Goal: Task Accomplishment & Management: Manage account settings

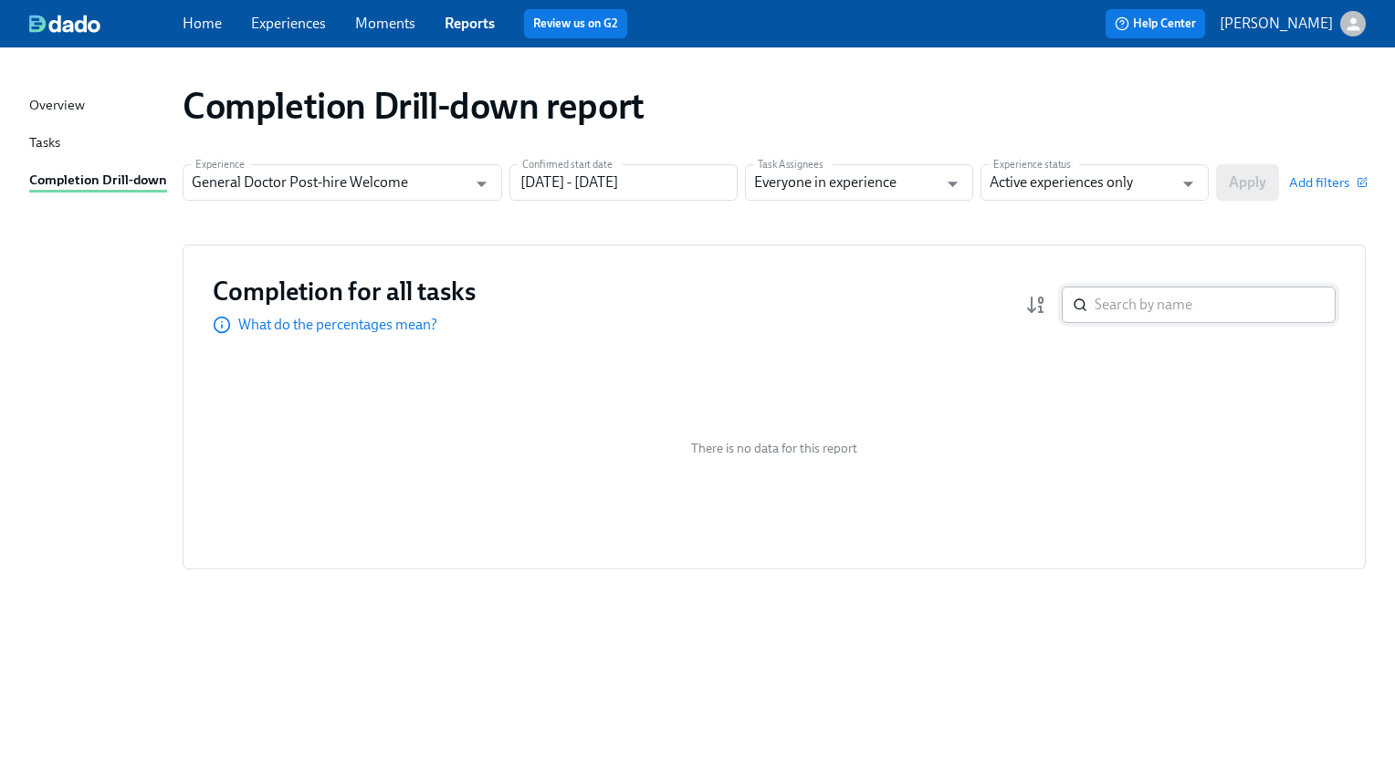
click at [1147, 312] on input "search" at bounding box center [1214, 305] width 241 height 37
type input "angel"
click at [1184, 194] on icon "Open" at bounding box center [1188, 184] width 25 height 25
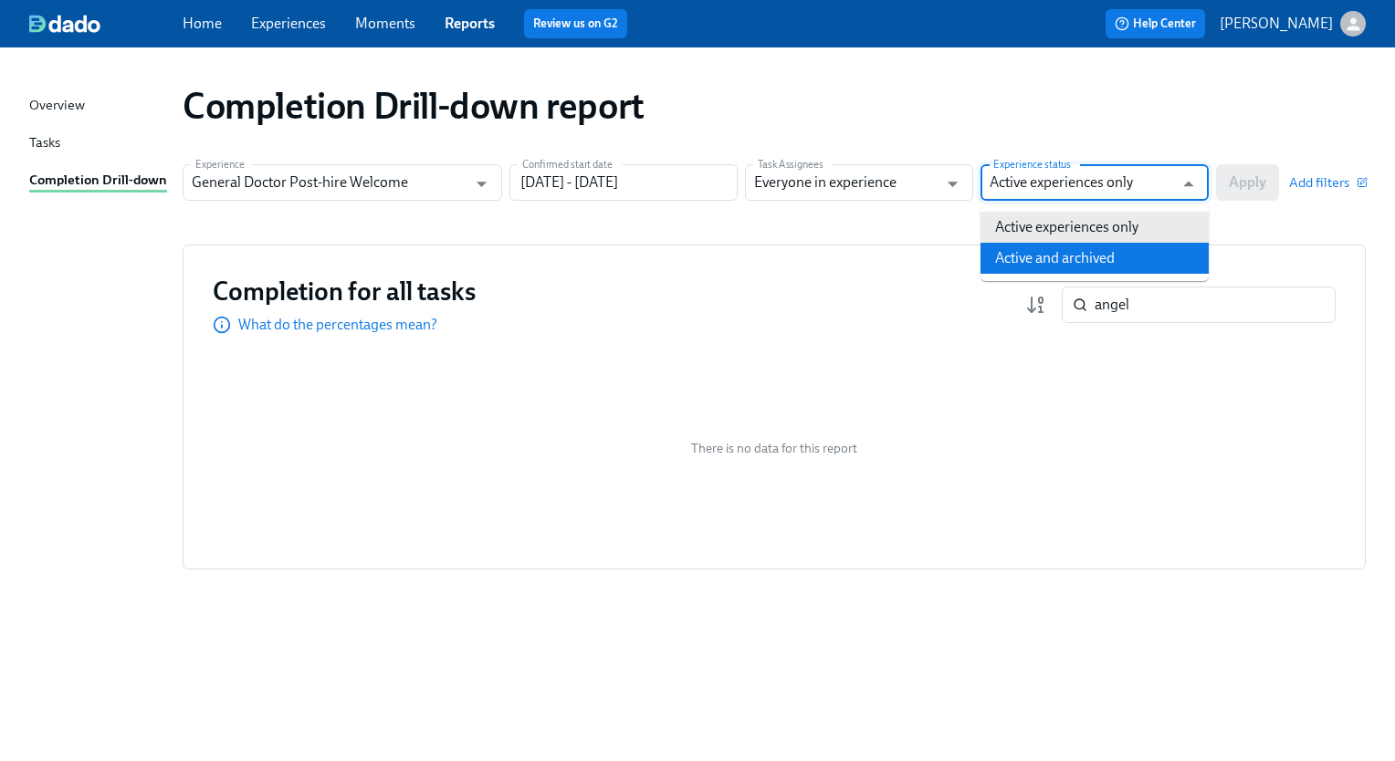
click at [1090, 258] on li "Active and archived" at bounding box center [1094, 258] width 228 height 31
type input "Active and archived"
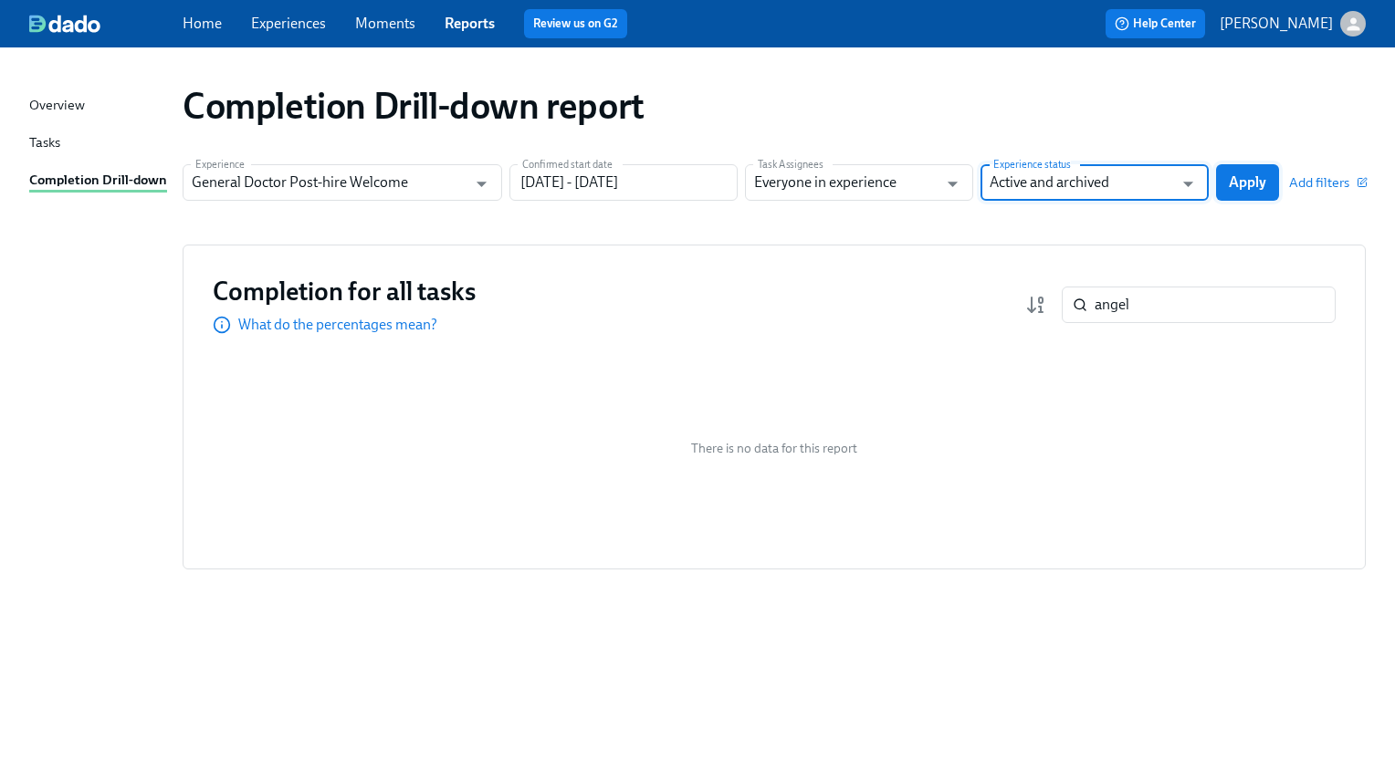
click at [1238, 184] on span "Apply" at bounding box center [1247, 182] width 37 height 18
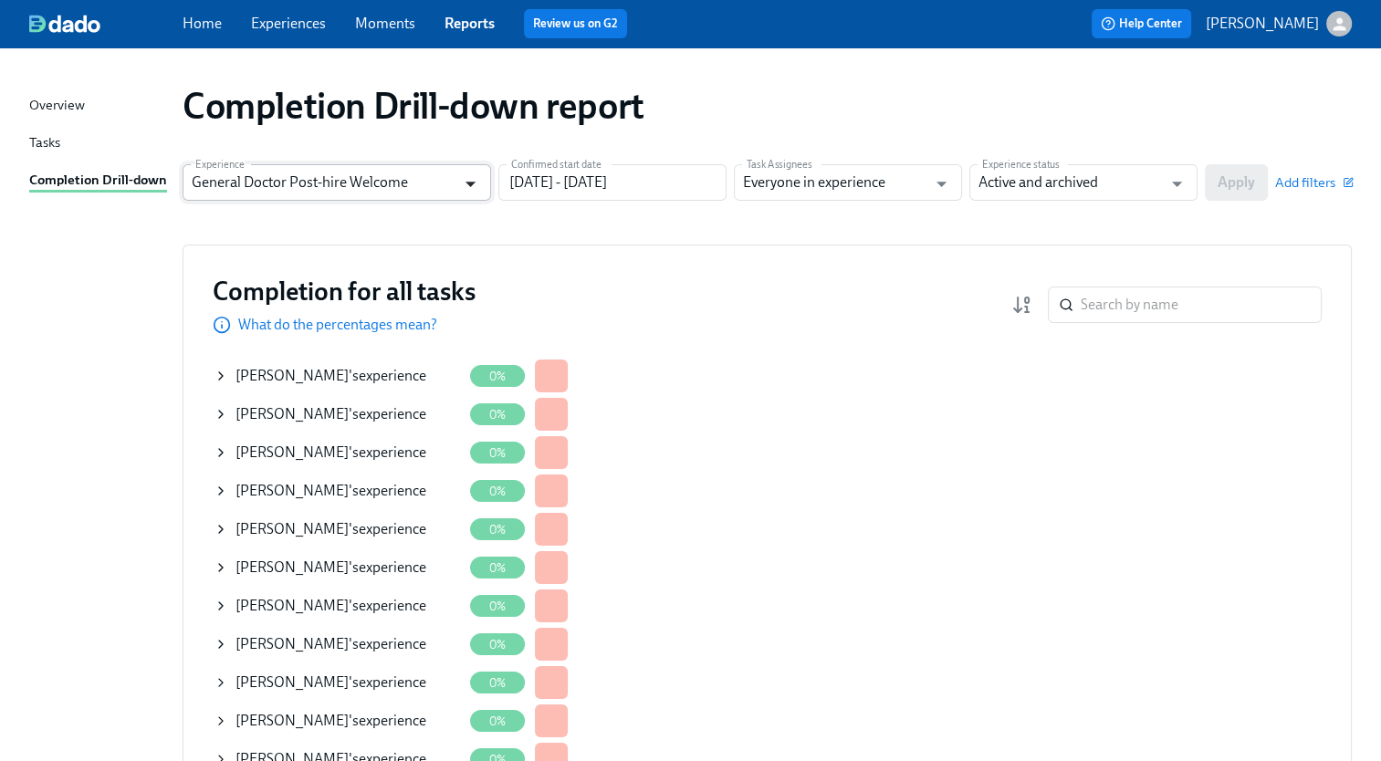
click at [480, 177] on icon "Open" at bounding box center [470, 184] width 25 height 25
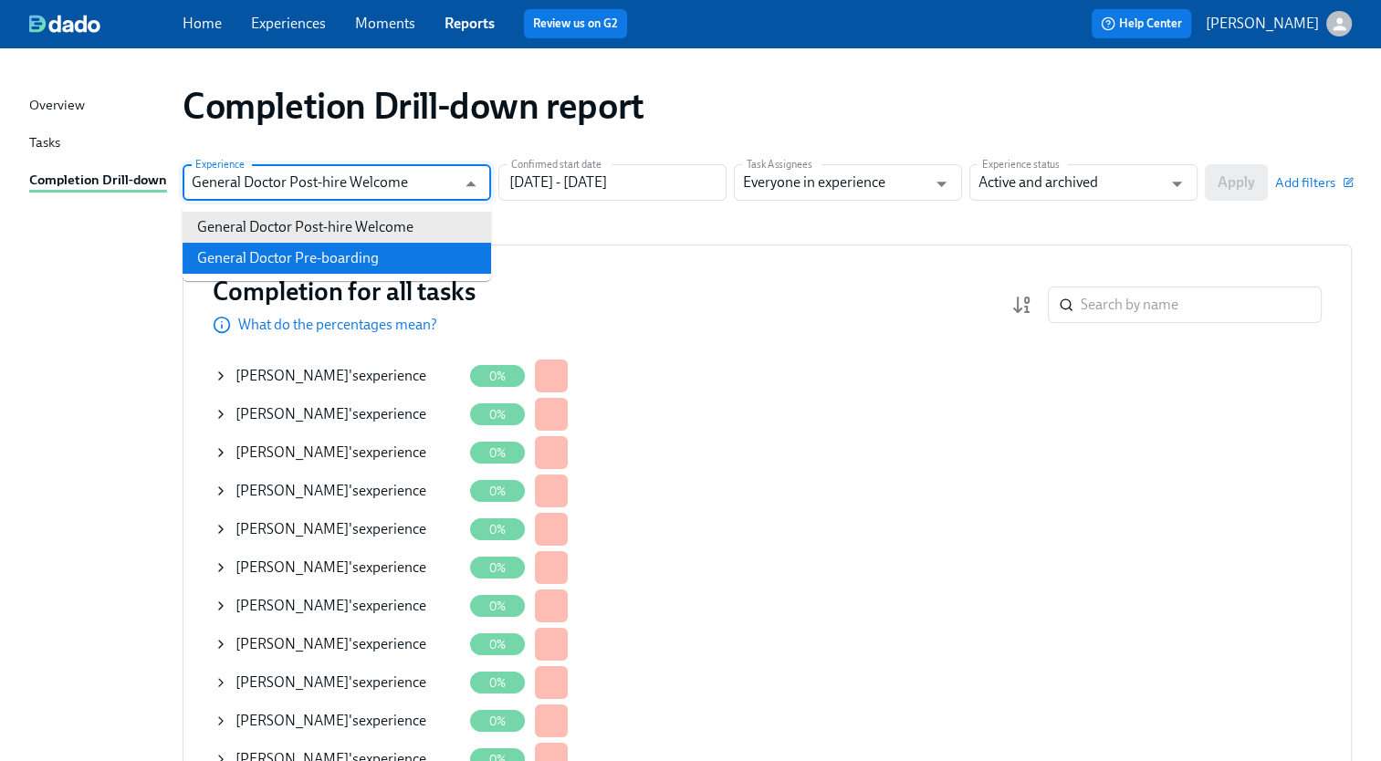
click at [413, 252] on li "General Doctor Pre-boarding" at bounding box center [337, 258] width 309 height 31
type input "General Doctor Pre-boarding"
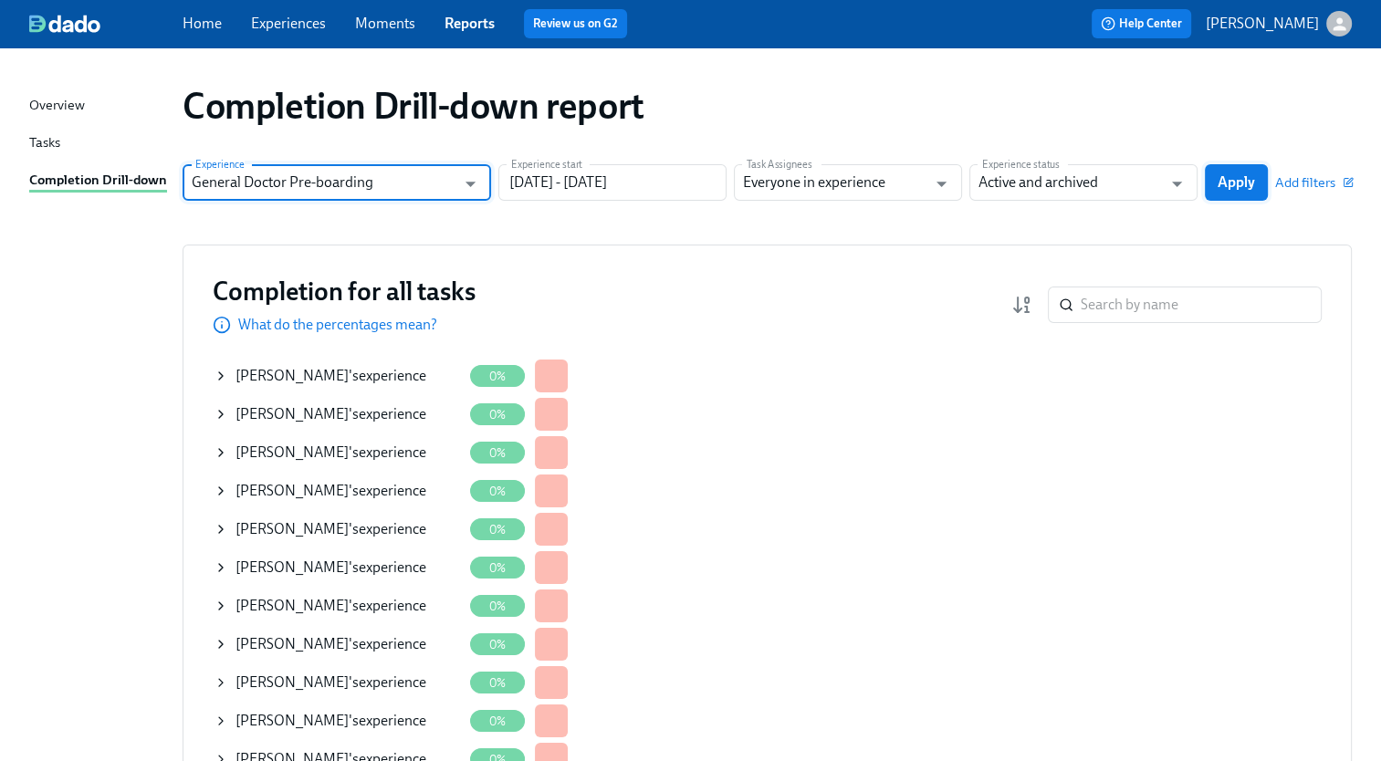
click at [1234, 183] on span "Apply" at bounding box center [1236, 182] width 37 height 18
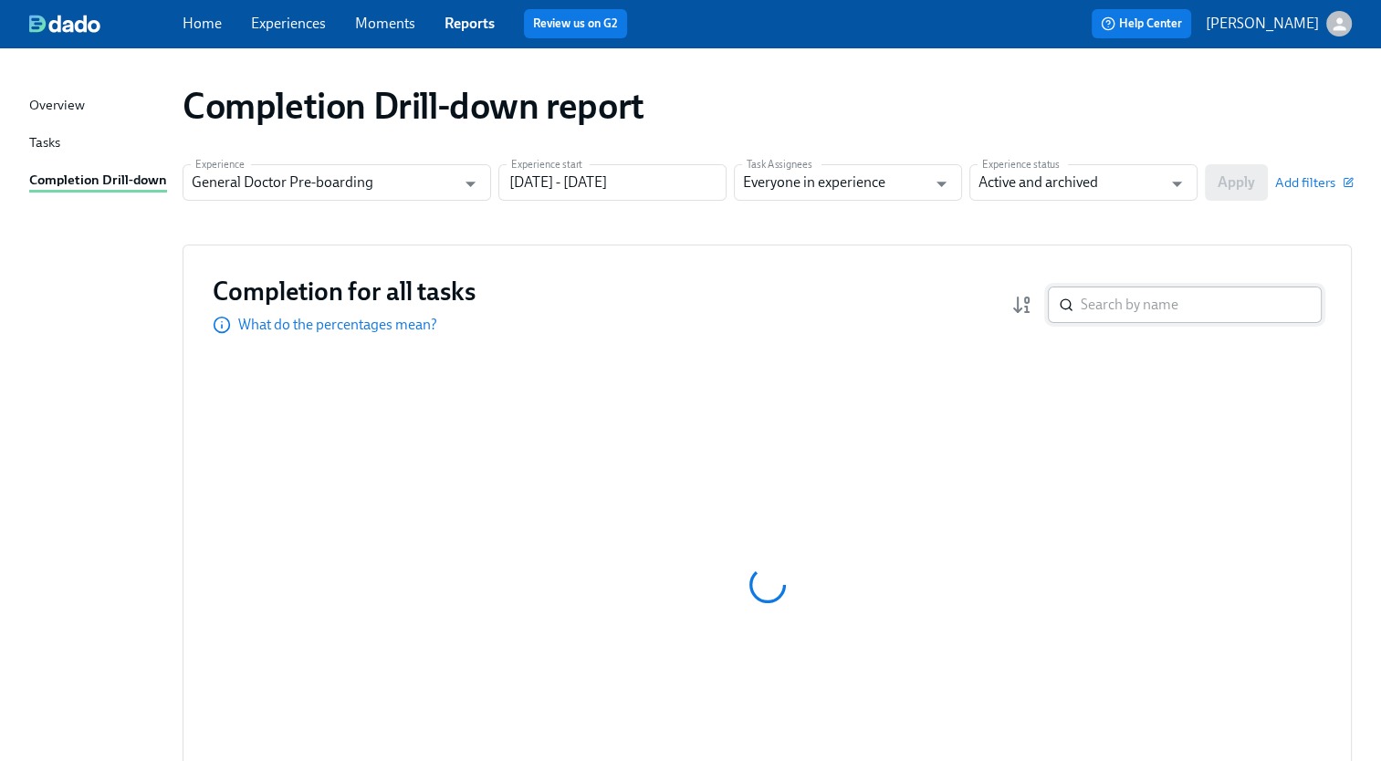
click at [1141, 299] on input "search" at bounding box center [1201, 305] width 241 height 37
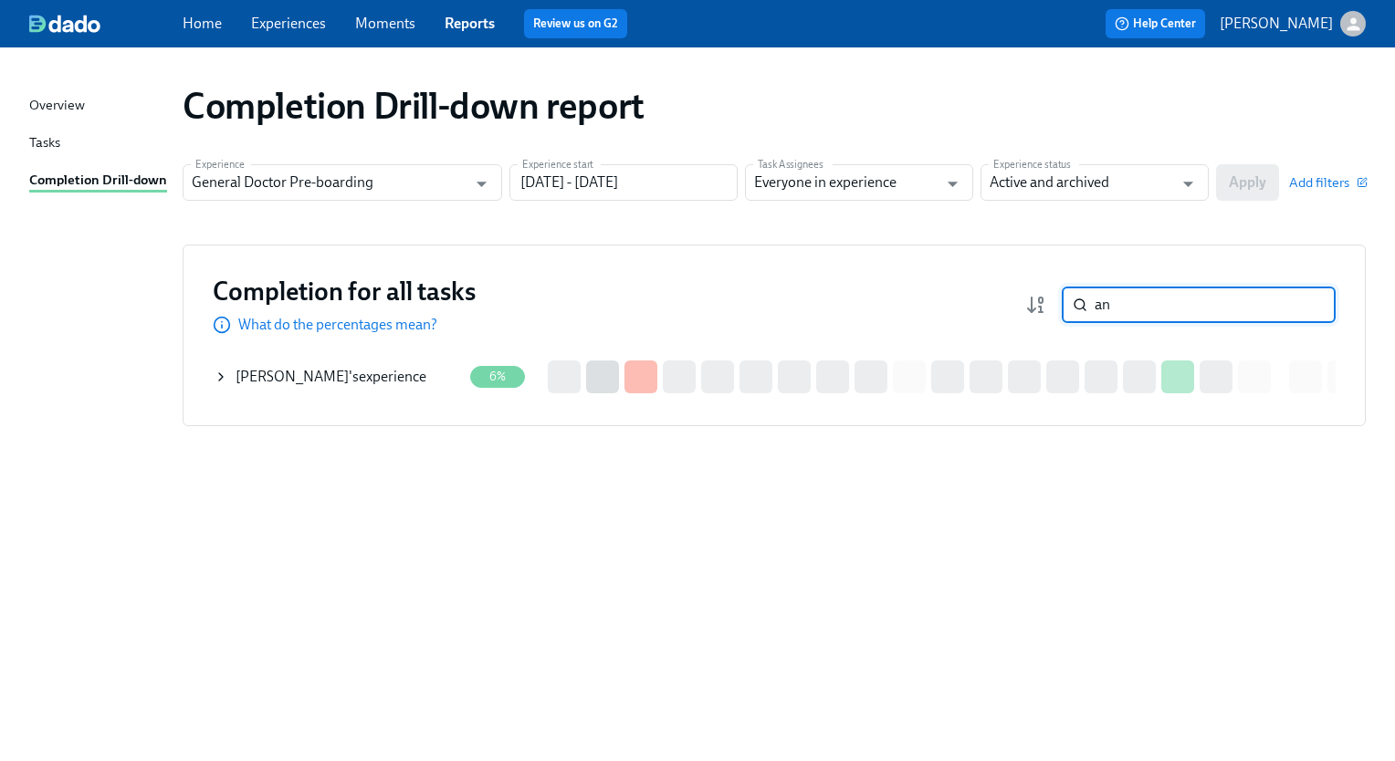
type input "a"
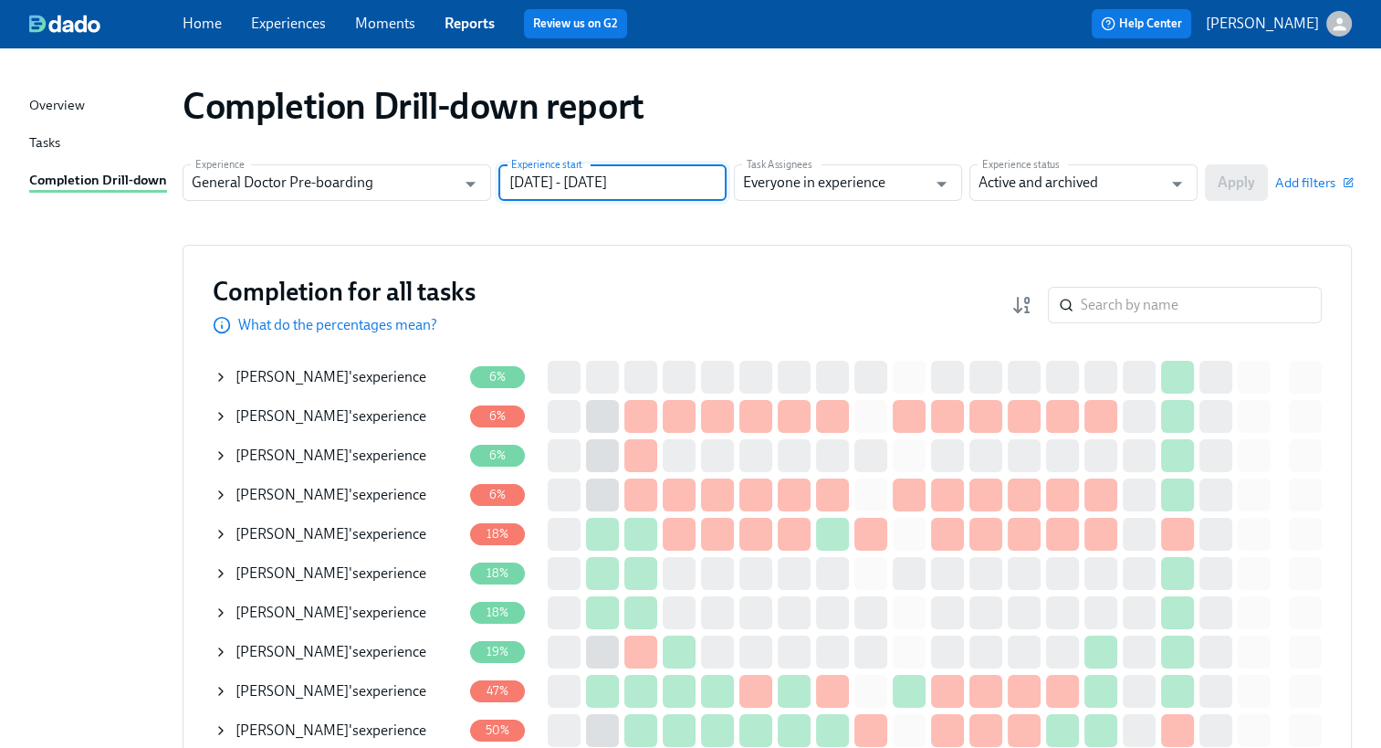
click at [701, 177] on input "[DATE] - [DATE]" at bounding box center [612, 182] width 228 height 37
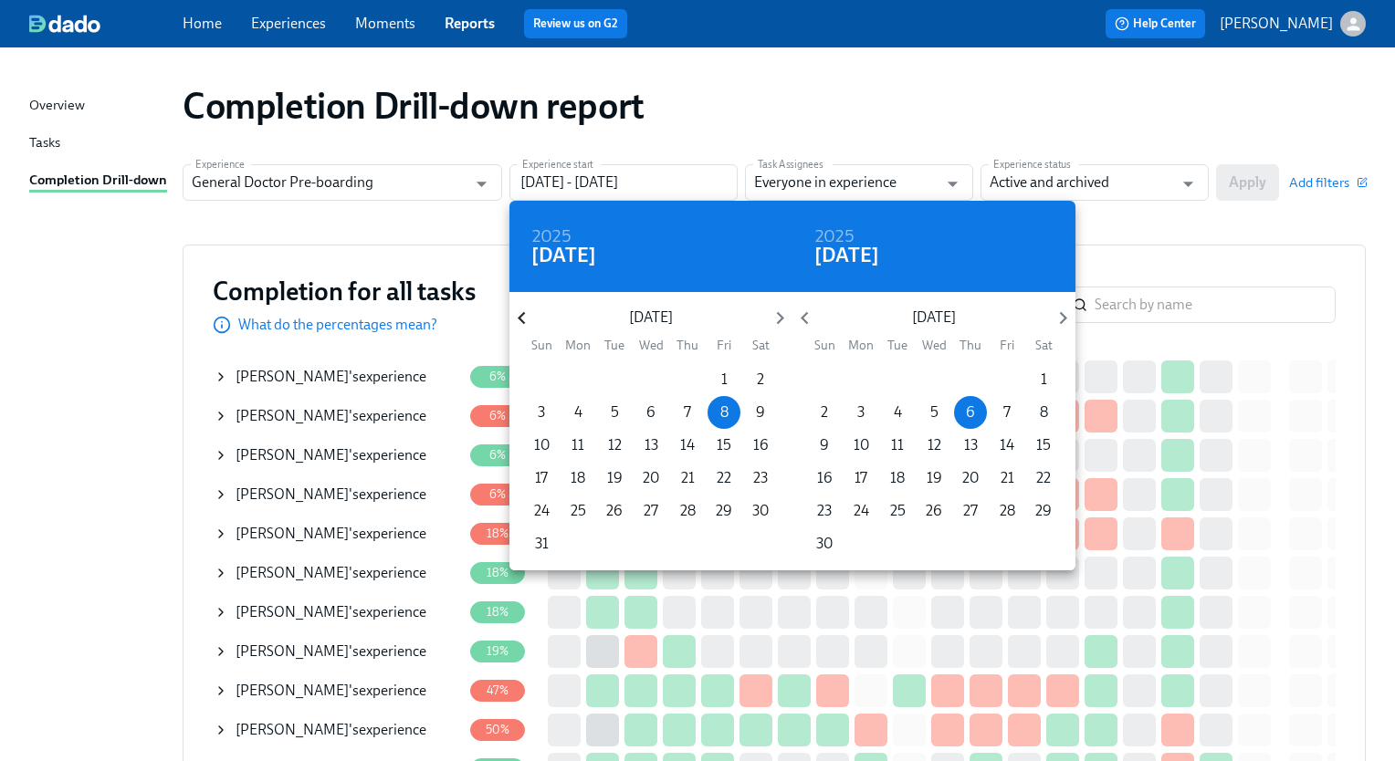
click at [521, 316] on icon "button" at bounding box center [521, 318] width 7 height 13
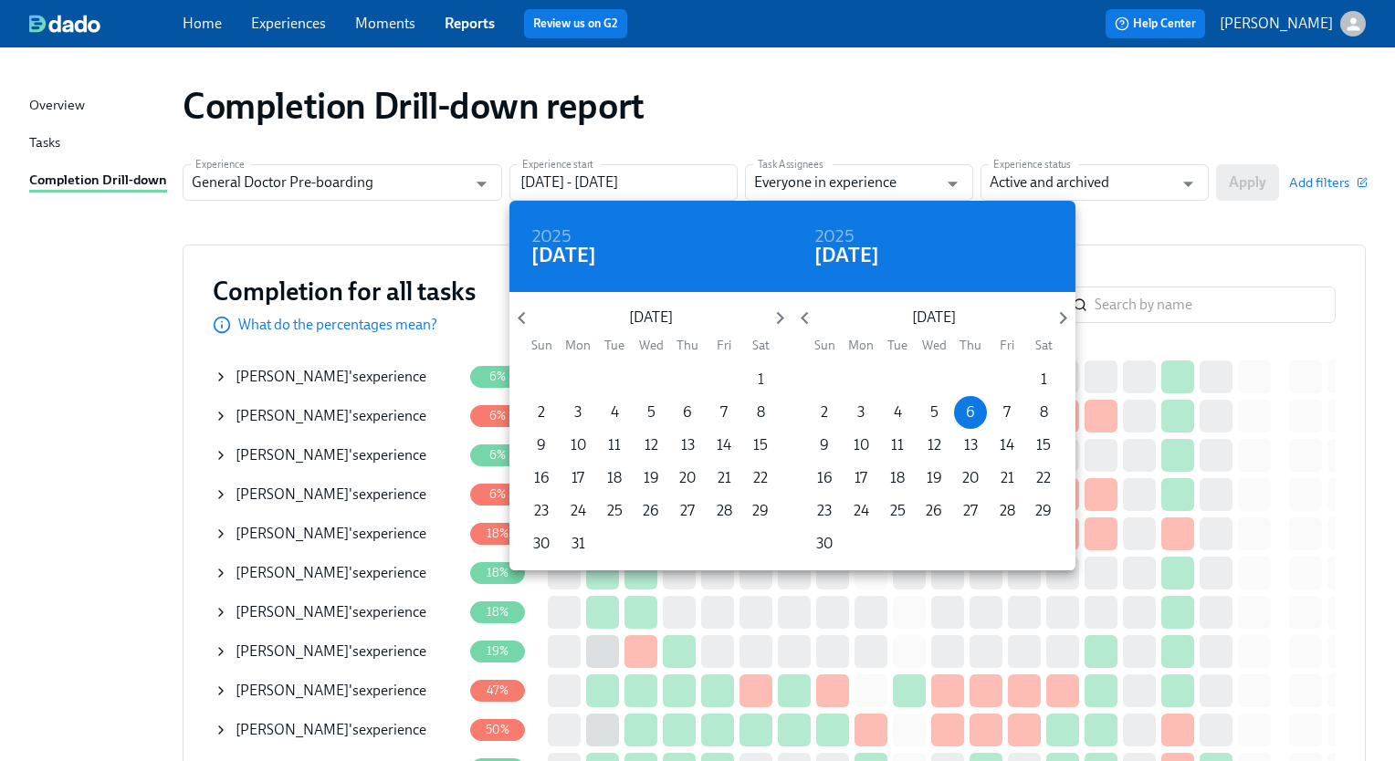
click at [758, 383] on p "1" at bounding box center [761, 380] width 6 height 20
click at [1072, 316] on icon "button" at bounding box center [1063, 318] width 25 height 25
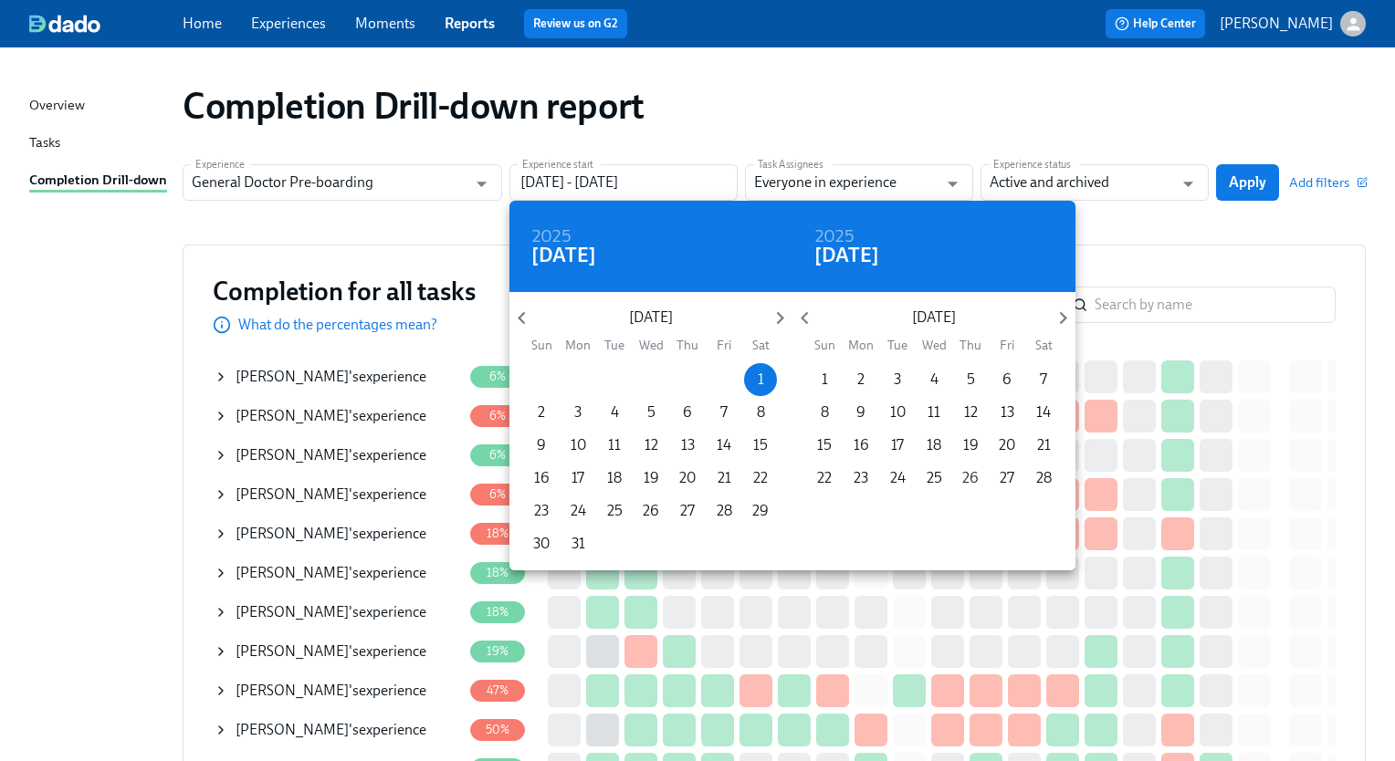
click at [962, 472] on p "26" at bounding box center [970, 478] width 16 height 20
type input "[DATE] - [DATE]"
click at [1006, 132] on div at bounding box center [697, 380] width 1395 height 761
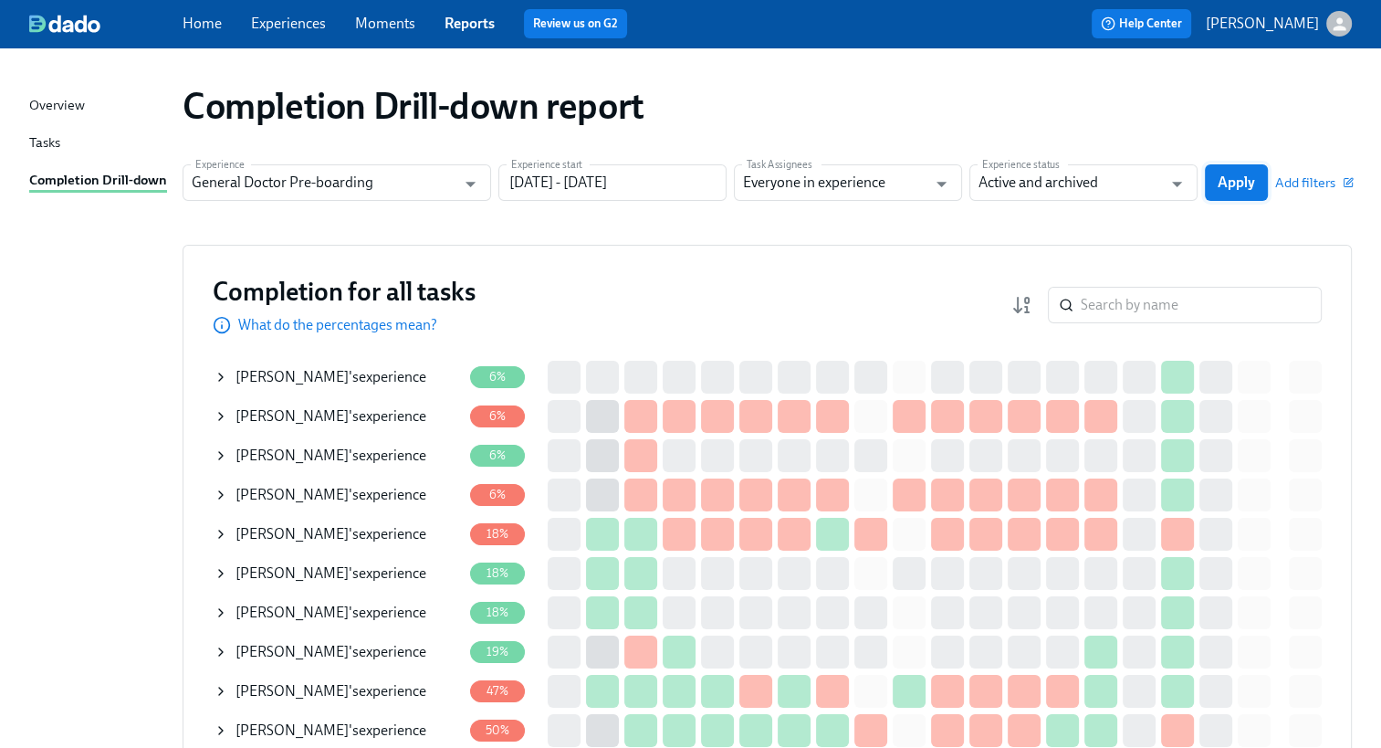
click at [1238, 188] on span "Apply" at bounding box center [1236, 182] width 37 height 18
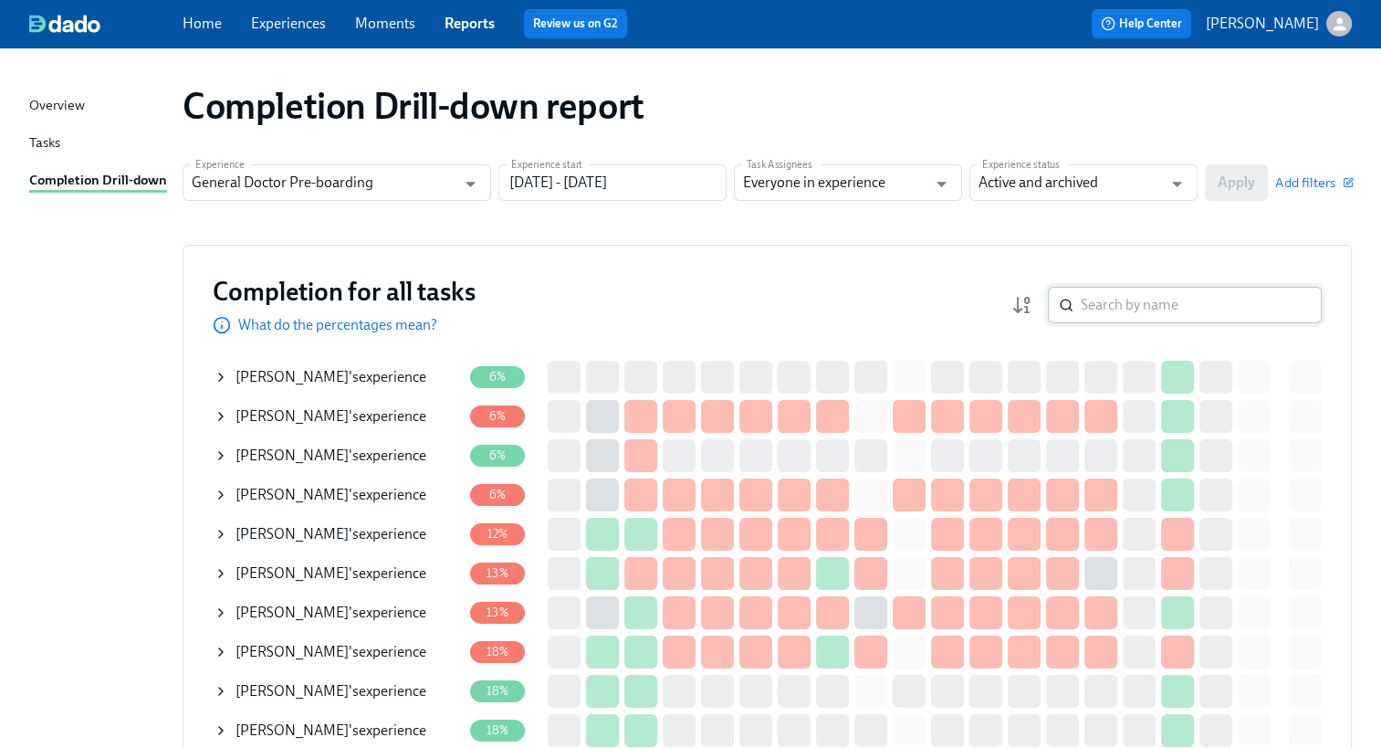
click at [1202, 299] on input "search" at bounding box center [1201, 305] width 241 height 37
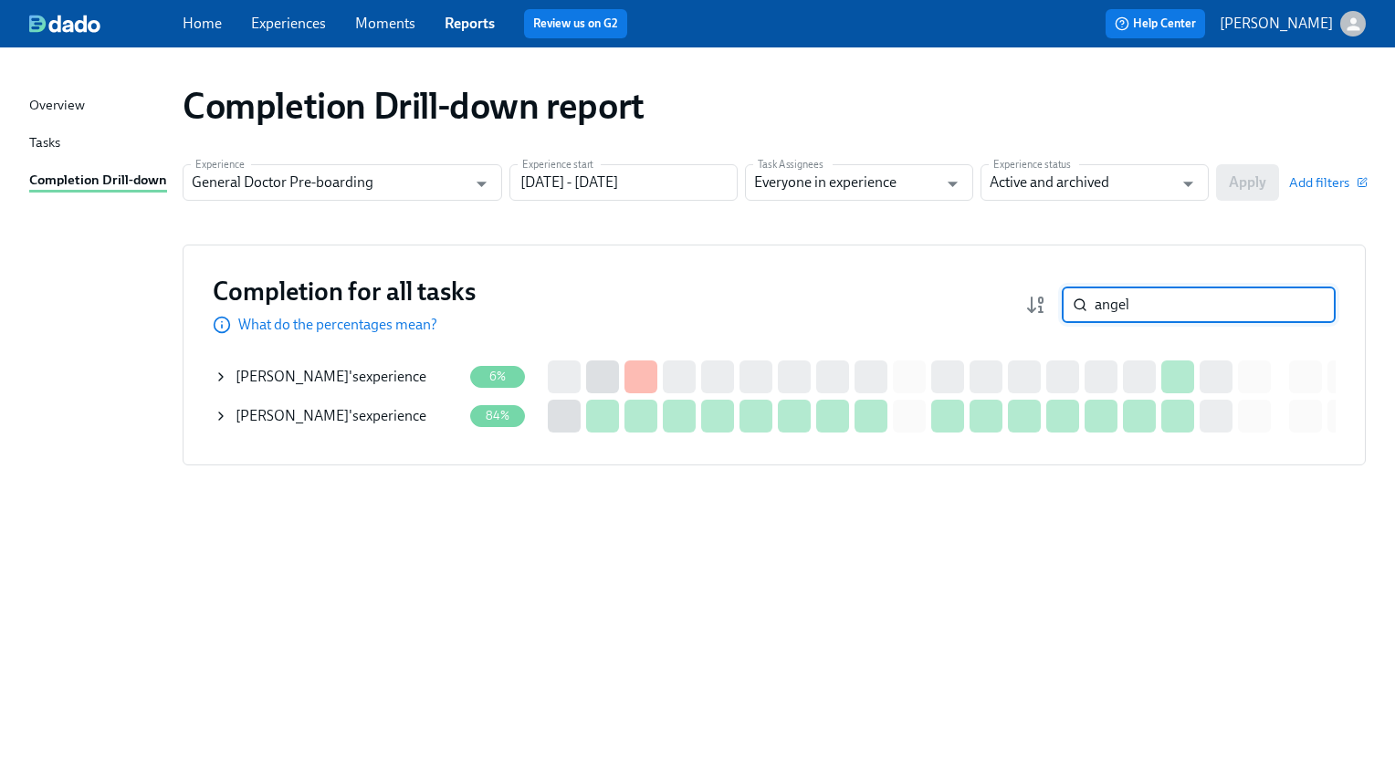
type input "angel"
click at [214, 417] on icon at bounding box center [221, 416] width 15 height 15
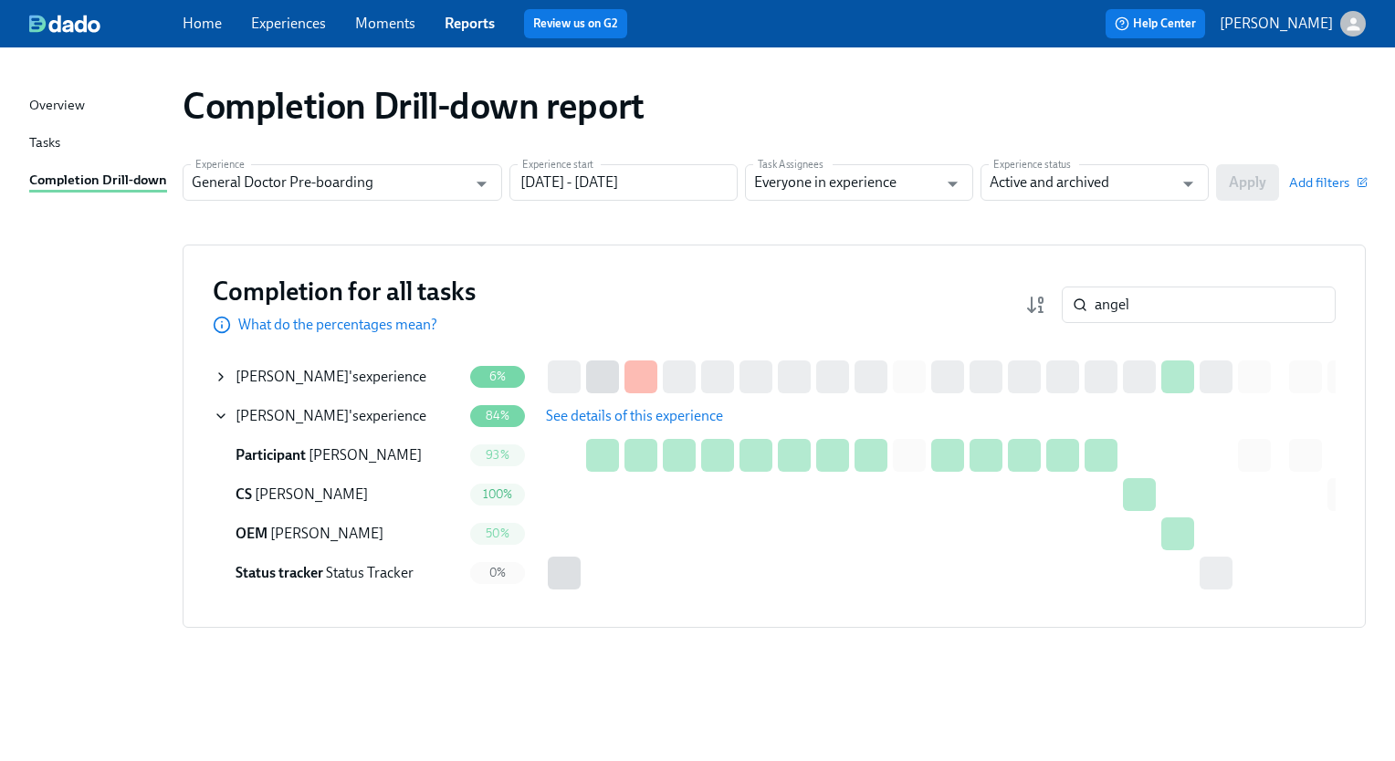
click at [581, 415] on span "See details of this experience" at bounding box center [634, 416] width 177 height 18
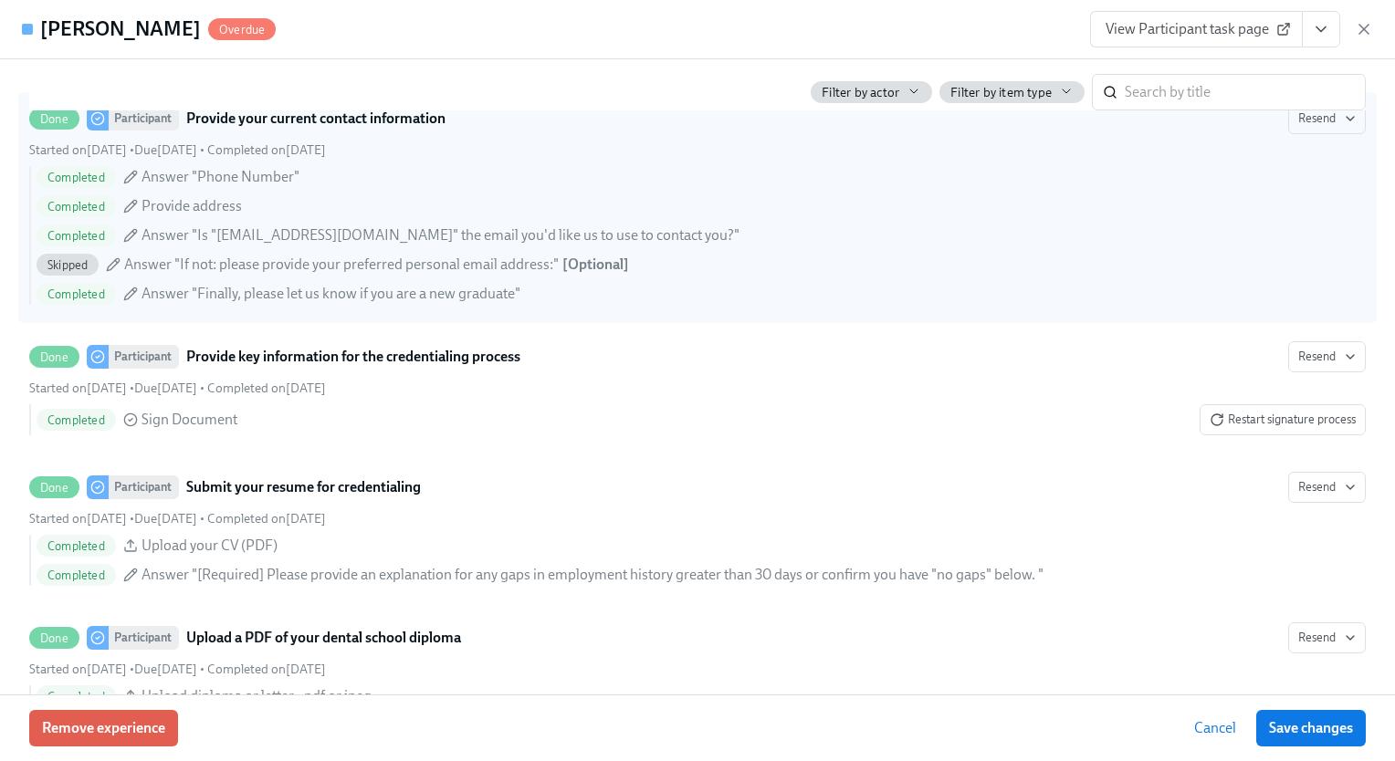
scroll to position [2516, 0]
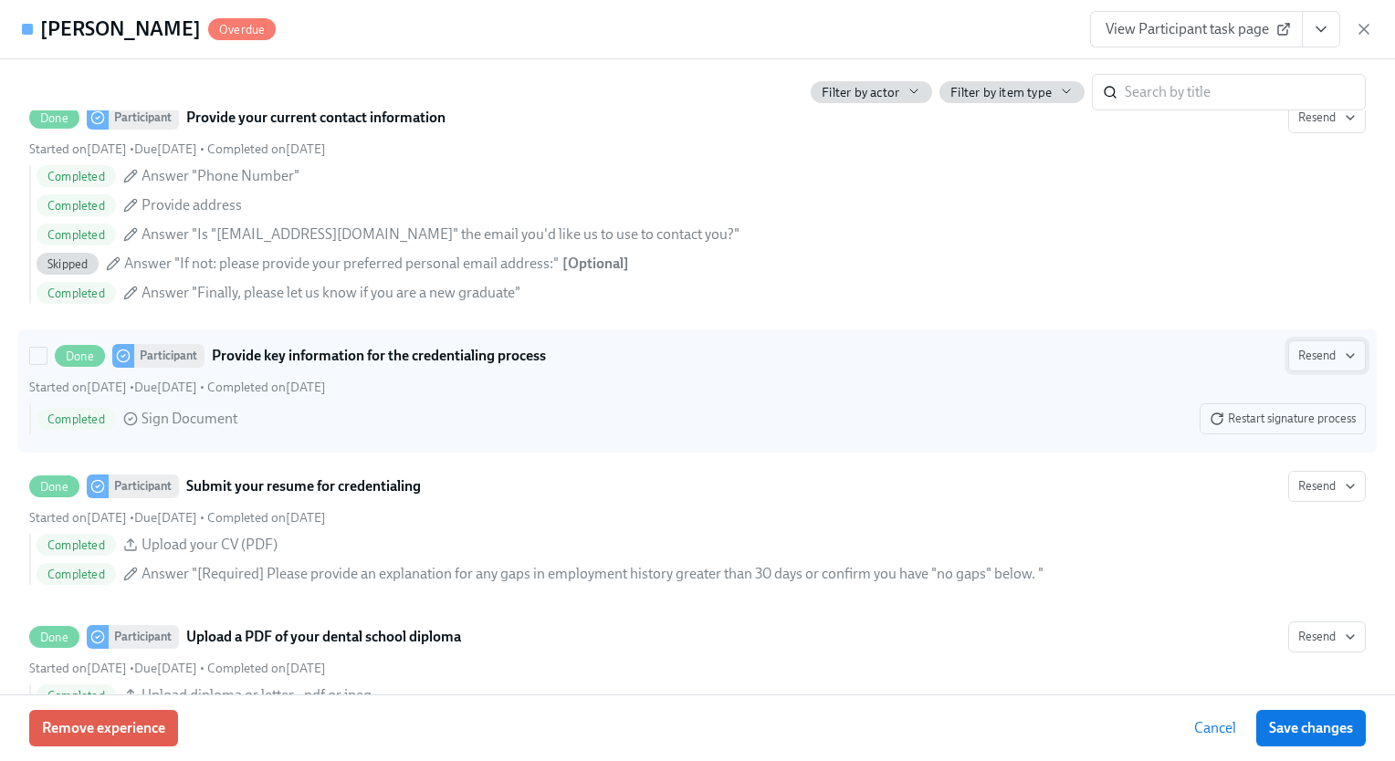
click at [1309, 365] on span "Resend" at bounding box center [1327, 356] width 58 height 18
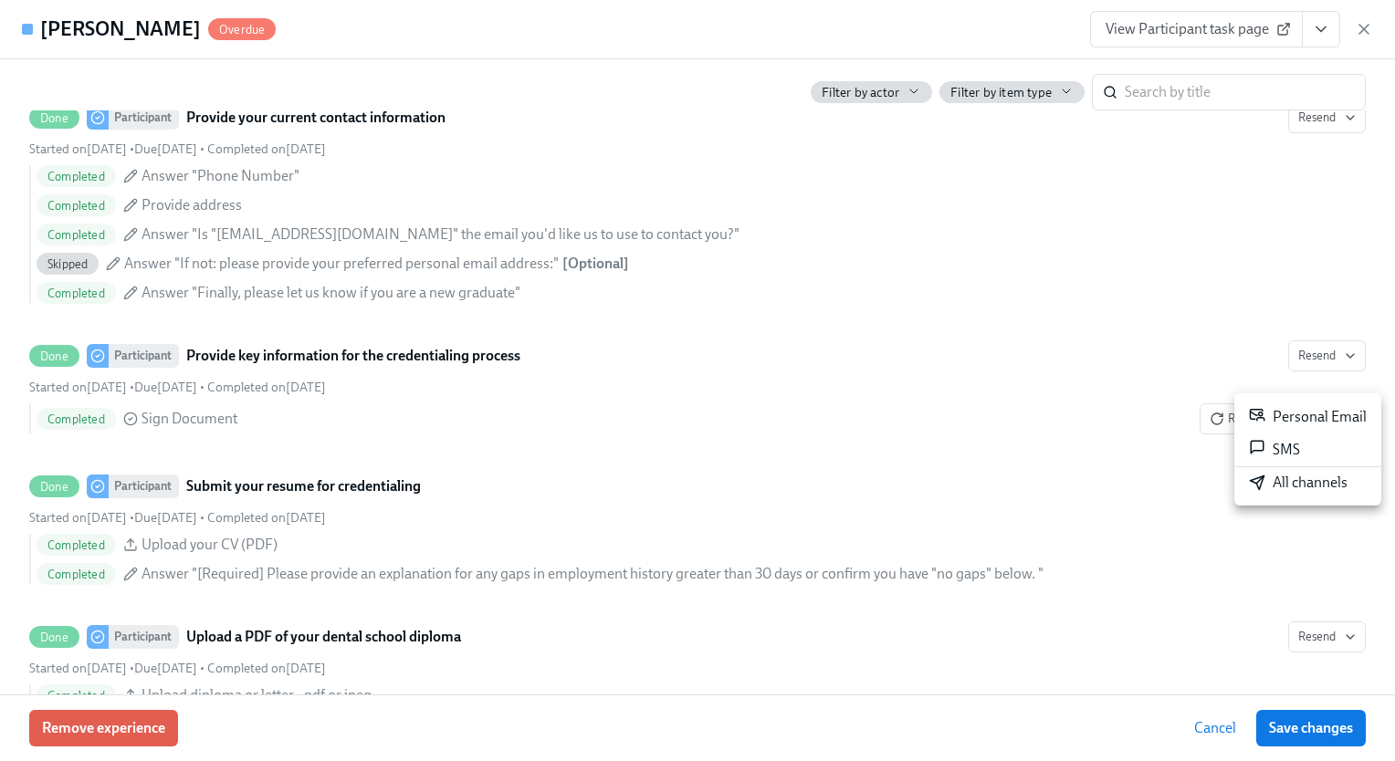
click at [1290, 490] on div "All channels" at bounding box center [1298, 483] width 99 height 20
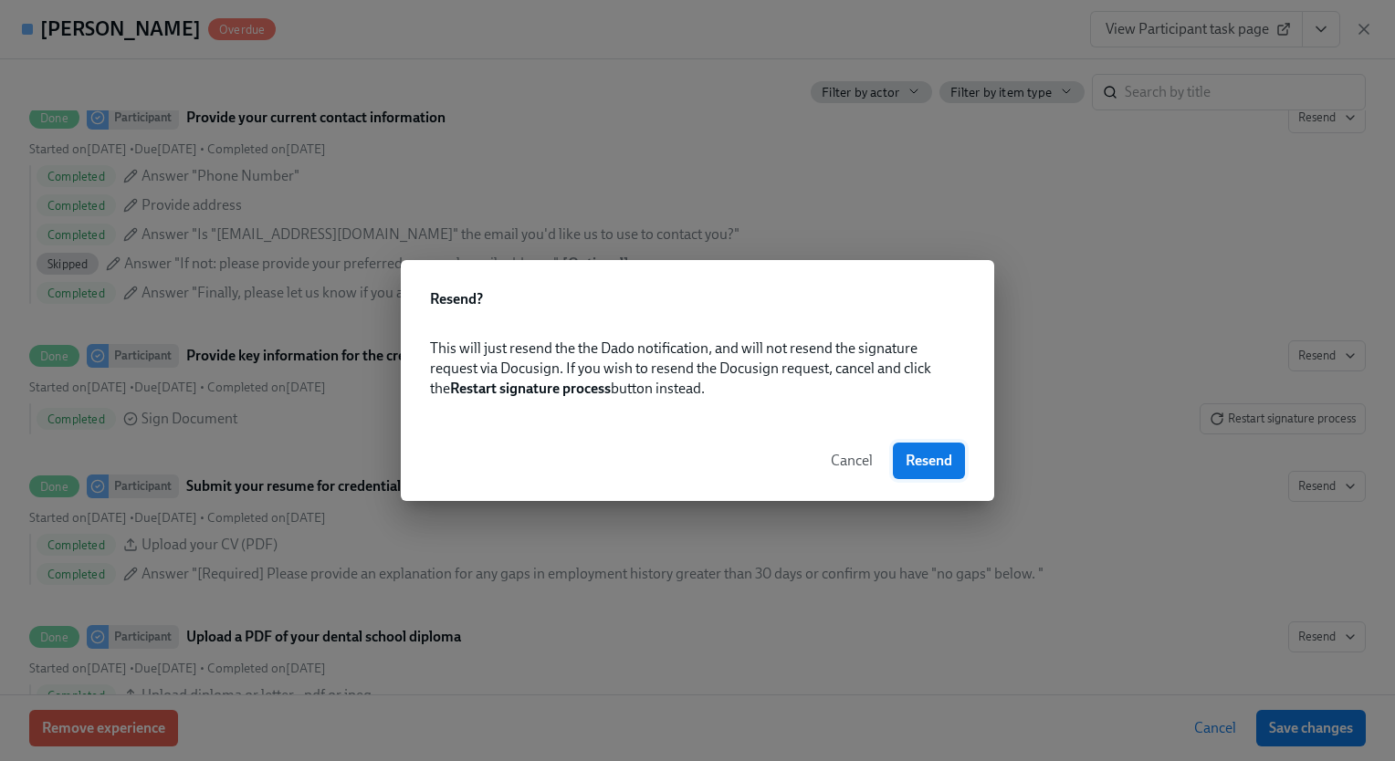
click at [933, 470] on button "Resend" at bounding box center [929, 461] width 72 height 37
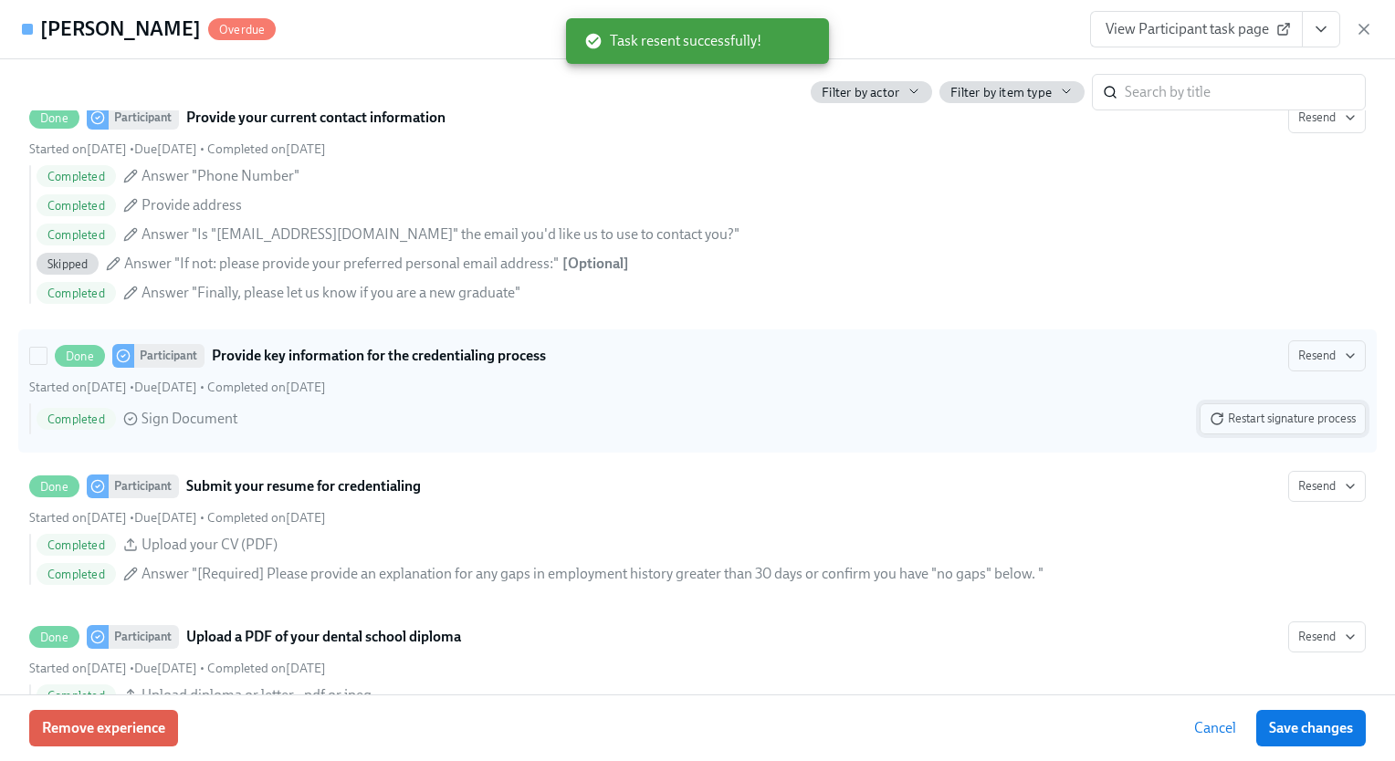
click at [1272, 428] on span "Restart signature process" at bounding box center [1283, 419] width 146 height 18
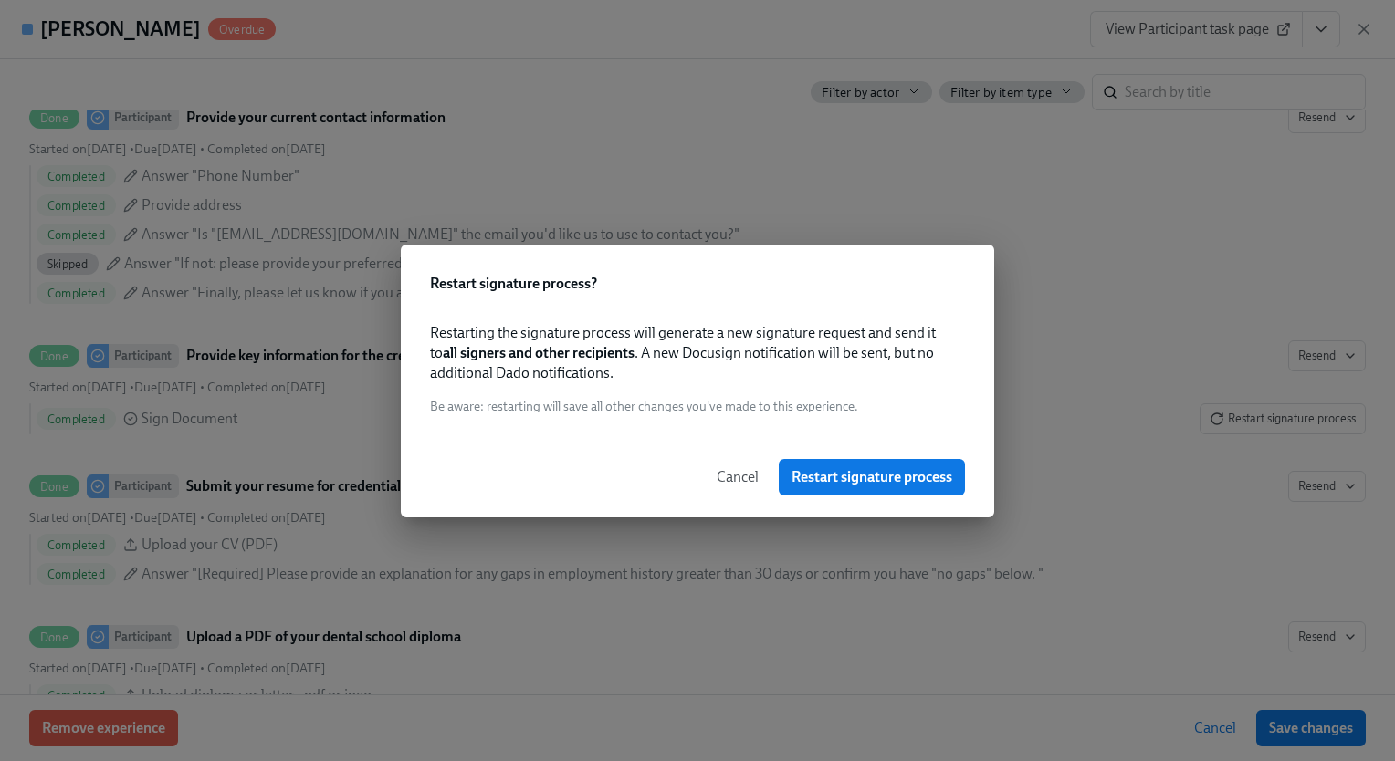
click at [705, 421] on div "Restarting the signature process will generate a new signature request and send…" at bounding box center [697, 373] width 593 height 129
click at [688, 412] on span "Be aware : restarting will save all other changes you've made to this experienc…" at bounding box center [644, 406] width 428 height 17
click at [873, 482] on span "Restart signature process" at bounding box center [871, 477] width 161 height 18
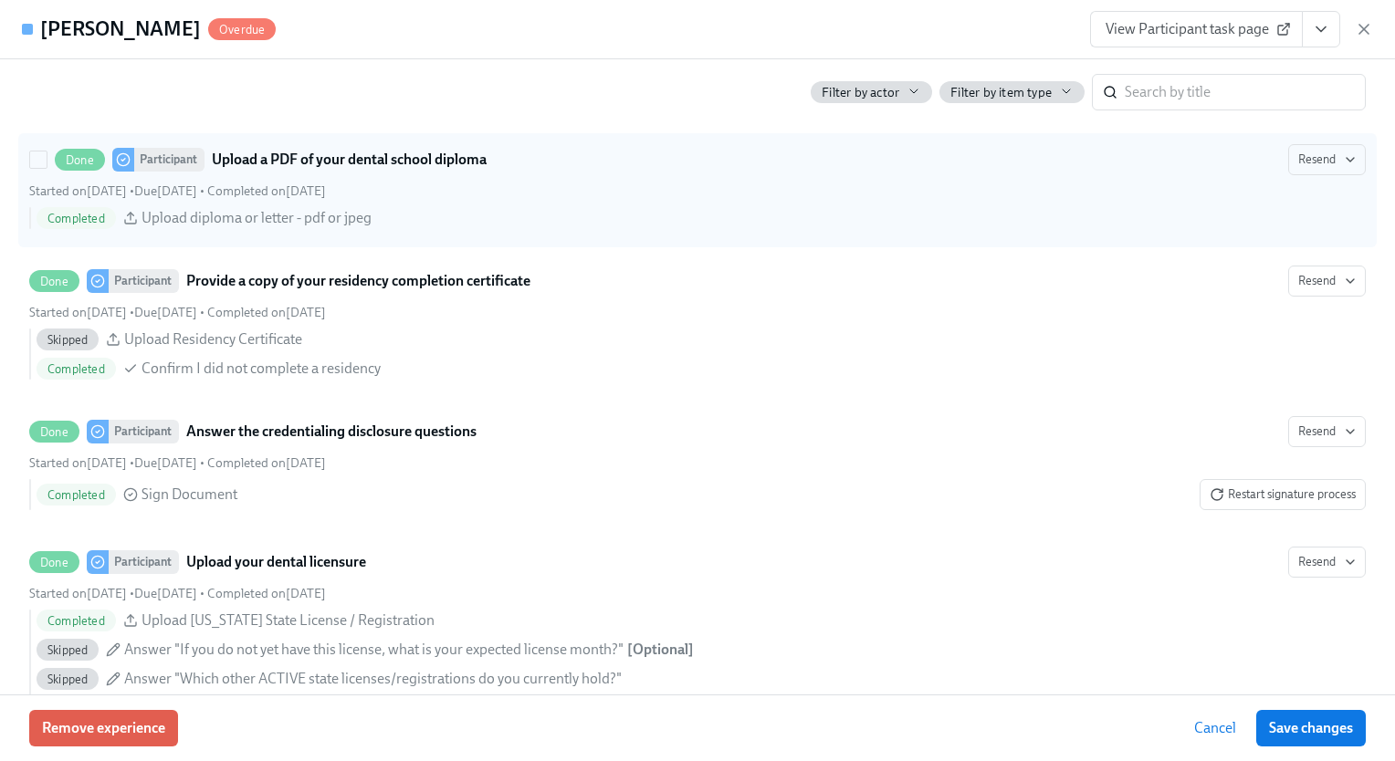
scroll to position [3020, 0]
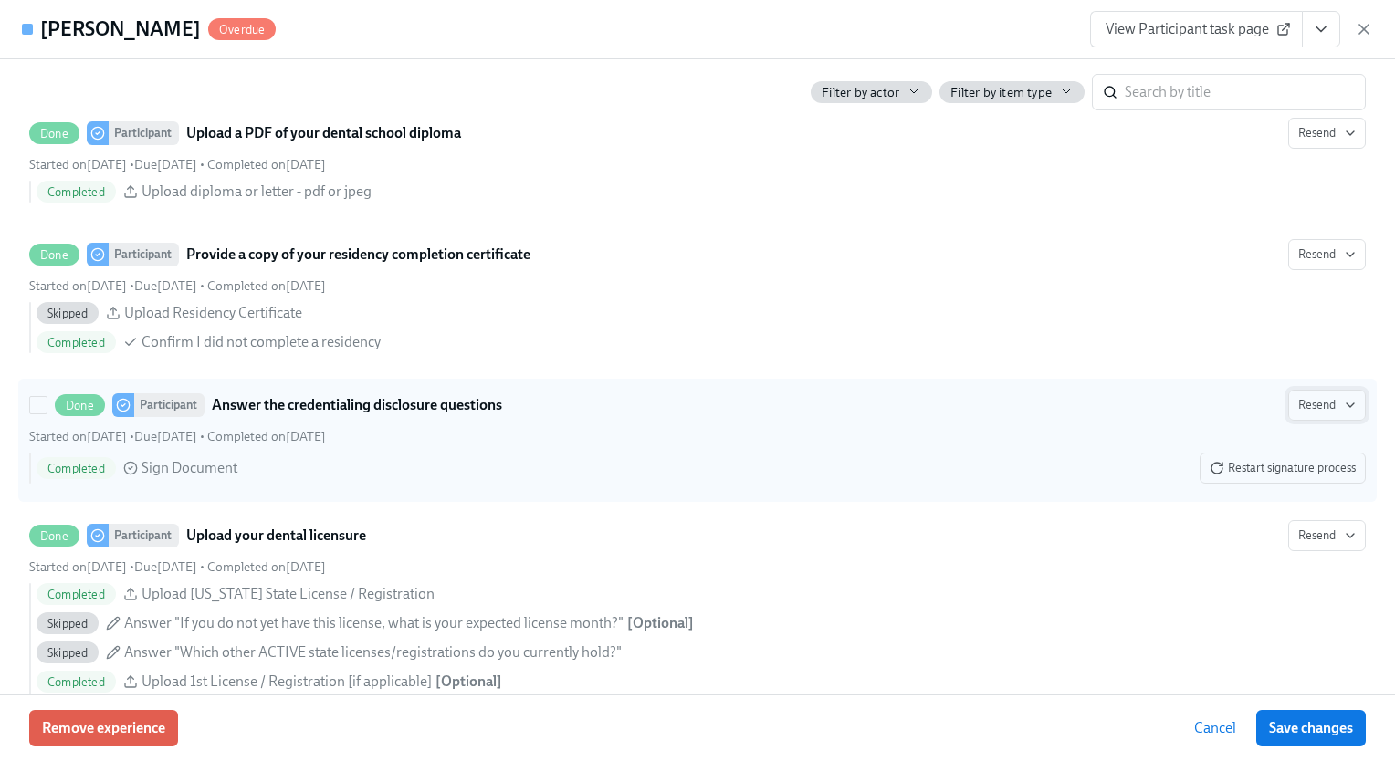
click at [1343, 413] on icon "button" at bounding box center [1350, 405] width 15 height 15
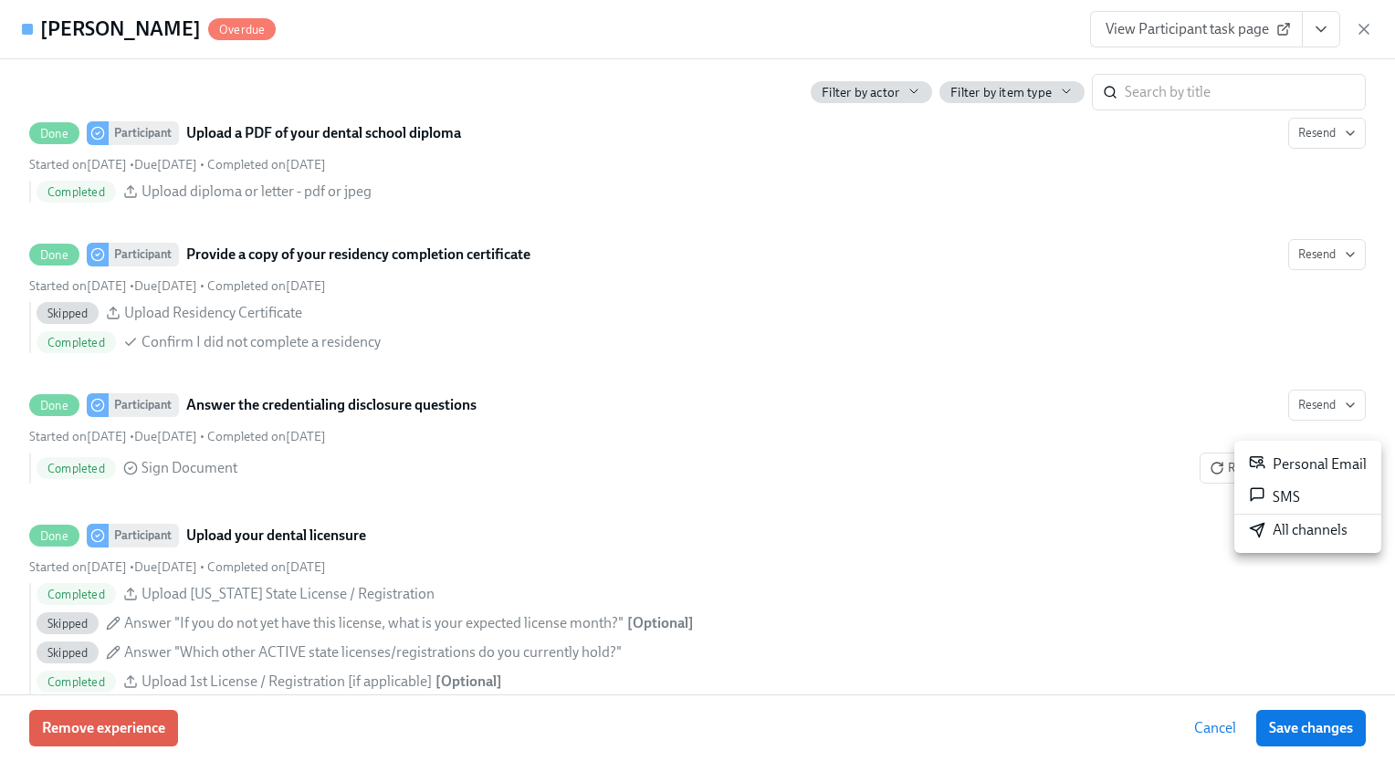
click at [1284, 535] on div "All channels" at bounding box center [1298, 530] width 99 height 20
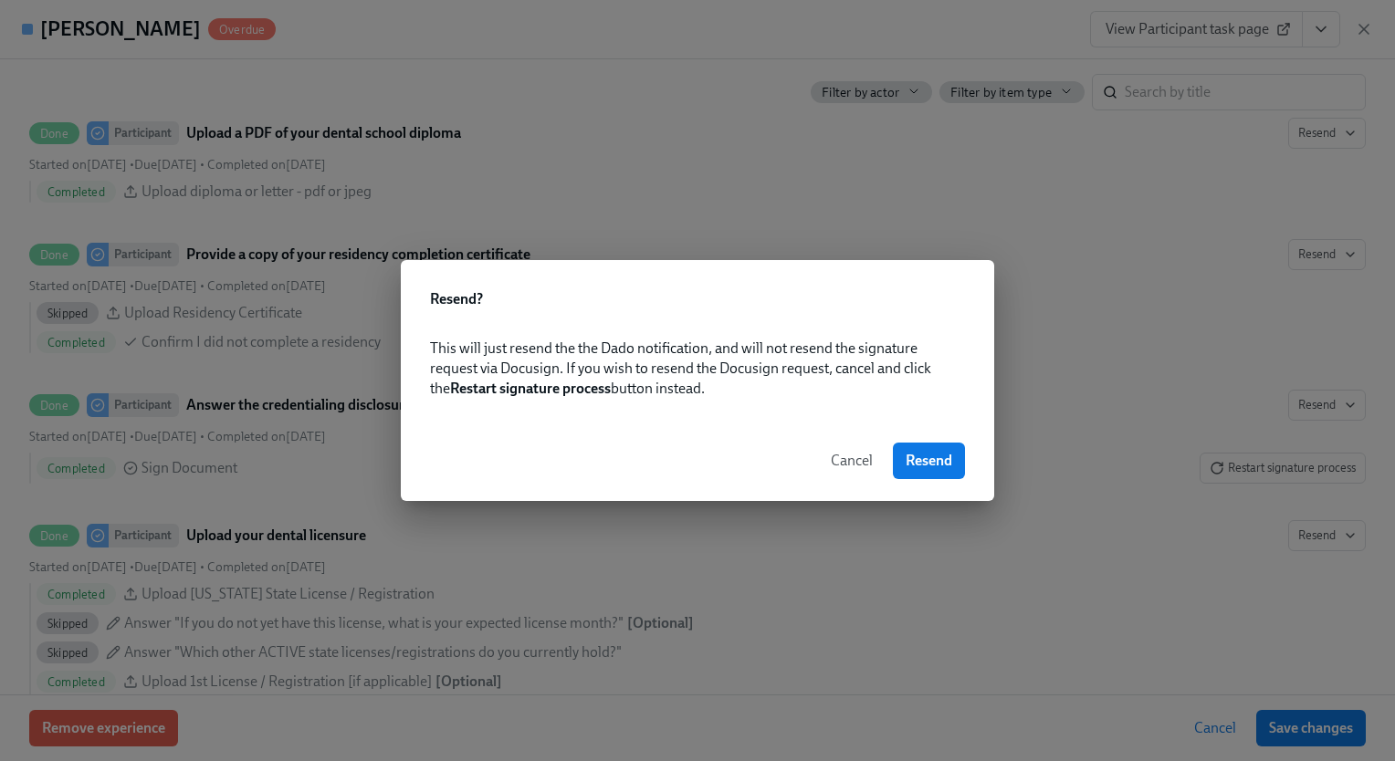
click at [931, 479] on div "Cancel Resend" at bounding box center [697, 461] width 593 height 80
click at [927, 462] on span "Resend" at bounding box center [929, 461] width 47 height 18
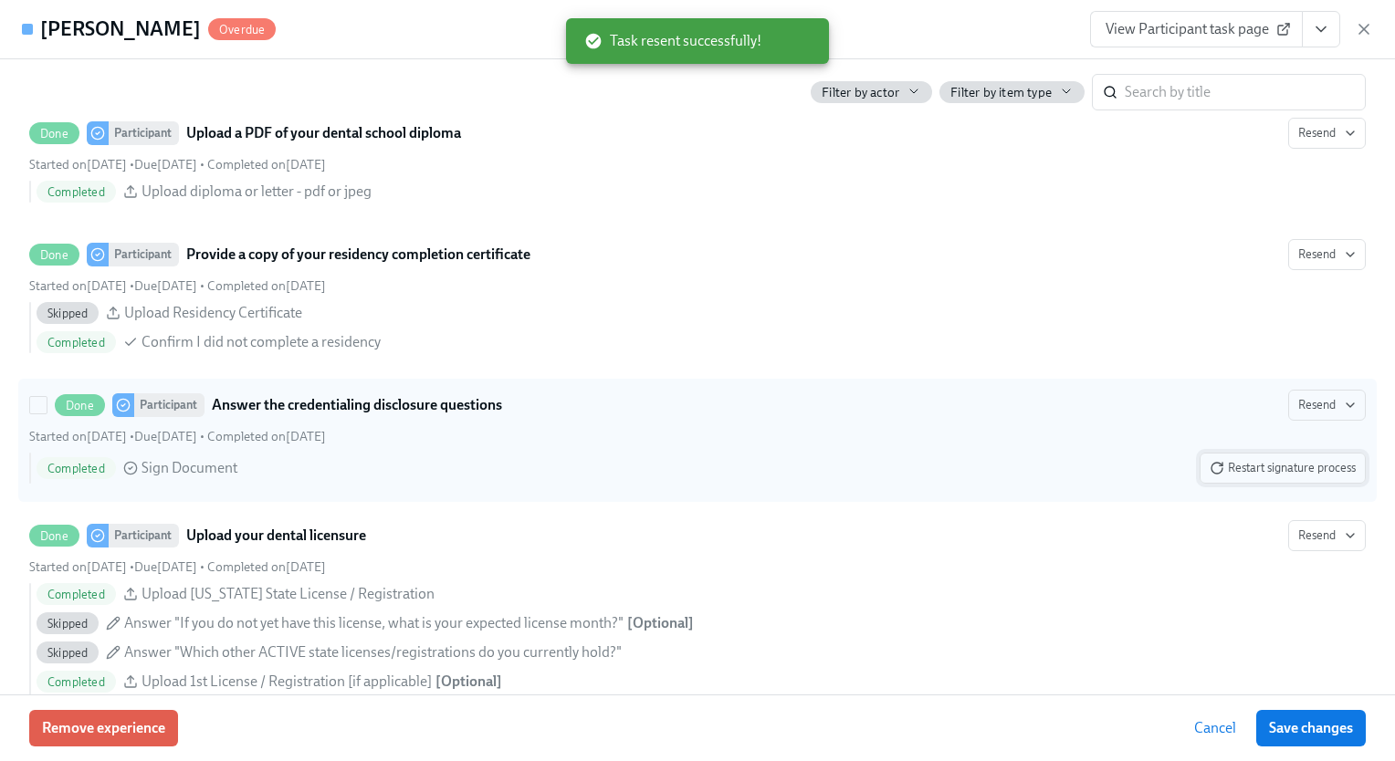
click at [1253, 477] on span "Restart signature process" at bounding box center [1283, 468] width 146 height 18
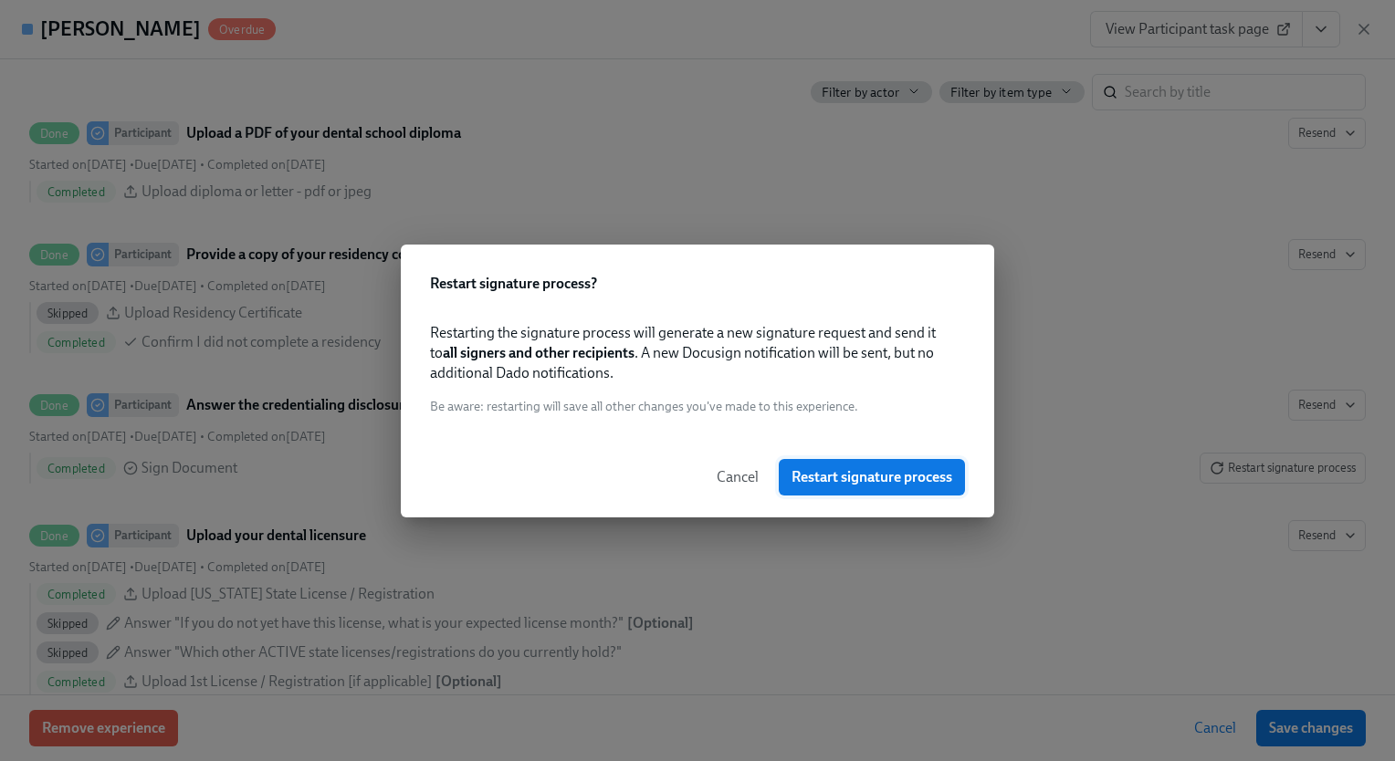
click at [831, 483] on span "Restart signature process" at bounding box center [871, 477] width 161 height 18
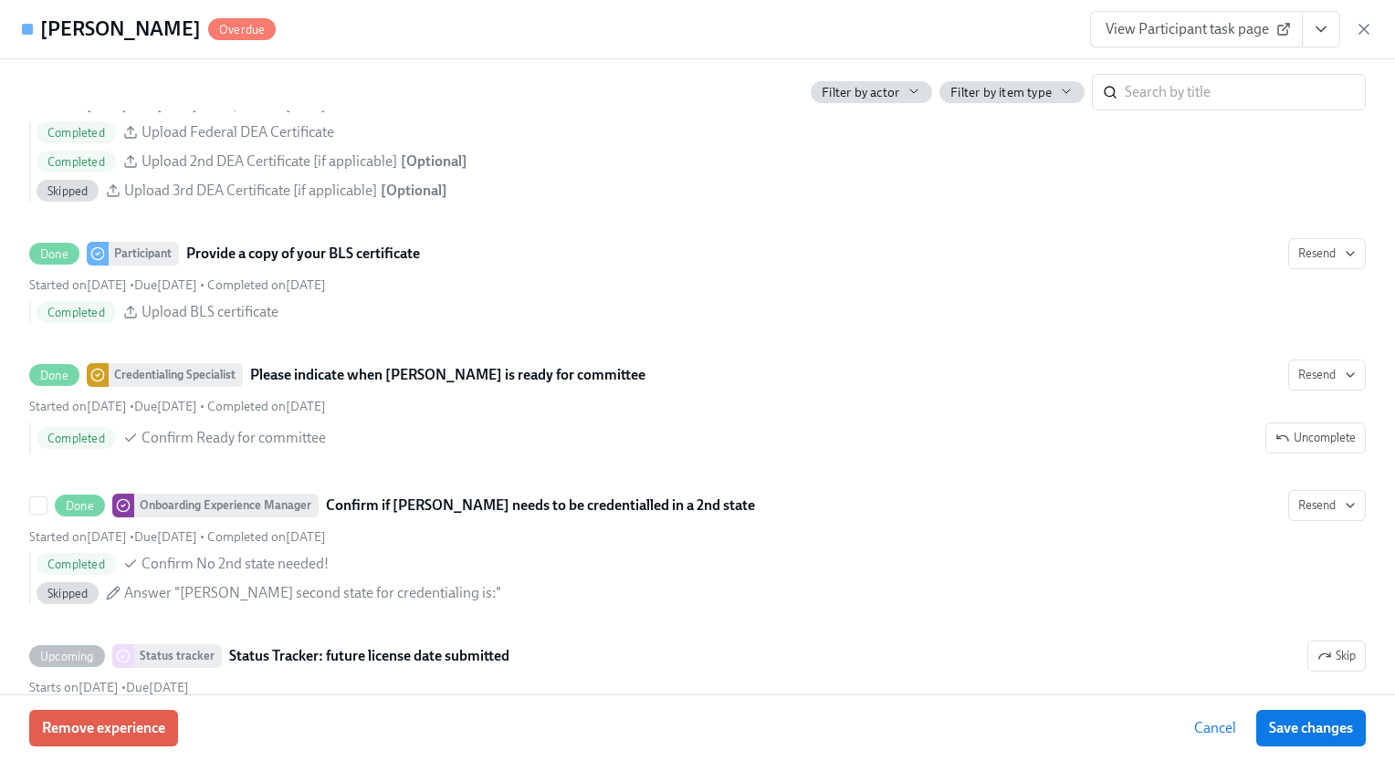
scroll to position [3943, 0]
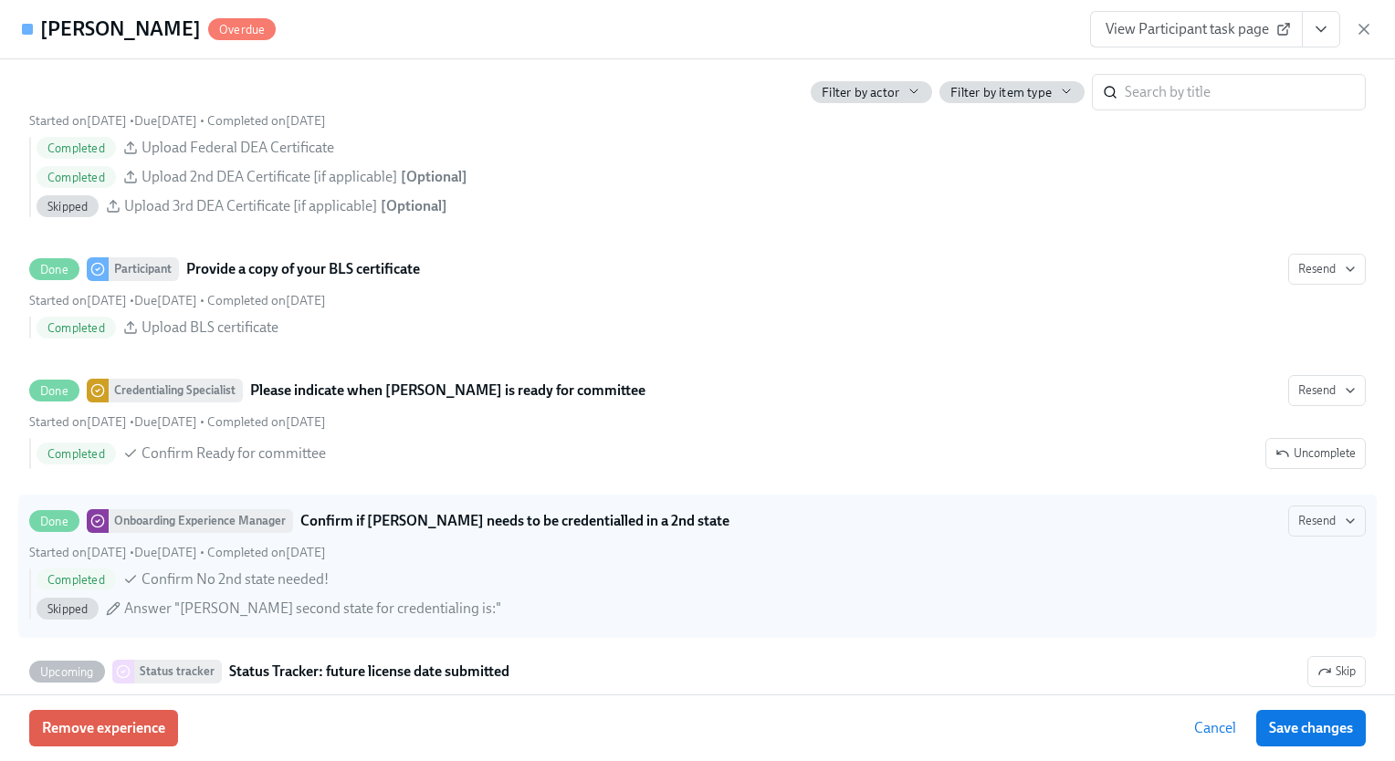
drag, startPoint x: 1294, startPoint y: 734, endPoint x: 983, endPoint y: 646, distance: 323.4
click at [983, 638] on label "Done Onboarding Experience Manager Confirm if [PERSON_NAME] needs to be credent…" at bounding box center [697, 566] width 1358 height 143
click at [47, 529] on input "Done Onboarding Experience Manager Confirm if [PERSON_NAME] needs to be credent…" at bounding box center [38, 521] width 16 height 16
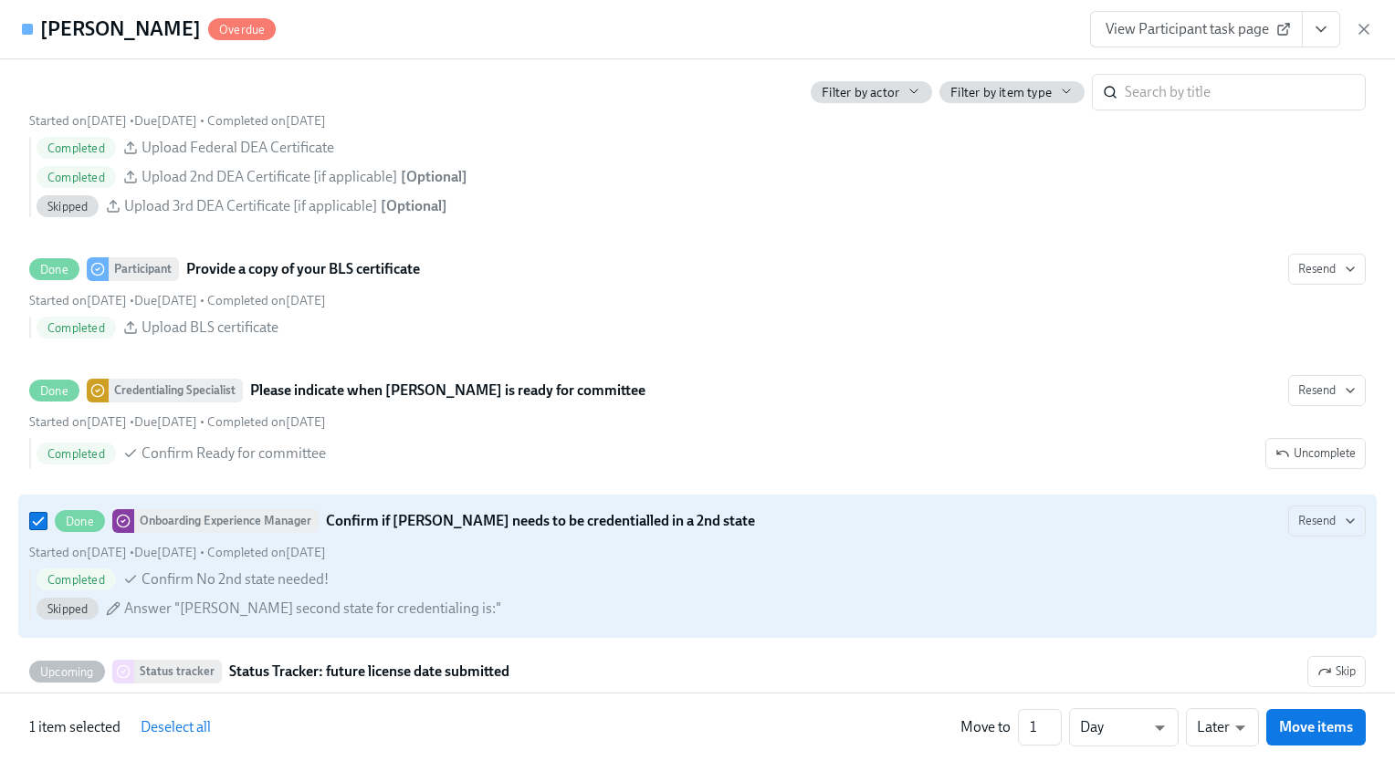
drag, startPoint x: 982, startPoint y: 580, endPoint x: 887, endPoint y: 623, distance: 104.2
click at [887, 620] on div "Skipped Answer "[PERSON_NAME] second state for credentialing is:"" at bounding box center [701, 609] width 1329 height 22
click at [47, 529] on input "Done Onboarding Experience Manager Confirm if [PERSON_NAME] needs to be credent…" at bounding box center [38, 521] width 16 height 16
checkbox input "false"
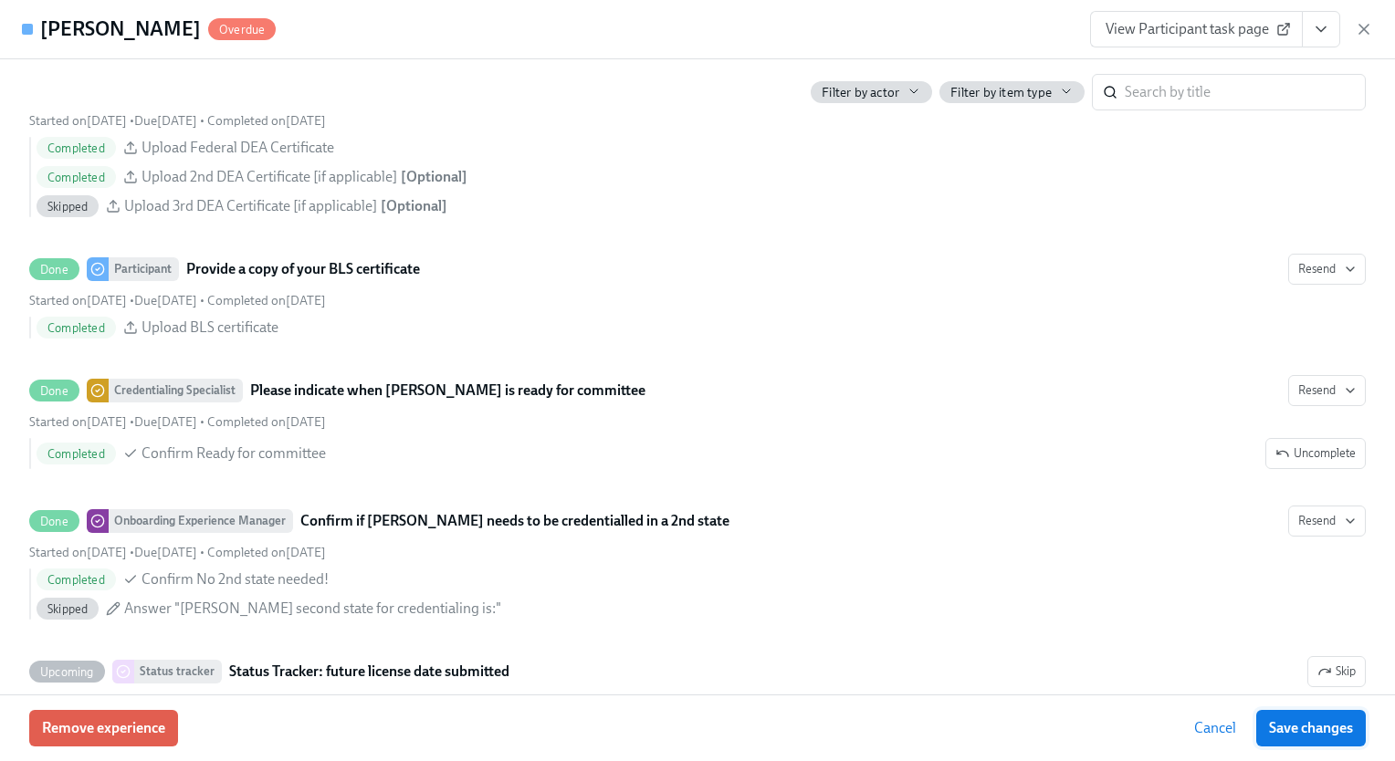
click at [1293, 728] on span "Save changes" at bounding box center [1311, 728] width 84 height 18
click at [1228, 732] on span "Cancel" at bounding box center [1215, 728] width 42 height 18
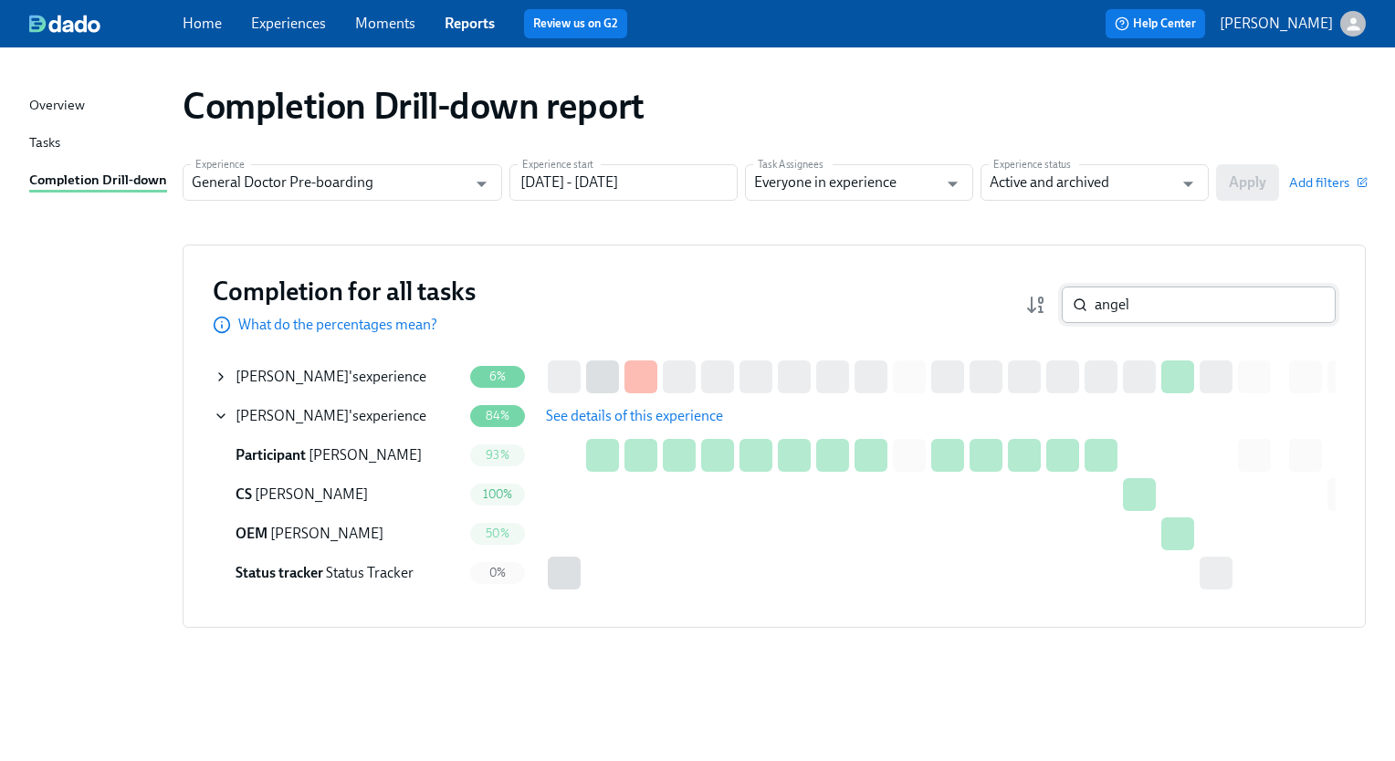
click at [1147, 300] on input "angel" at bounding box center [1214, 305] width 241 height 37
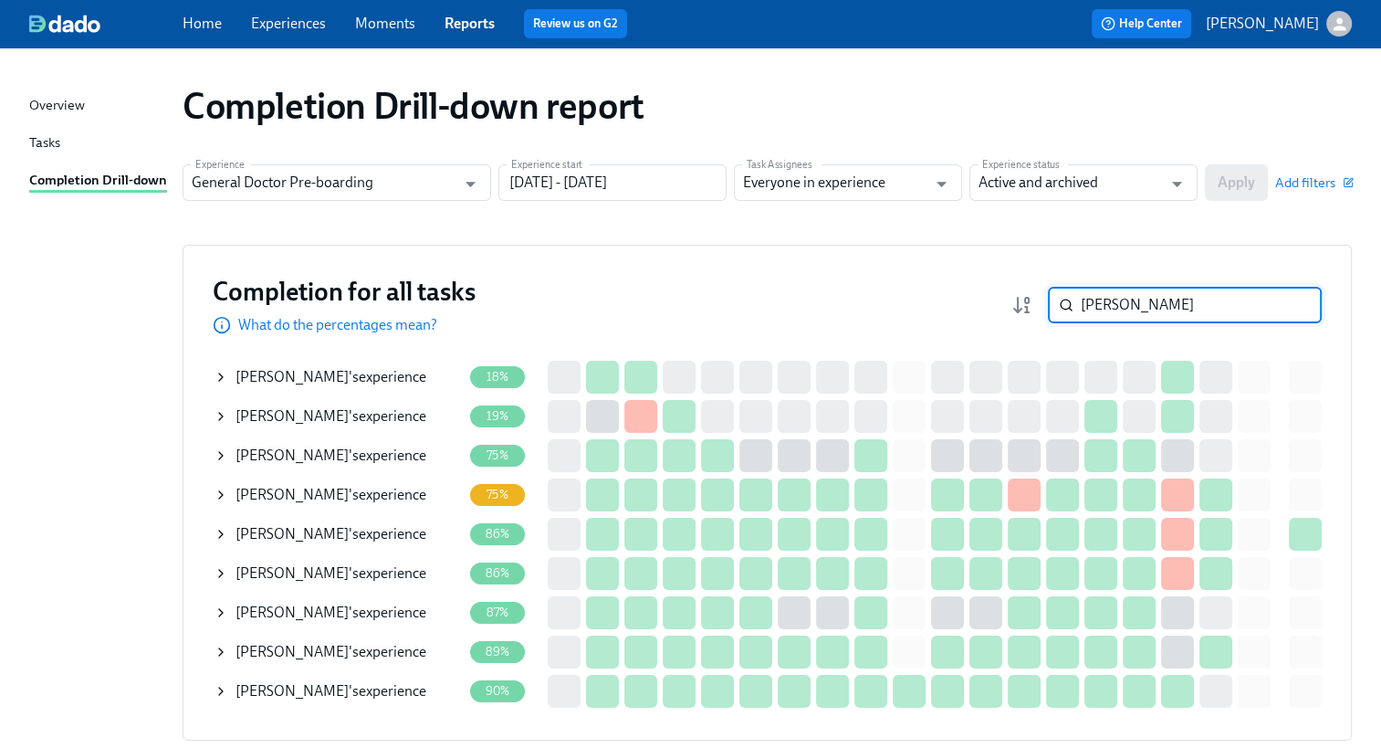
type input "[PERSON_NAME]"
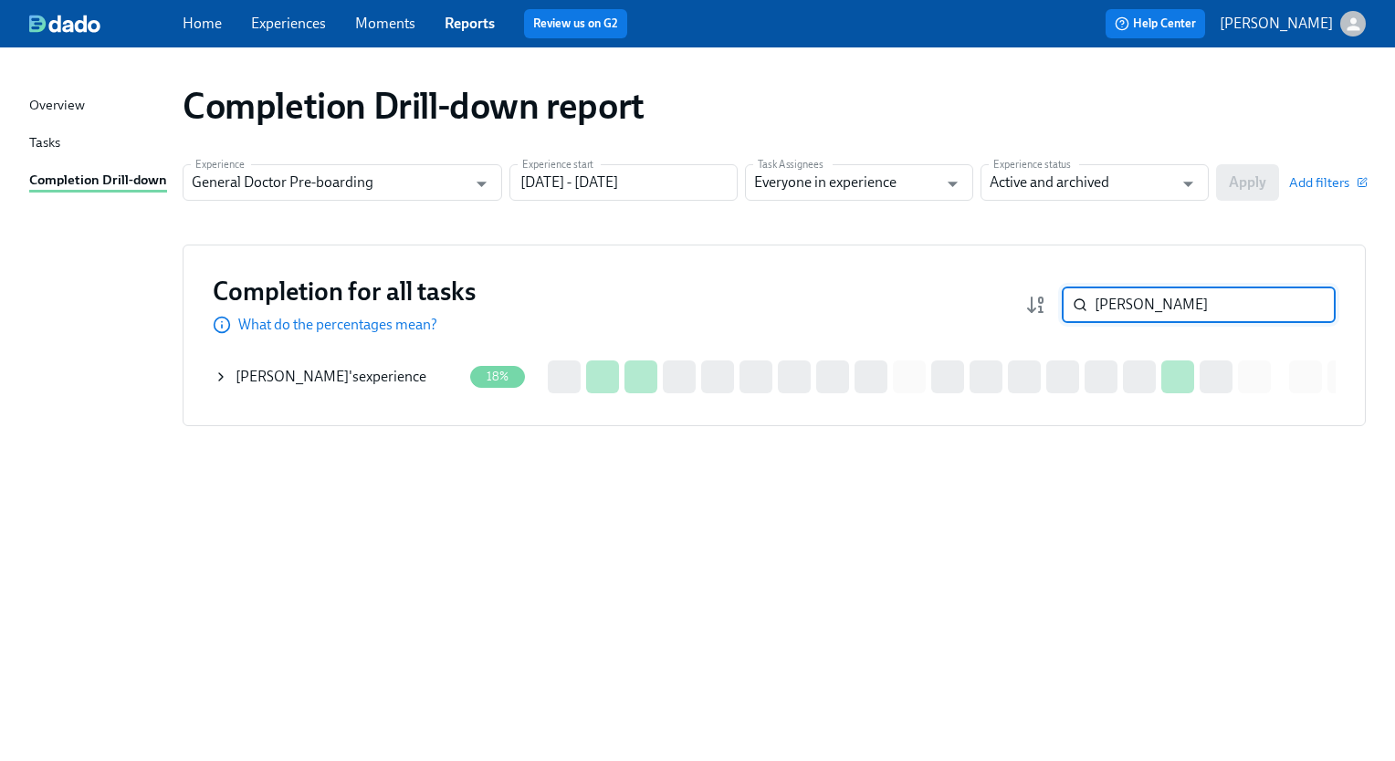
click at [225, 372] on icon at bounding box center [221, 377] width 15 height 15
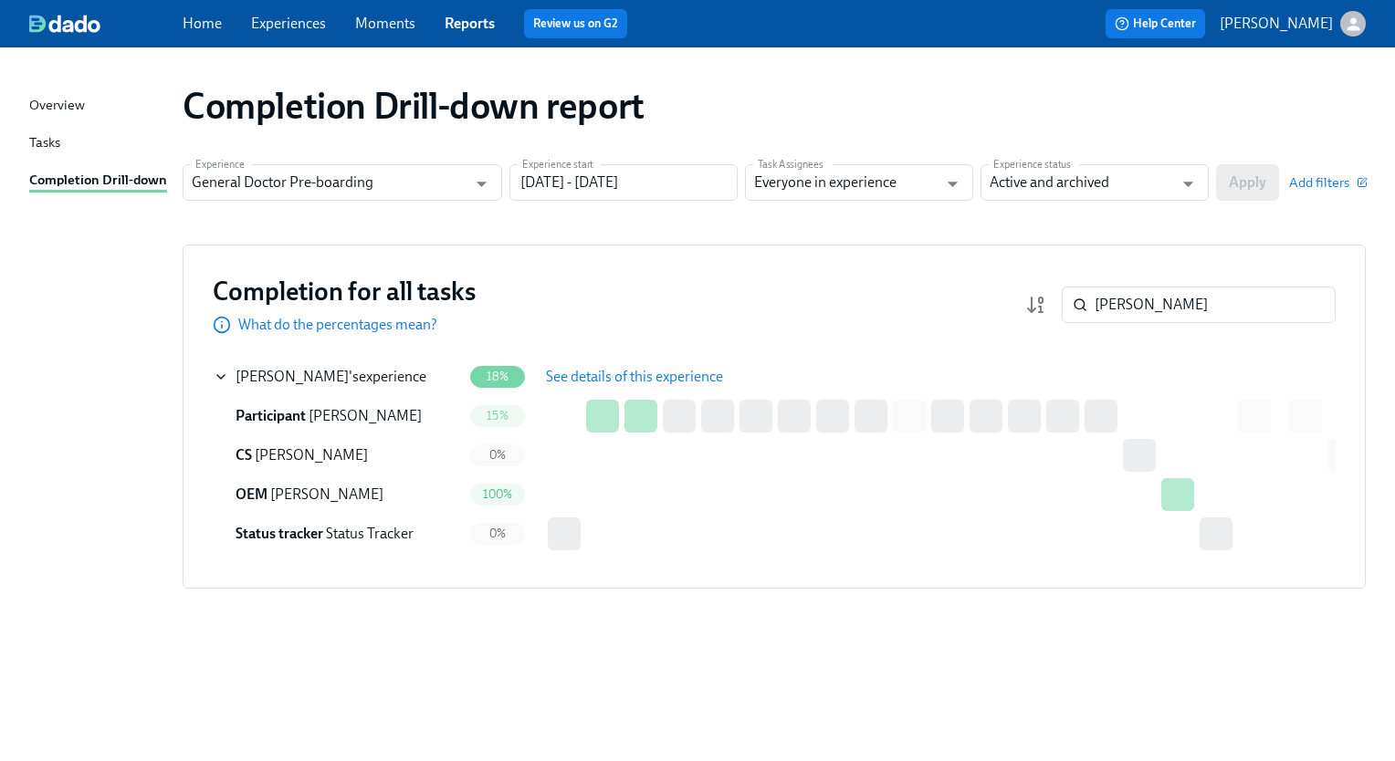
click at [674, 368] on span "See details of this experience" at bounding box center [634, 377] width 177 height 18
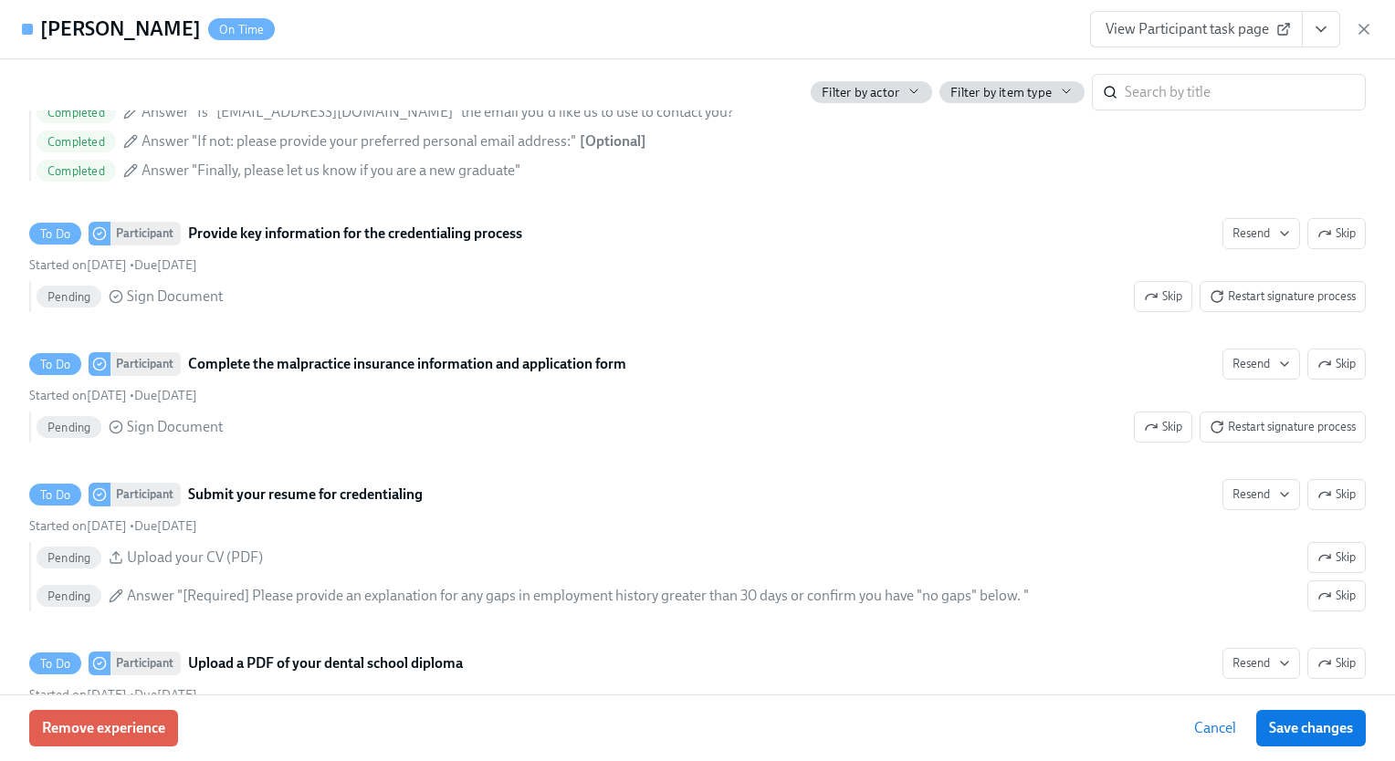
scroll to position [2241, 0]
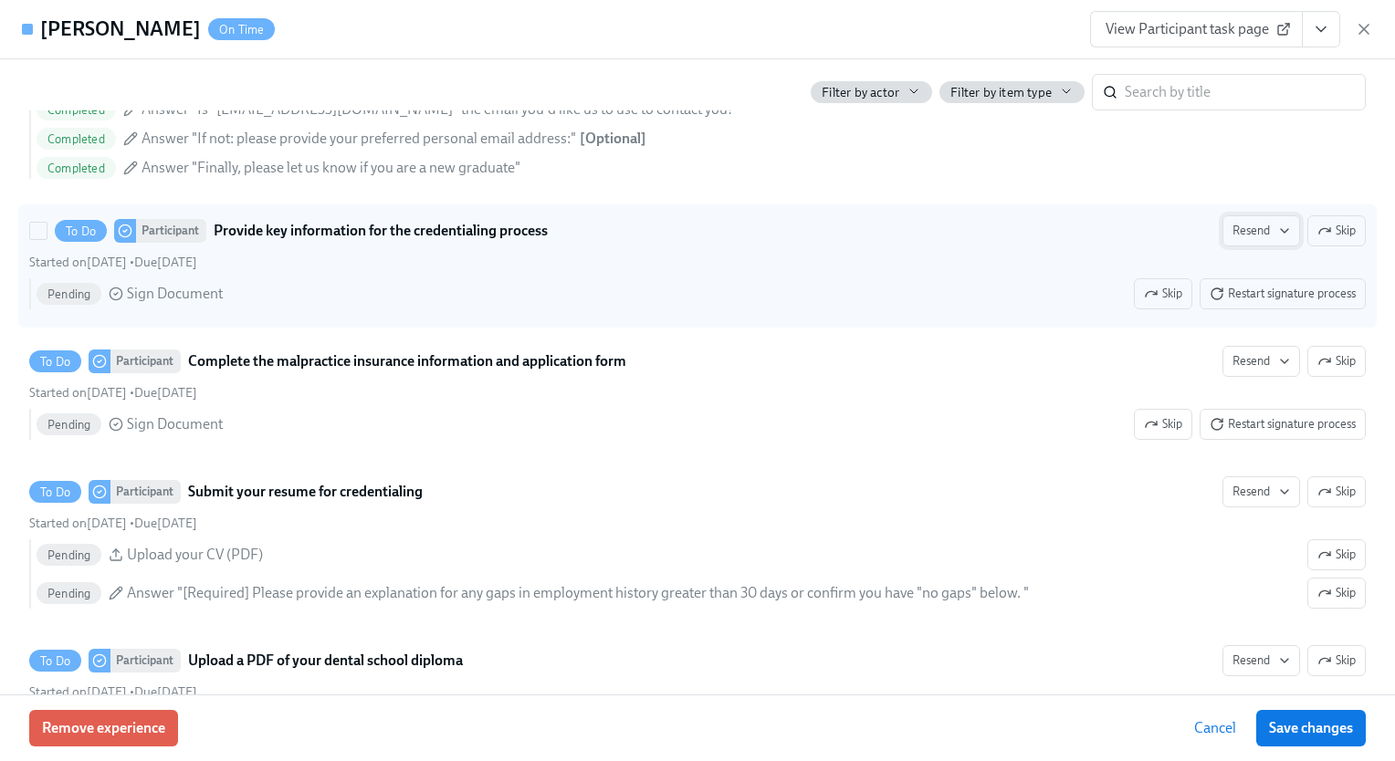
click at [1256, 240] on span "Resend" at bounding box center [1261, 231] width 58 height 18
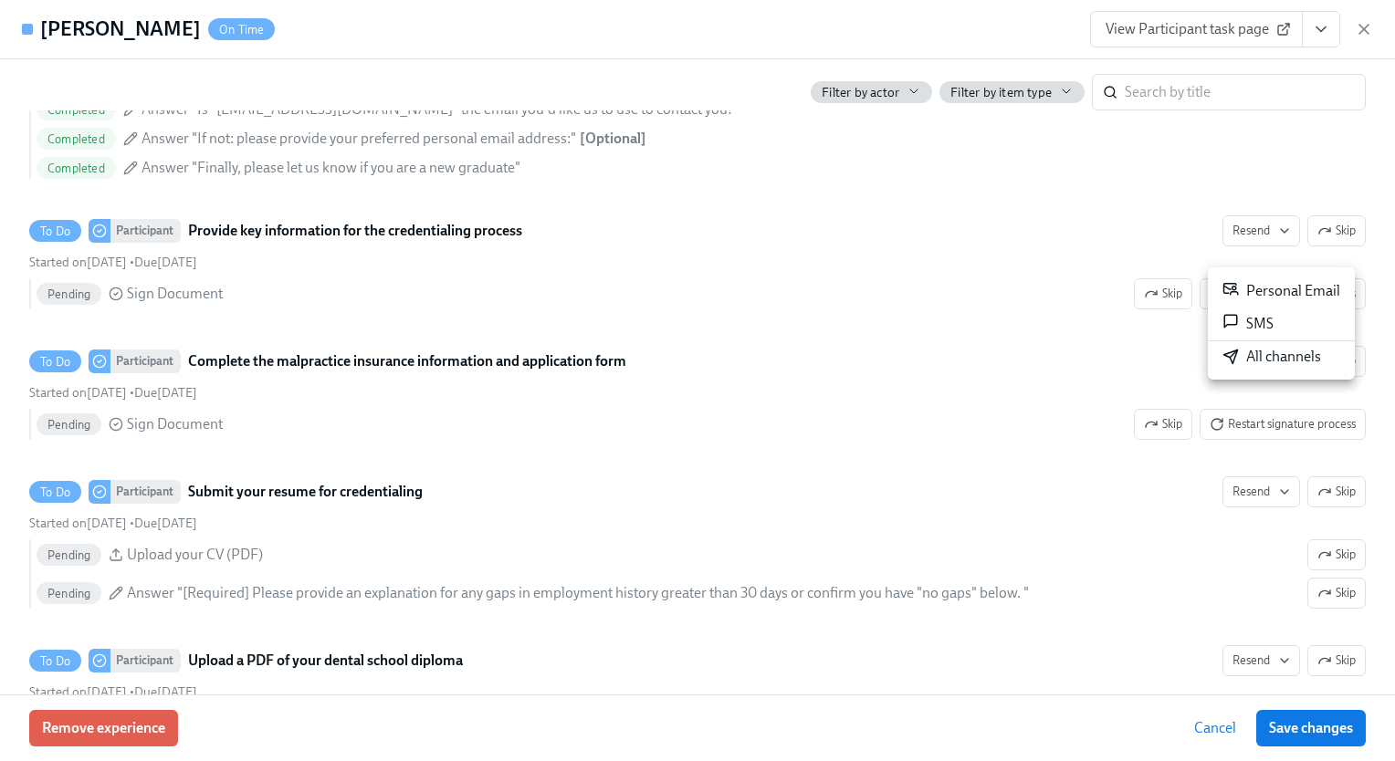
click at [1256, 356] on div "All channels" at bounding box center [1271, 357] width 99 height 20
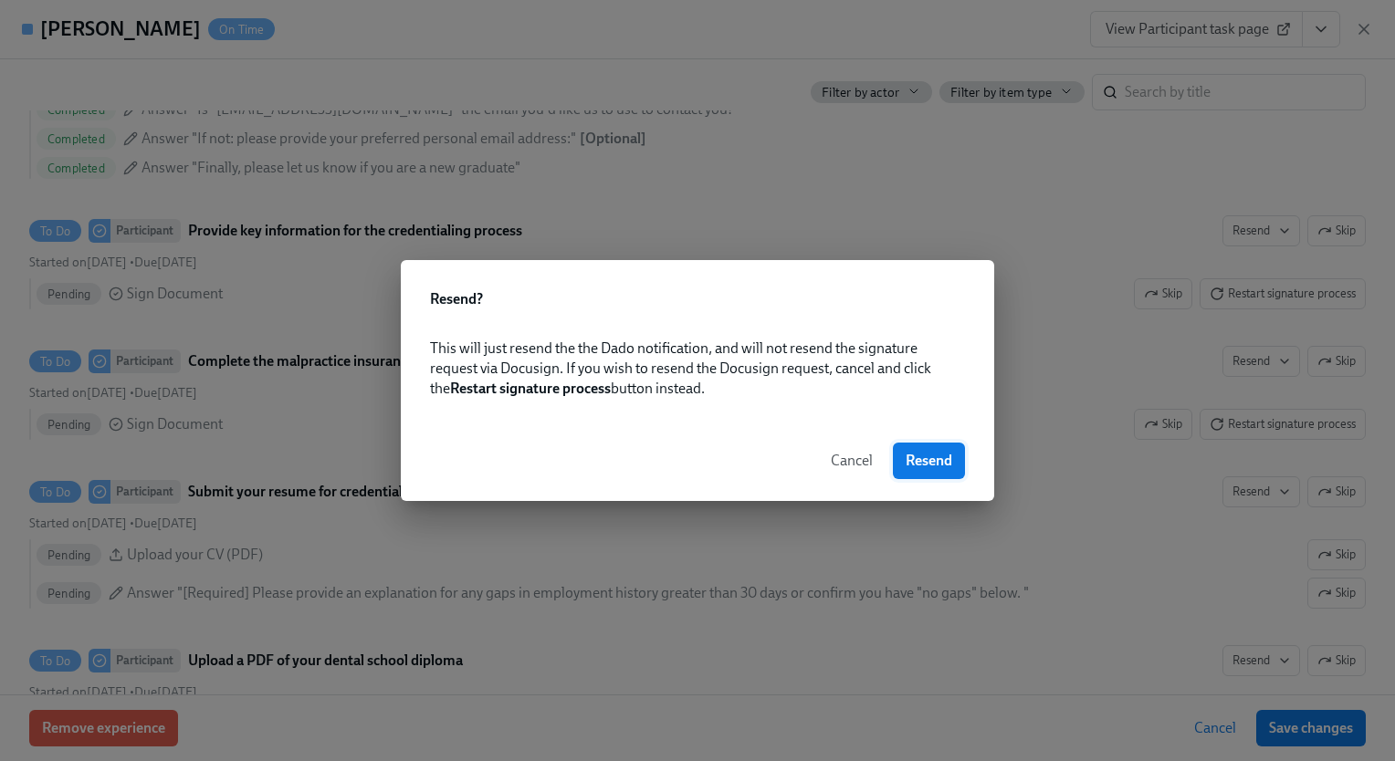
click at [942, 460] on span "Resend" at bounding box center [929, 461] width 47 height 18
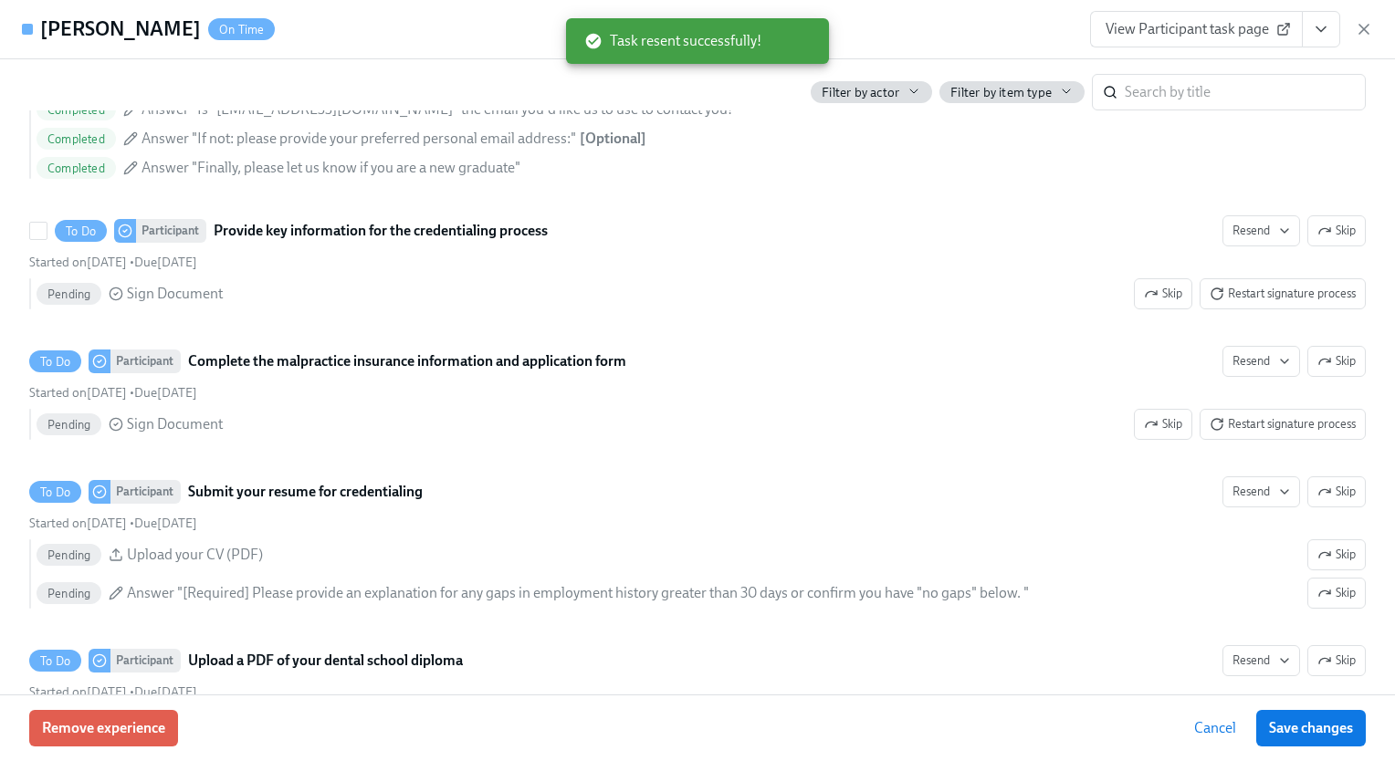
click at [1241, 303] on span "Restart signature process" at bounding box center [1283, 294] width 146 height 18
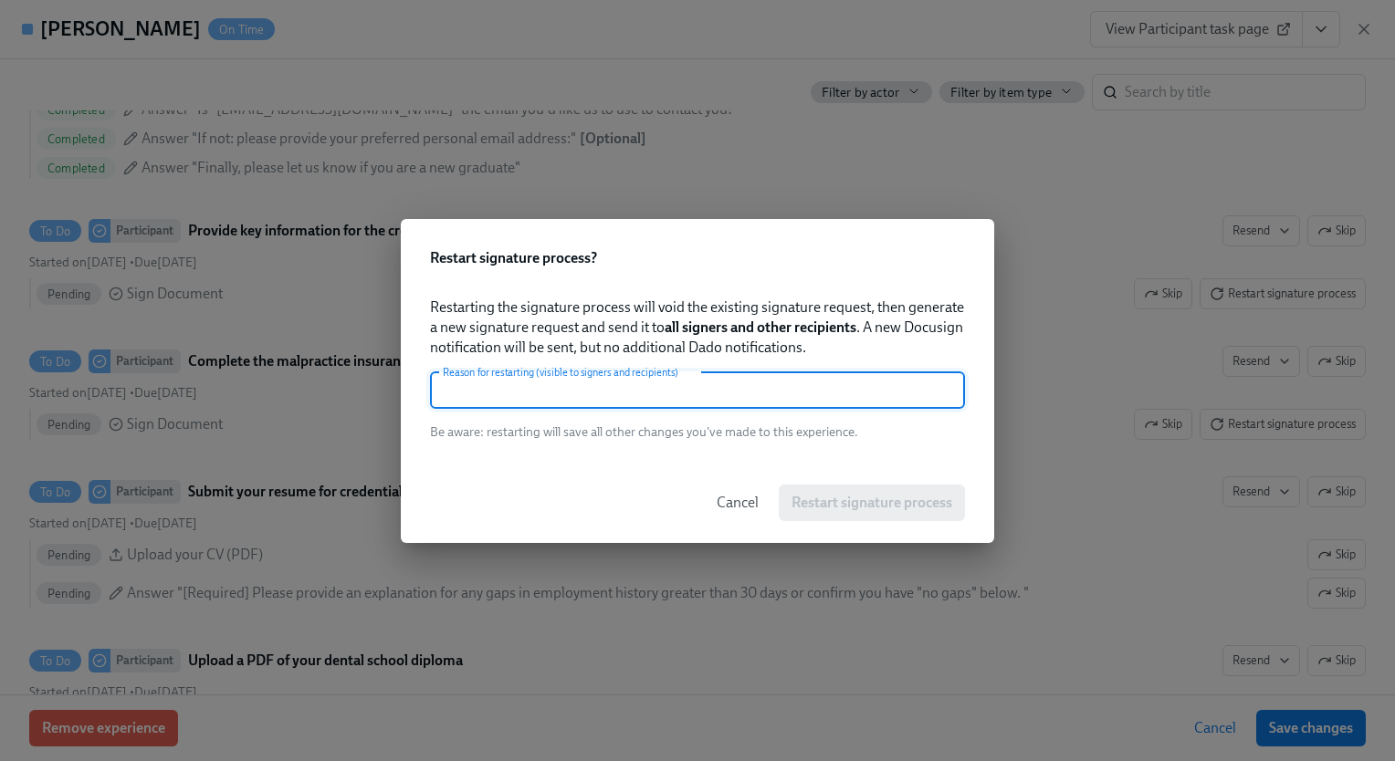
click at [828, 390] on input "text" at bounding box center [697, 390] width 535 height 37
click at [828, 390] on input "new email" at bounding box center [697, 390] width 535 height 37
type input "new email"
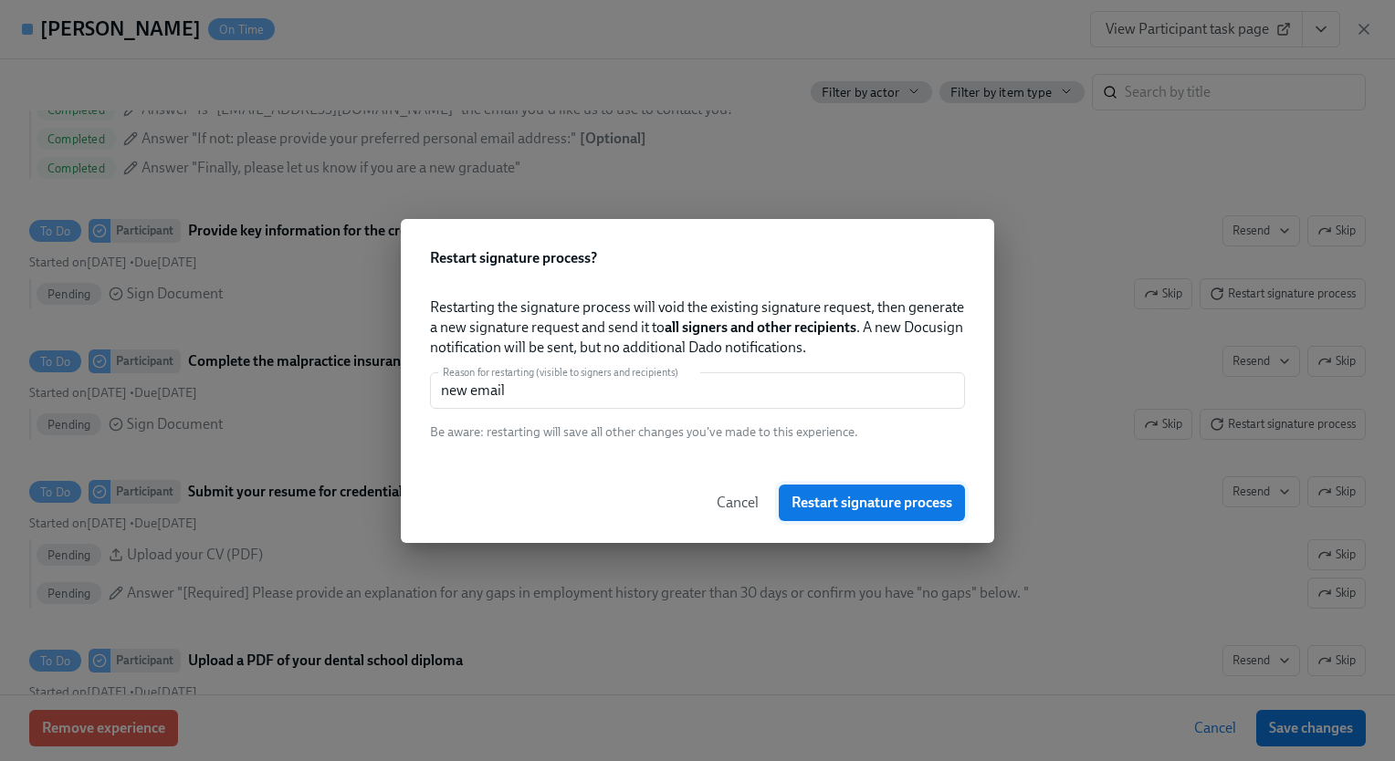
click at [855, 510] on span "Restart signature process" at bounding box center [871, 503] width 161 height 18
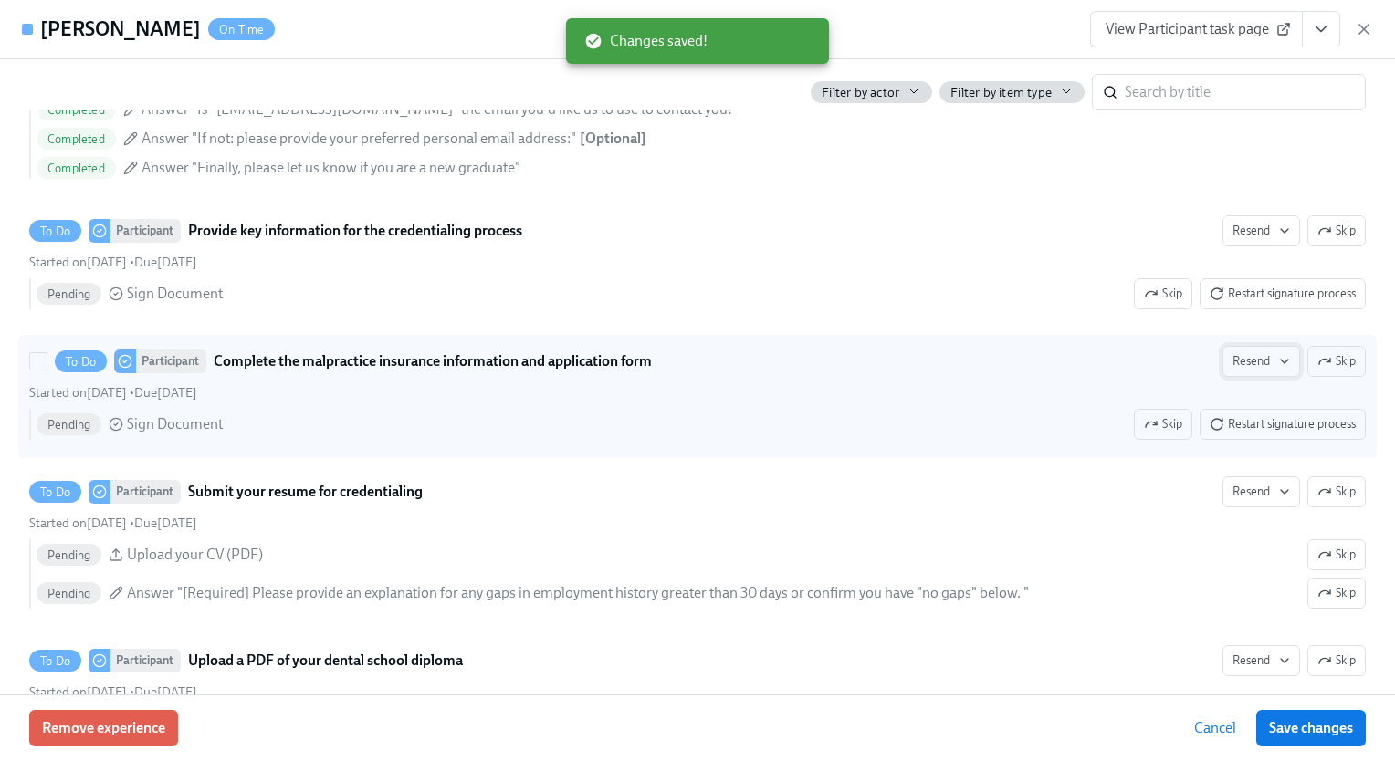
click at [1232, 371] on span "Resend" at bounding box center [1261, 361] width 58 height 18
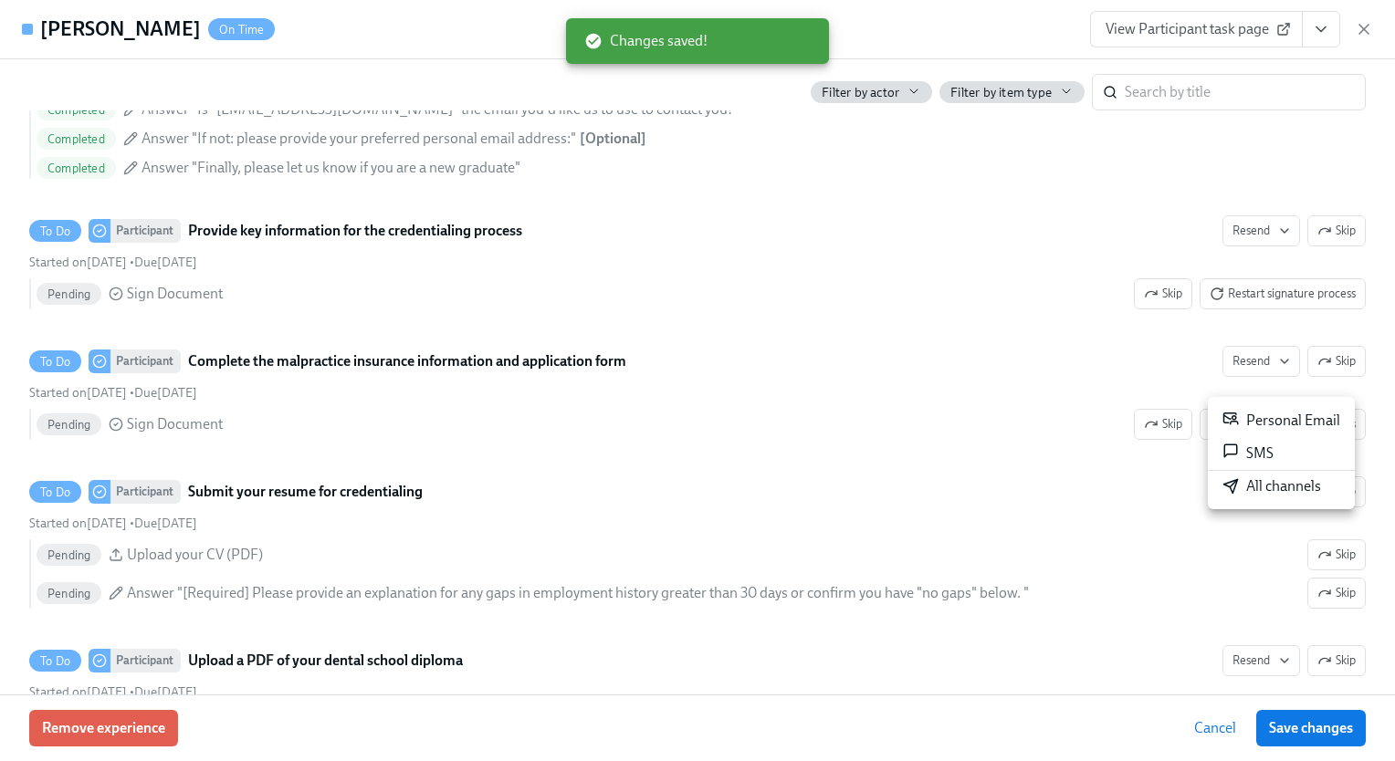
click at [1262, 495] on div "All channels" at bounding box center [1271, 487] width 99 height 20
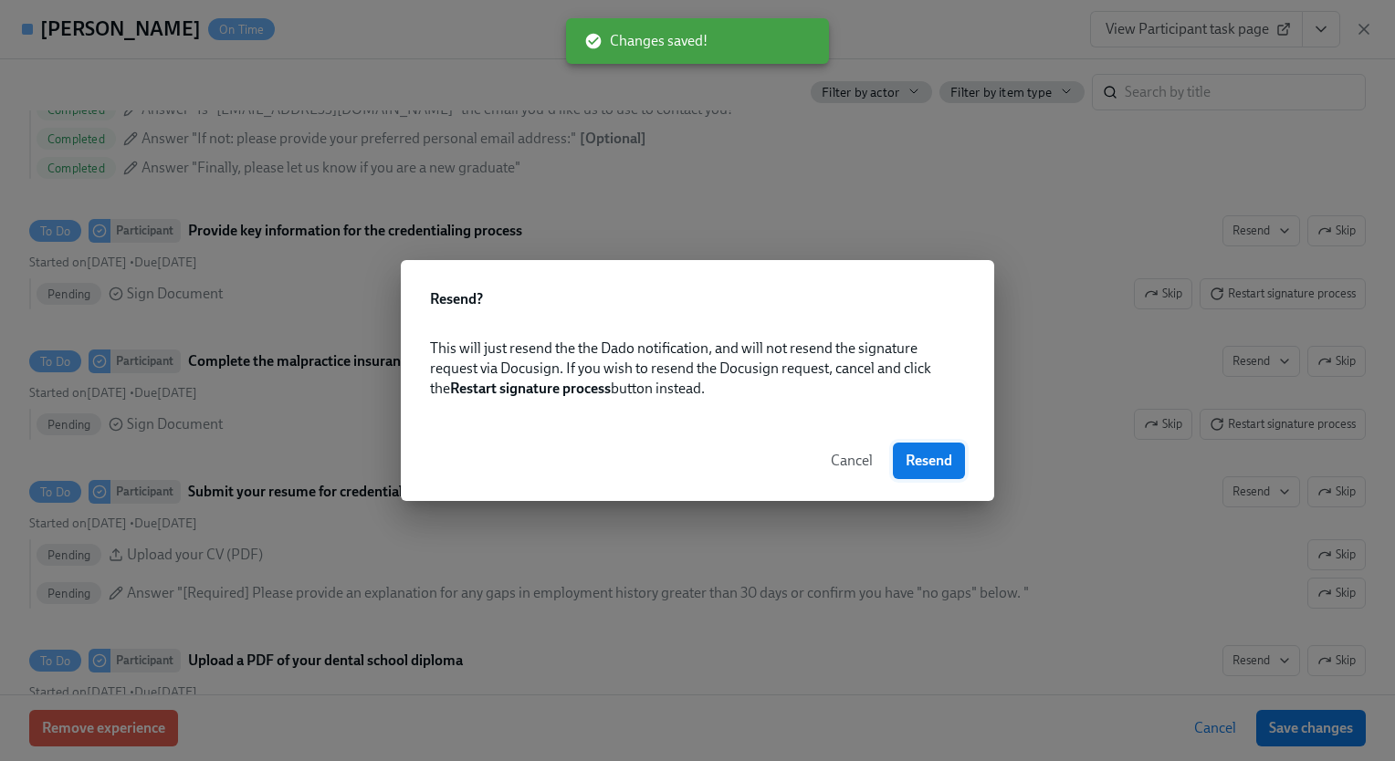
click at [936, 460] on span "Resend" at bounding box center [929, 461] width 47 height 18
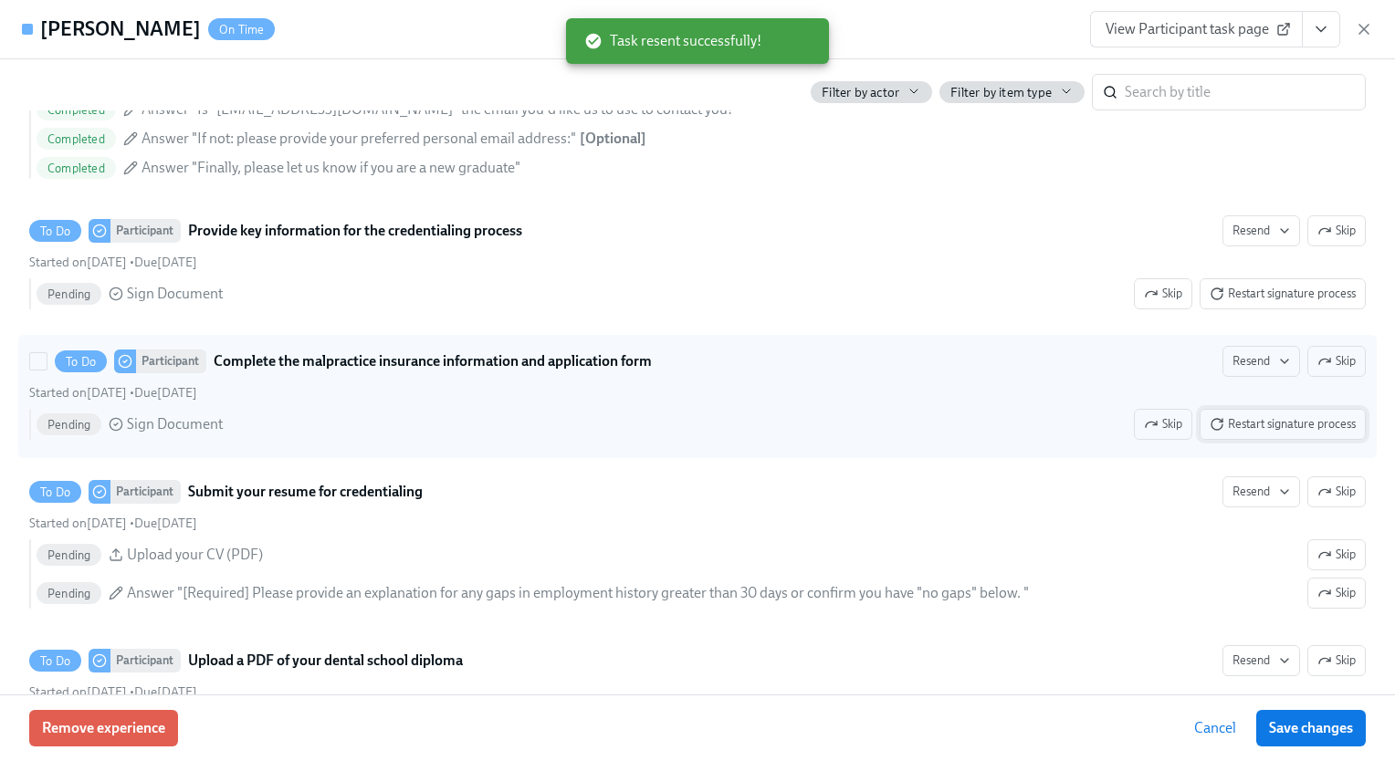
click at [1216, 440] on button "Restart signature process" at bounding box center [1282, 424] width 166 height 31
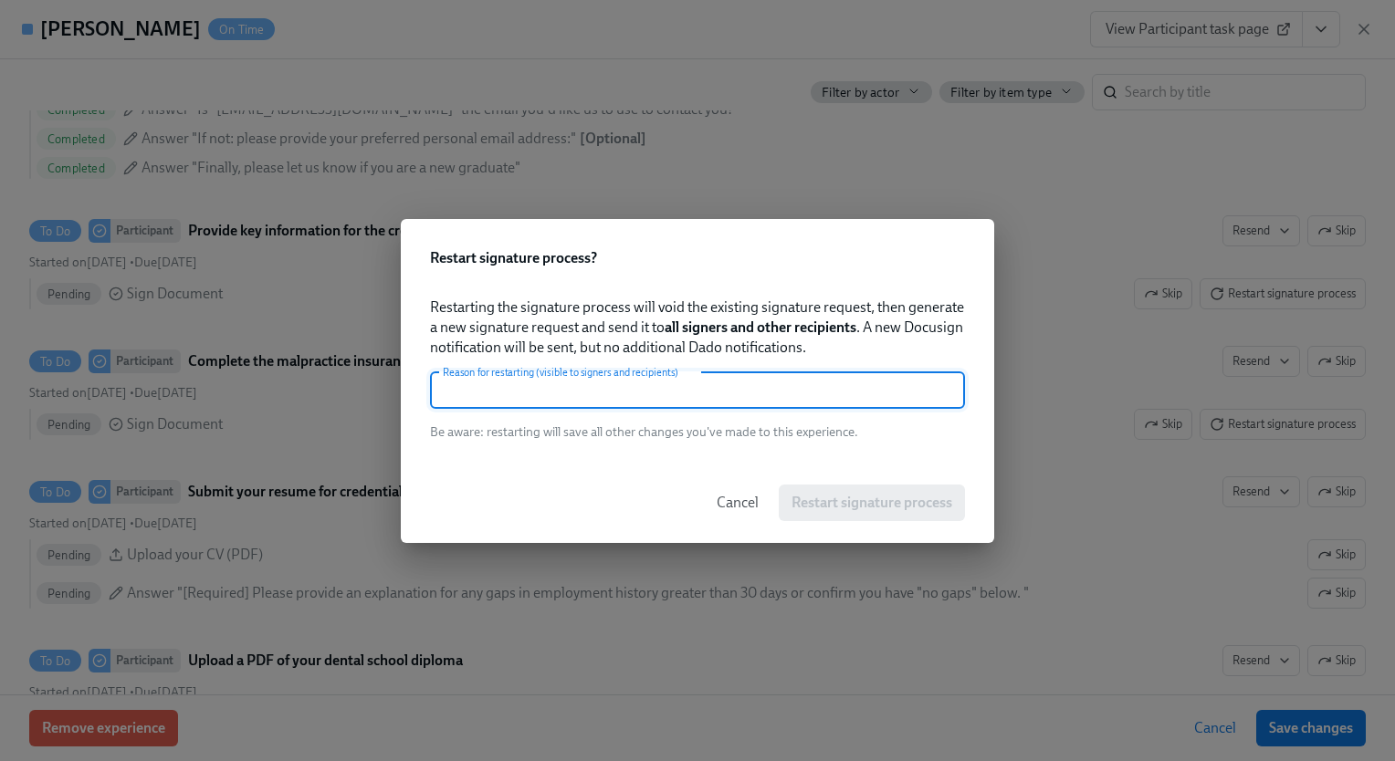
click at [807, 390] on input "text" at bounding box center [697, 390] width 535 height 37
paste input "new email"
type input "new email"
click at [829, 486] on button "Restart signature process" at bounding box center [872, 503] width 186 height 37
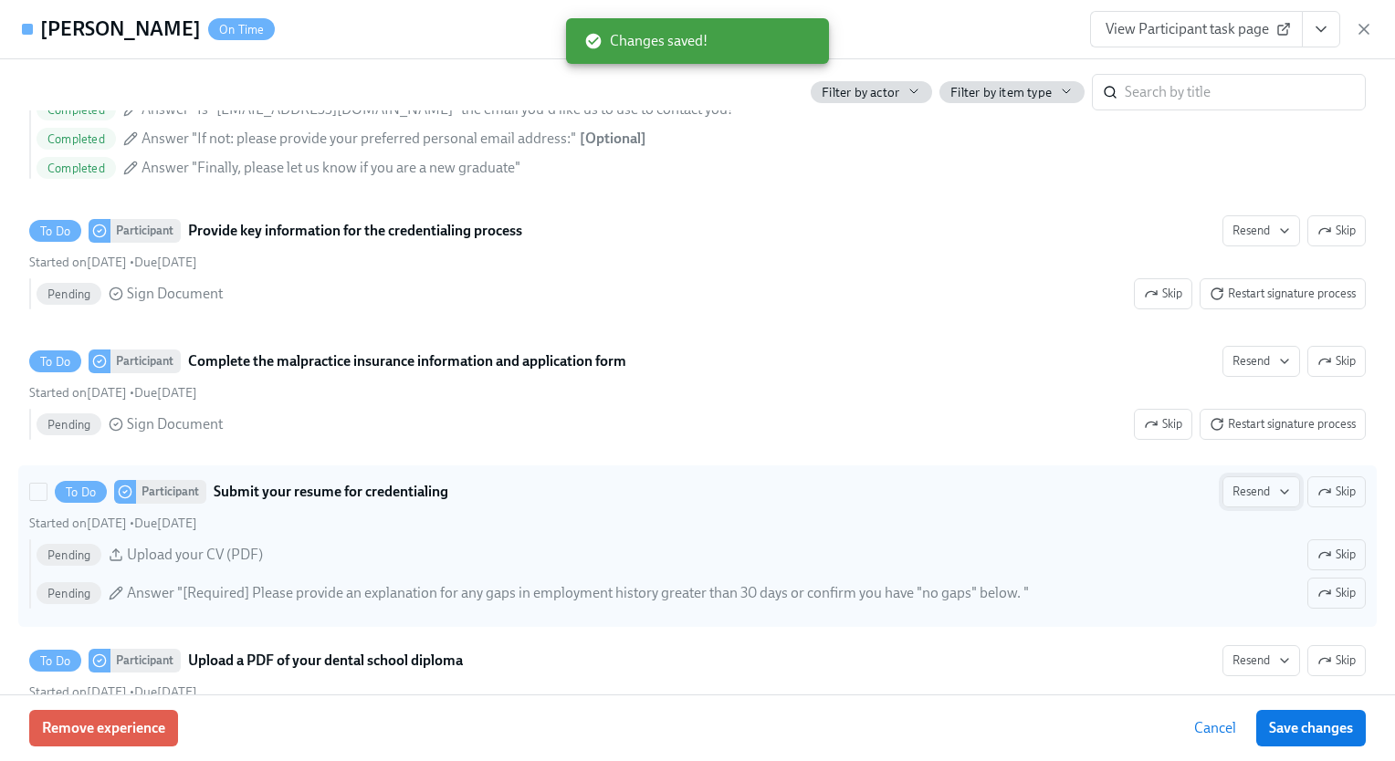
click at [1243, 501] on span "Resend" at bounding box center [1261, 492] width 58 height 18
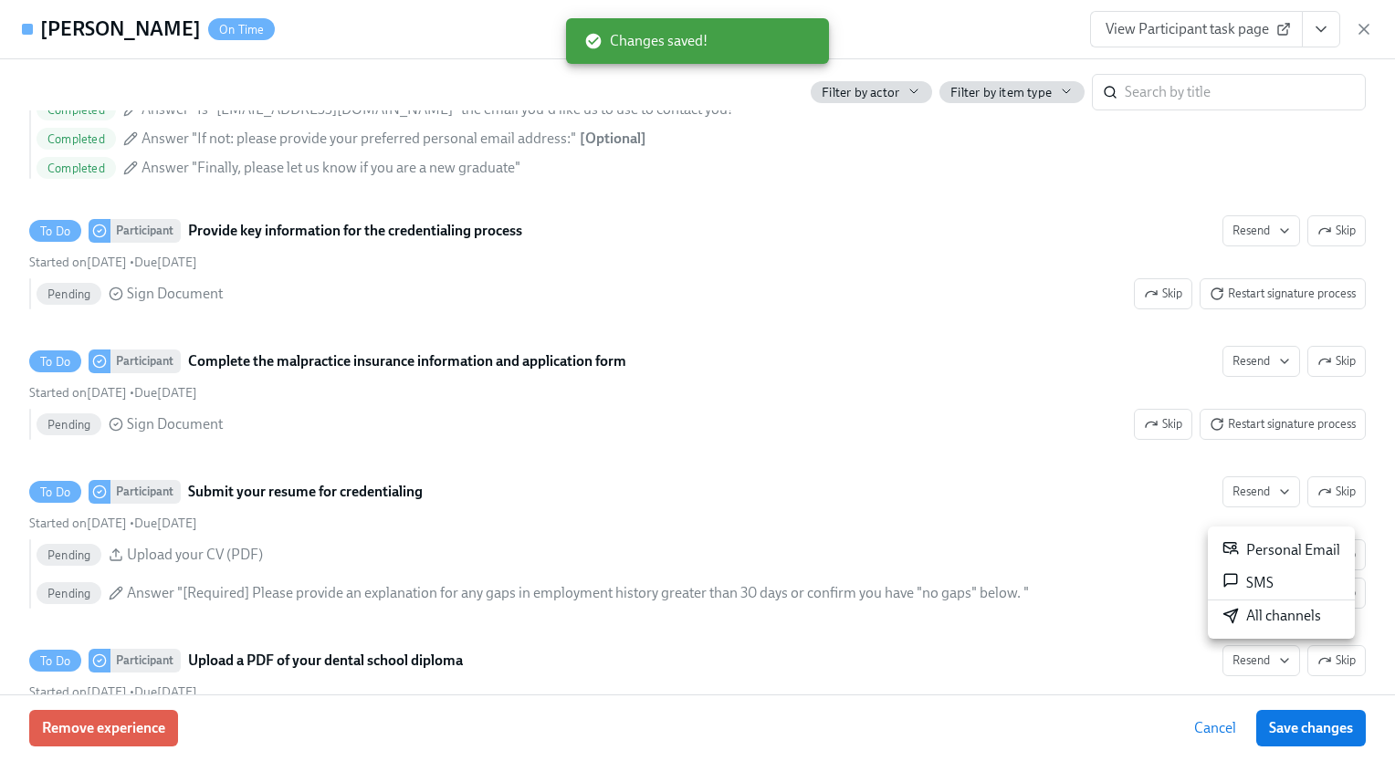
click at [1246, 623] on div "All channels" at bounding box center [1271, 616] width 99 height 20
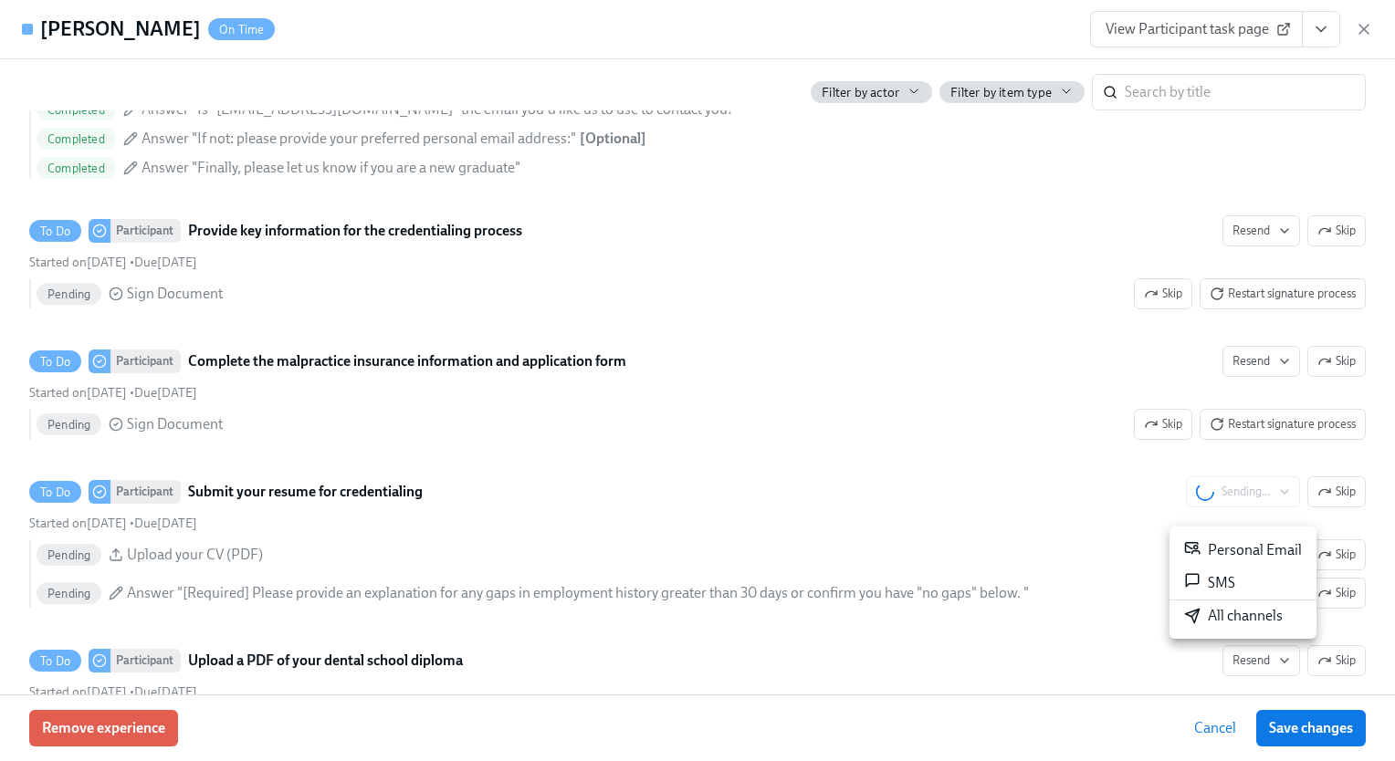
click at [1080, 509] on div at bounding box center [697, 380] width 1395 height 761
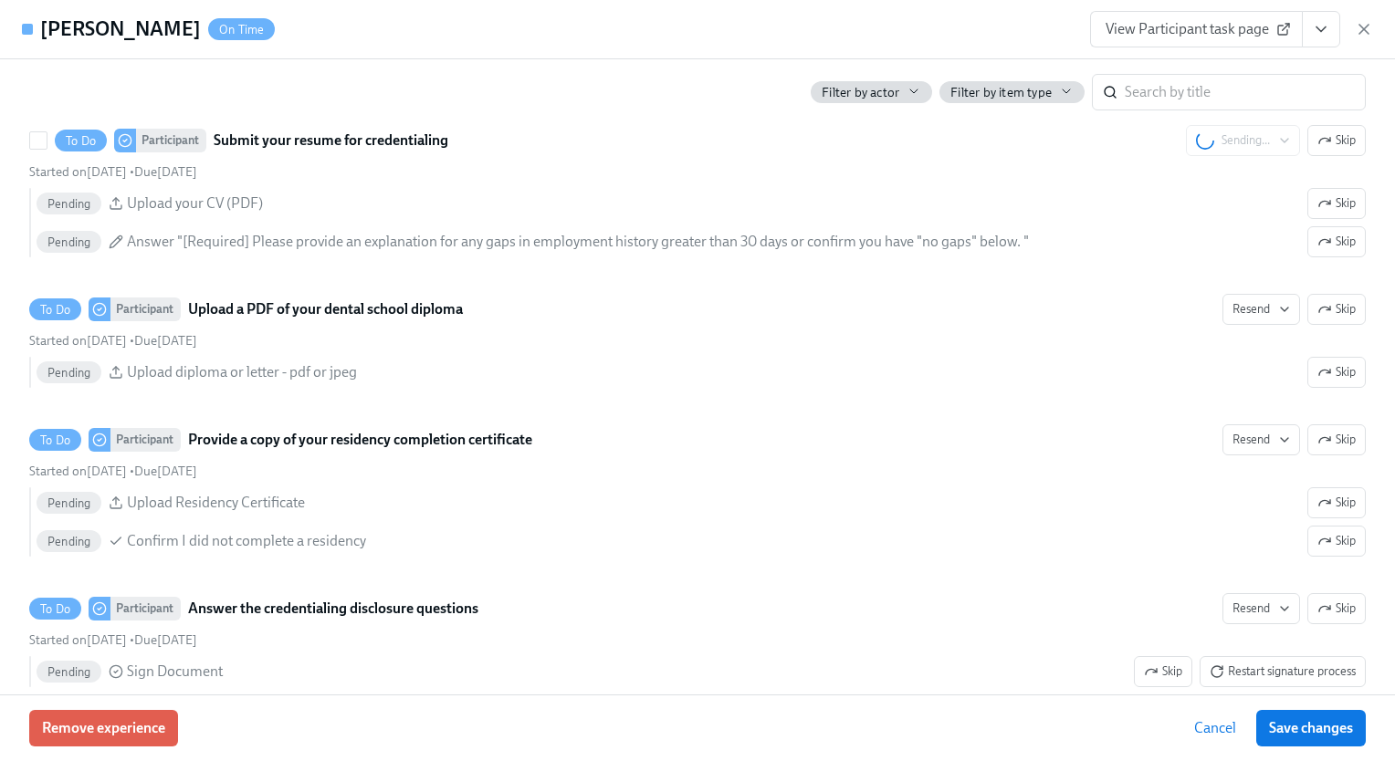
scroll to position [2596, 0]
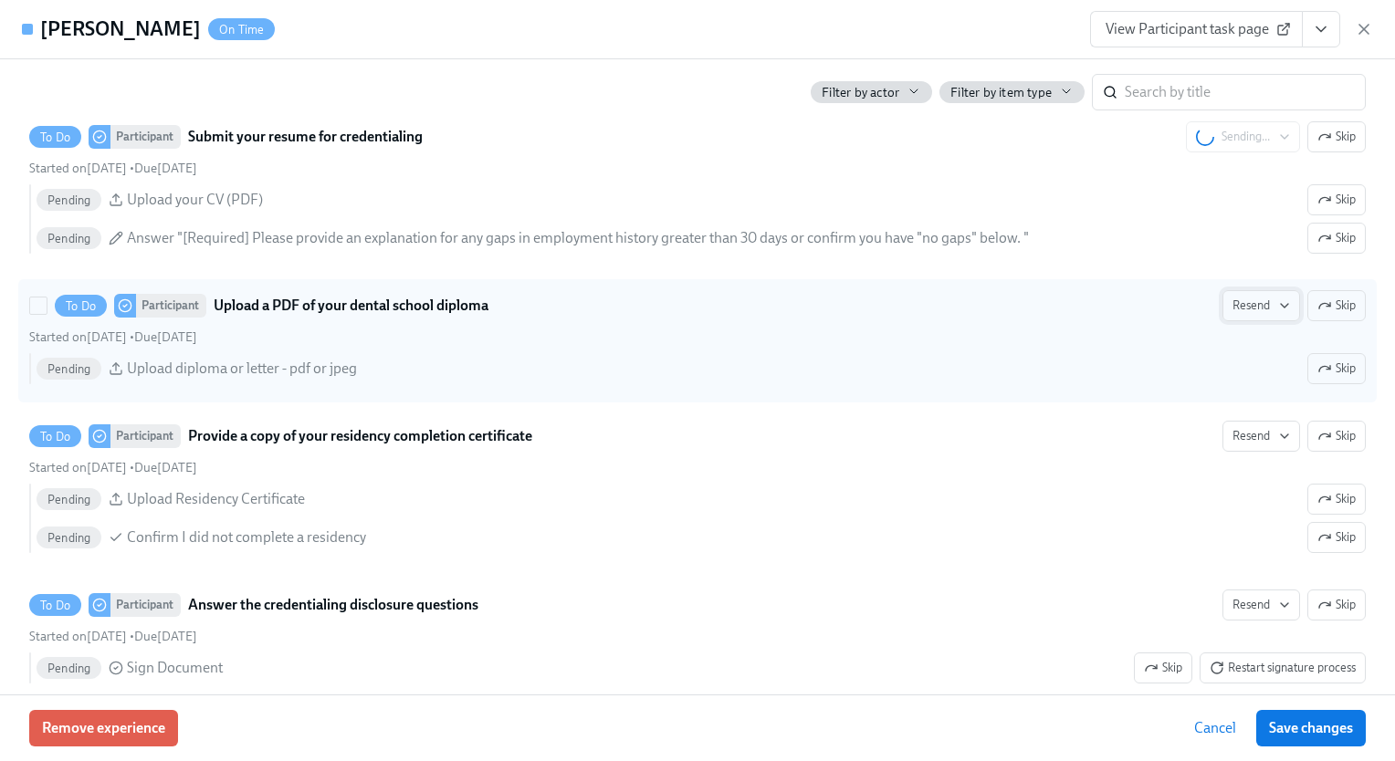
click at [1253, 315] on span "Resend" at bounding box center [1261, 306] width 58 height 18
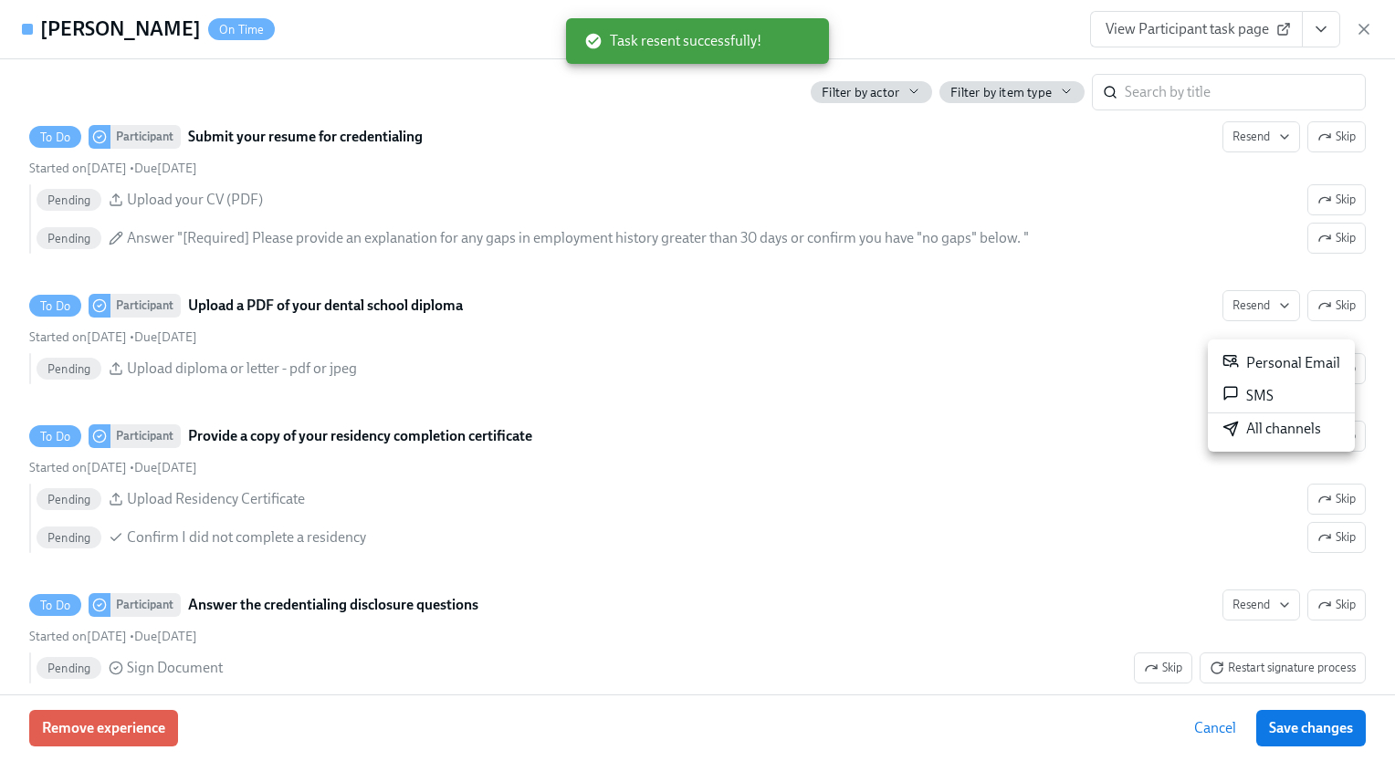
click at [1256, 430] on div "All channels" at bounding box center [1271, 429] width 99 height 20
click at [1026, 414] on div at bounding box center [697, 380] width 1395 height 761
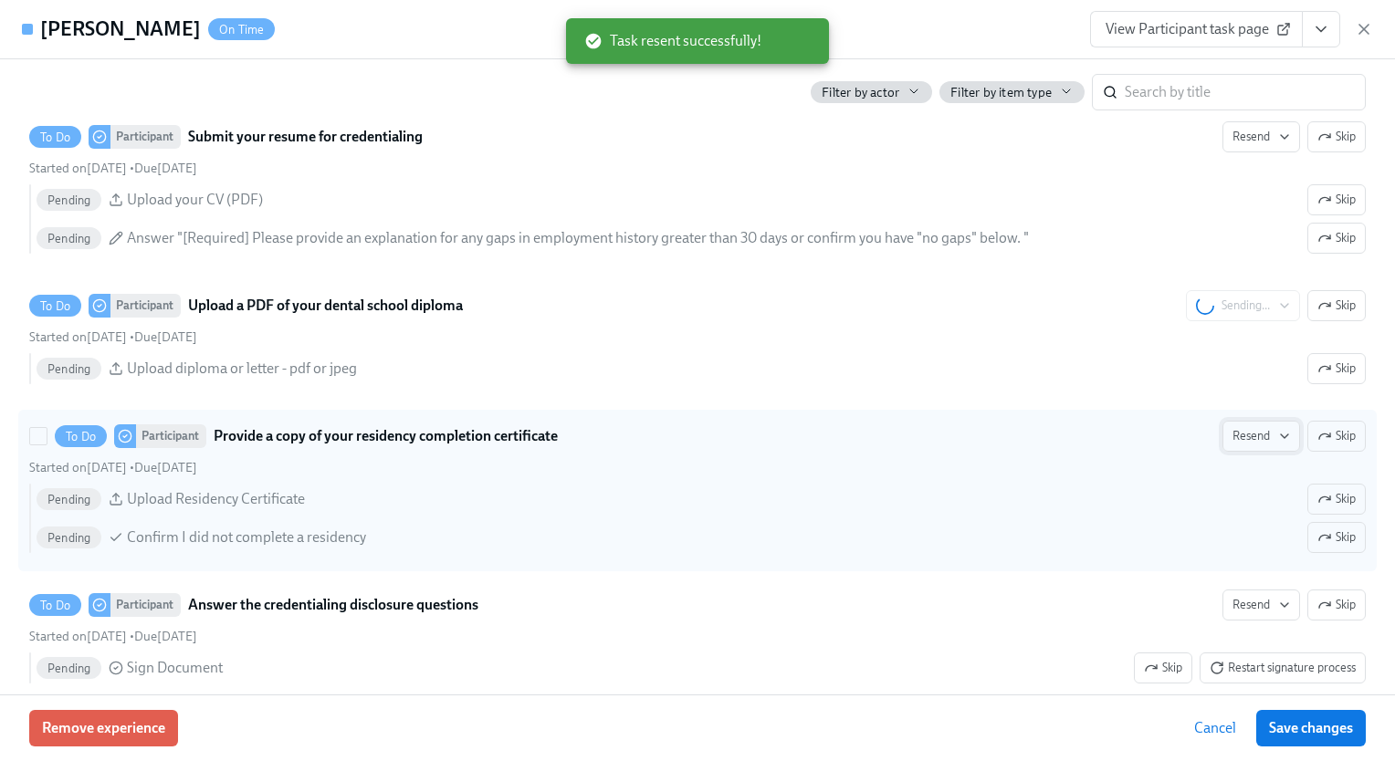
click at [1249, 445] on span "Resend" at bounding box center [1261, 436] width 58 height 18
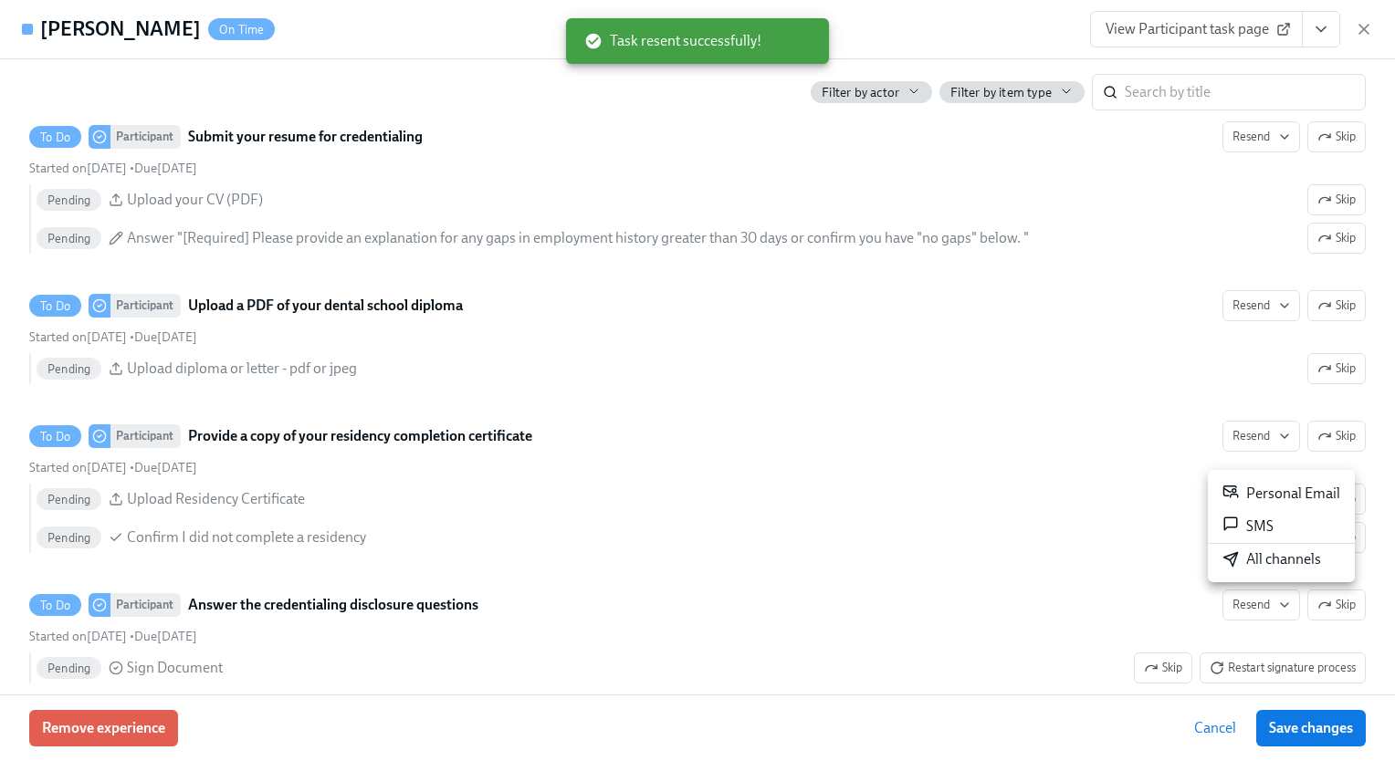
drag, startPoint x: 1248, startPoint y: 558, endPoint x: 1037, endPoint y: 504, distance: 217.6
click at [1037, 504] on div at bounding box center [697, 380] width 1395 height 761
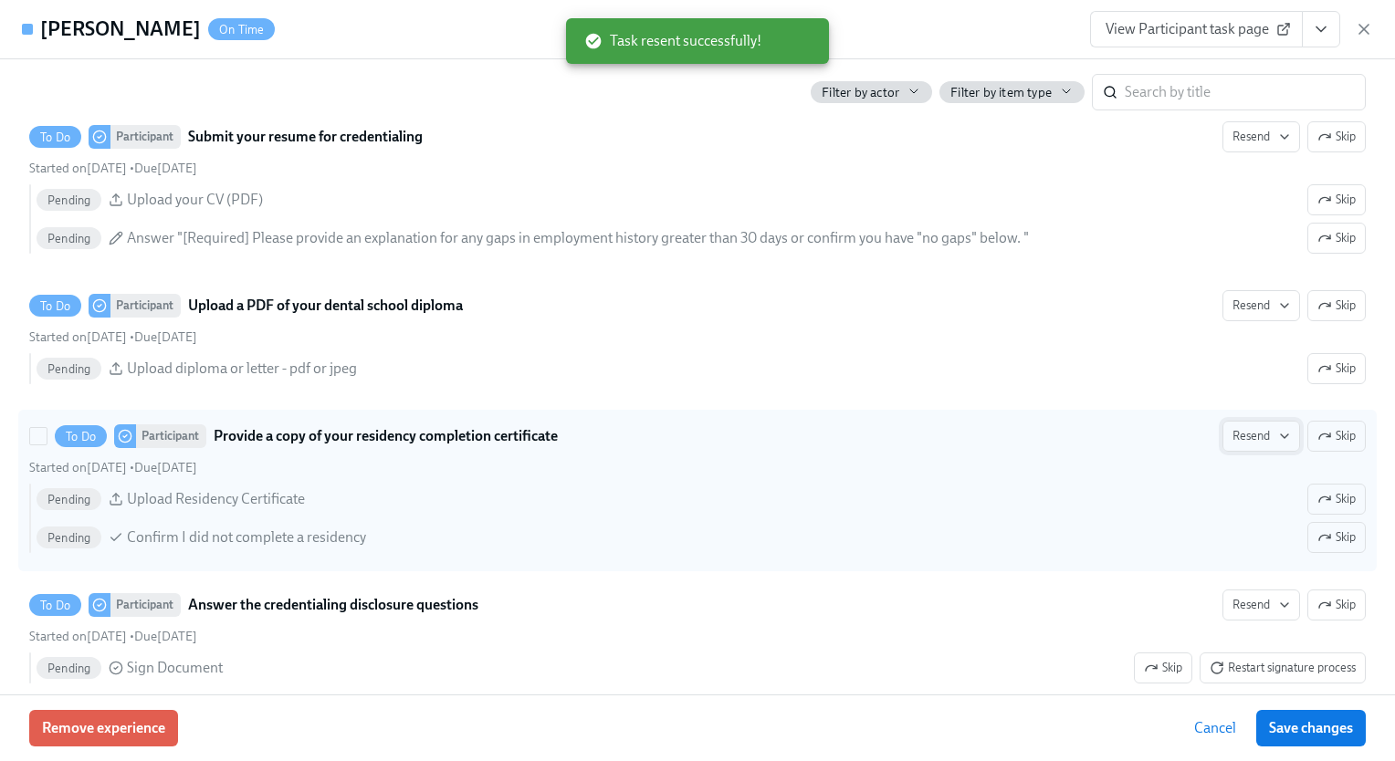
click at [1236, 445] on span "Resend" at bounding box center [1261, 436] width 58 height 18
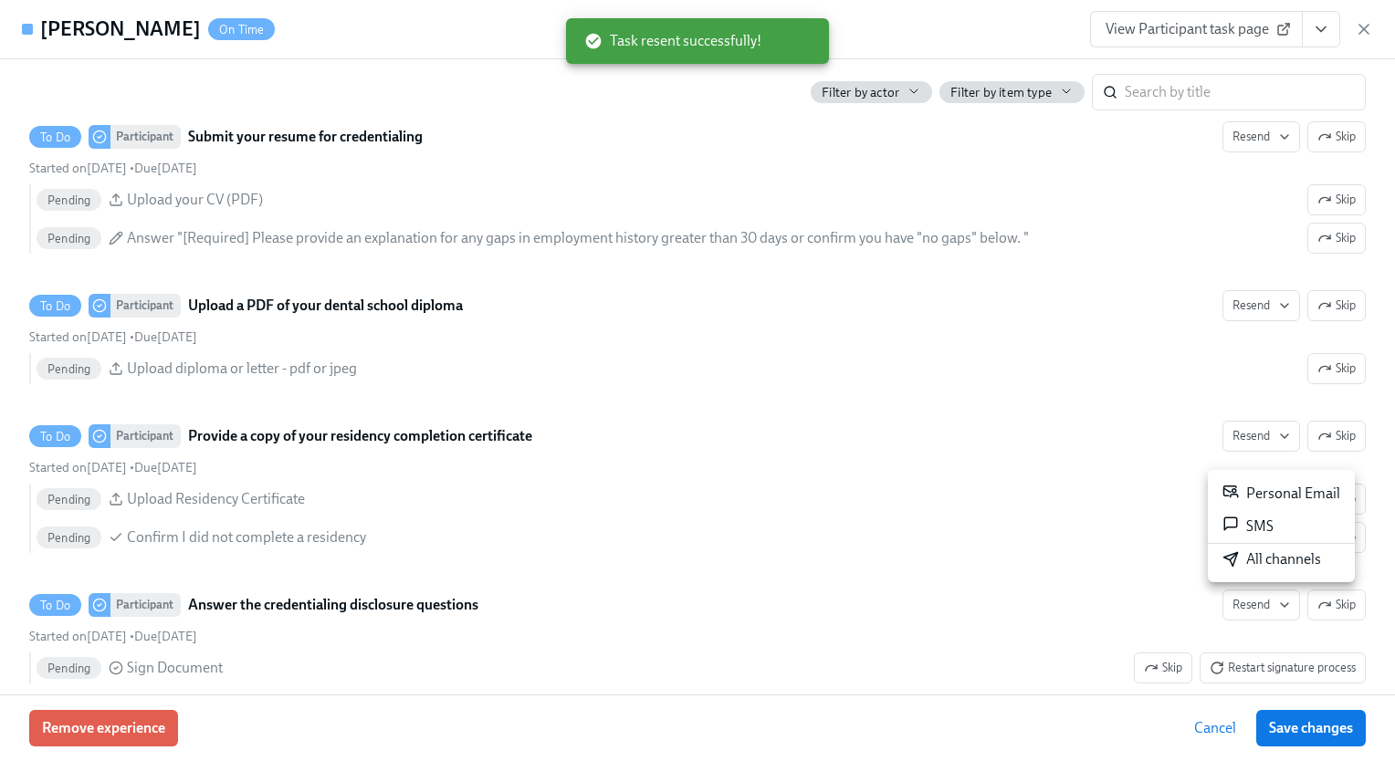
click at [1252, 565] on div "All channels" at bounding box center [1271, 560] width 99 height 20
click at [1073, 451] on div at bounding box center [697, 380] width 1395 height 761
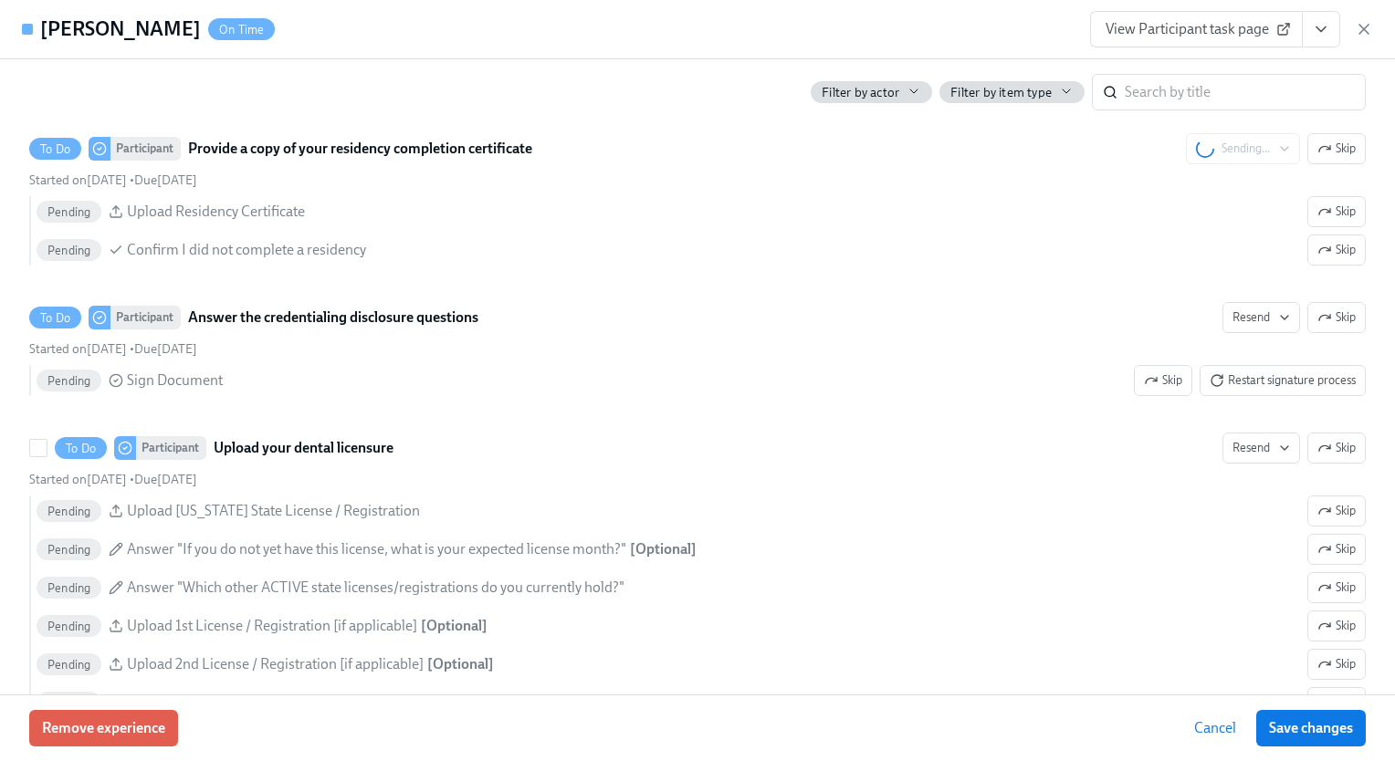
scroll to position [2885, 0]
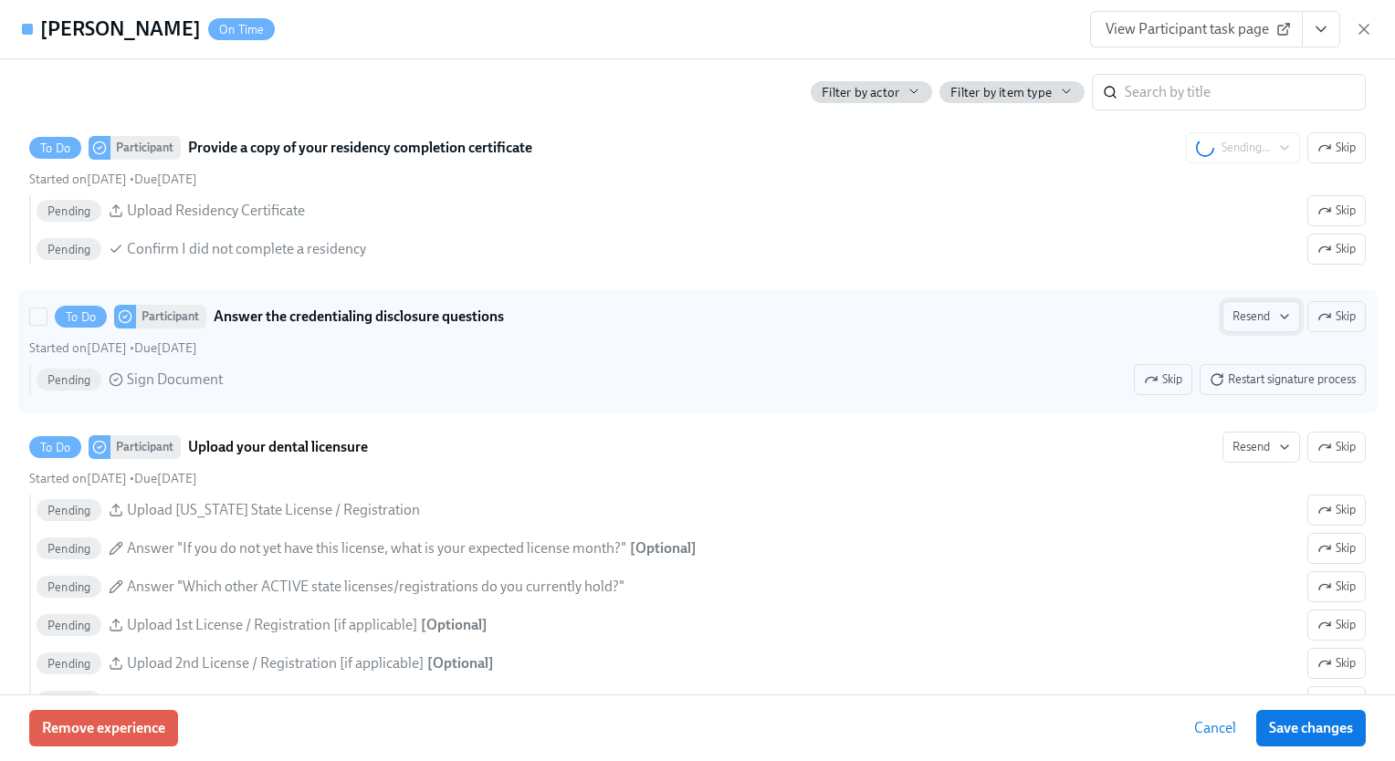
click at [1252, 326] on span "Resend" at bounding box center [1261, 317] width 58 height 18
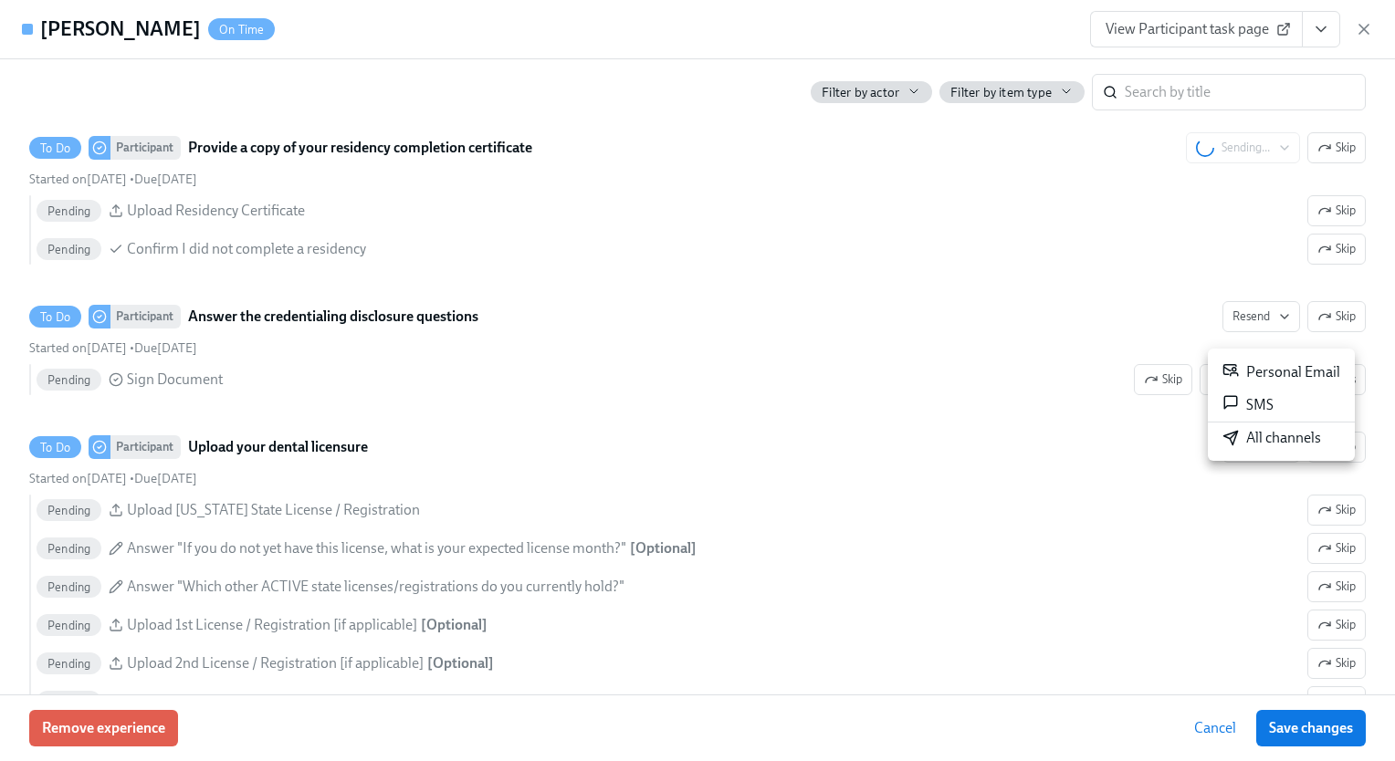
click at [1229, 447] on div "All channels" at bounding box center [1271, 438] width 99 height 20
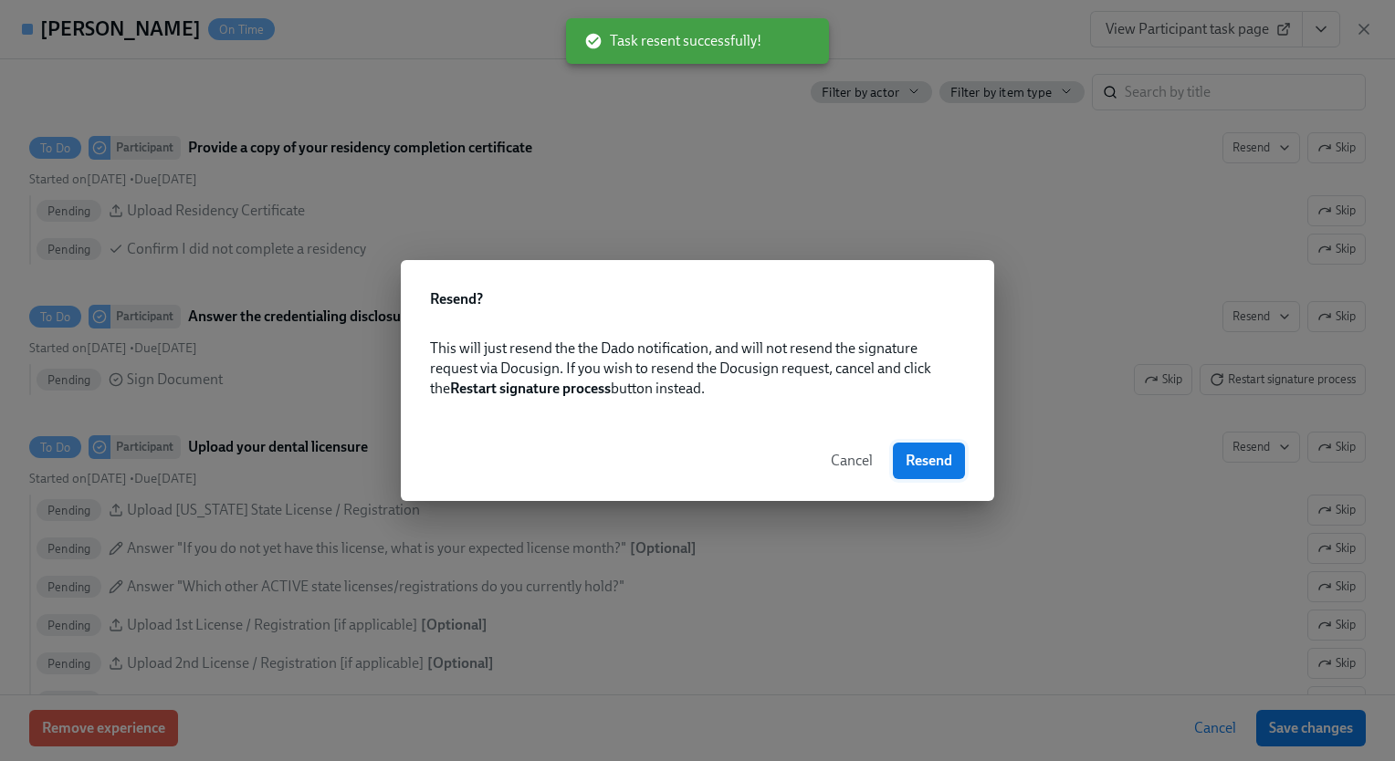
click at [930, 466] on span "Resend" at bounding box center [929, 461] width 47 height 18
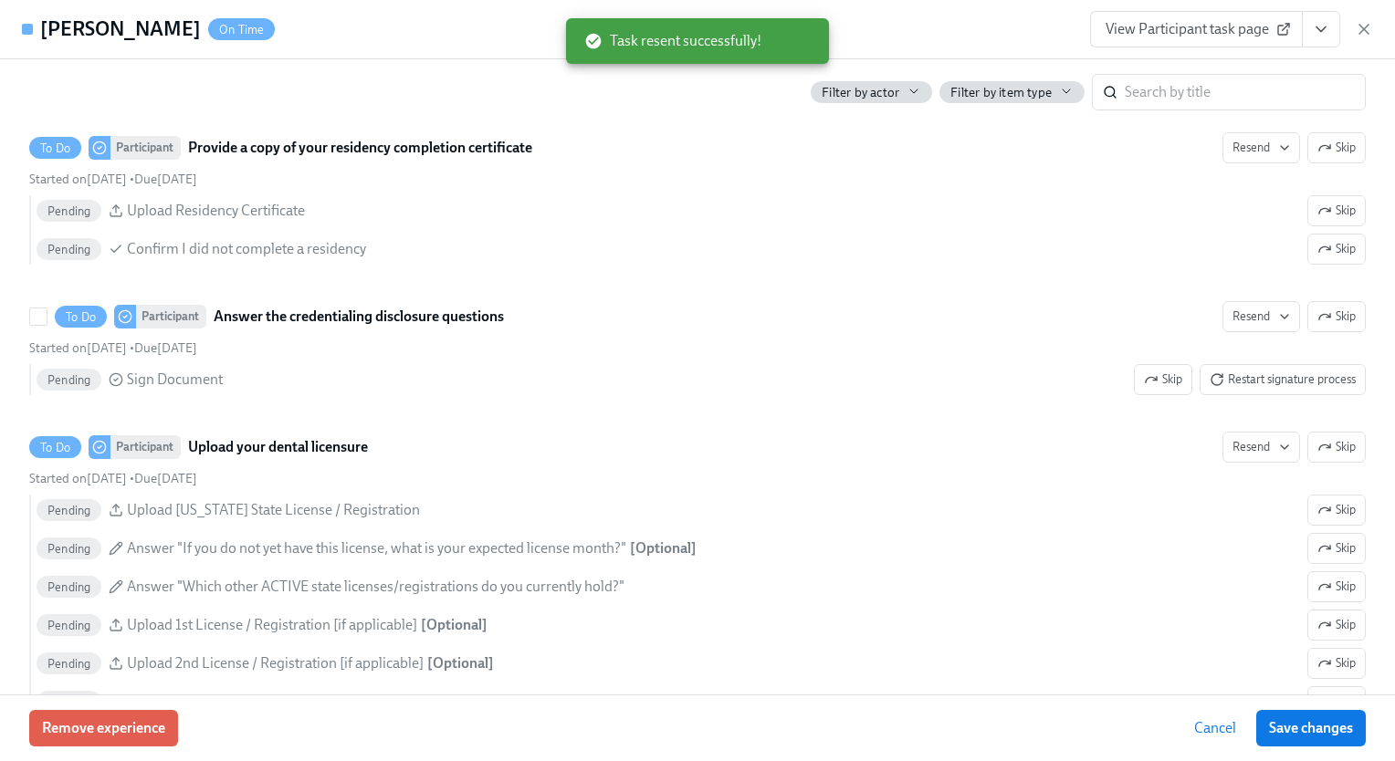
click at [1293, 389] on span "Restart signature process" at bounding box center [1283, 380] width 146 height 18
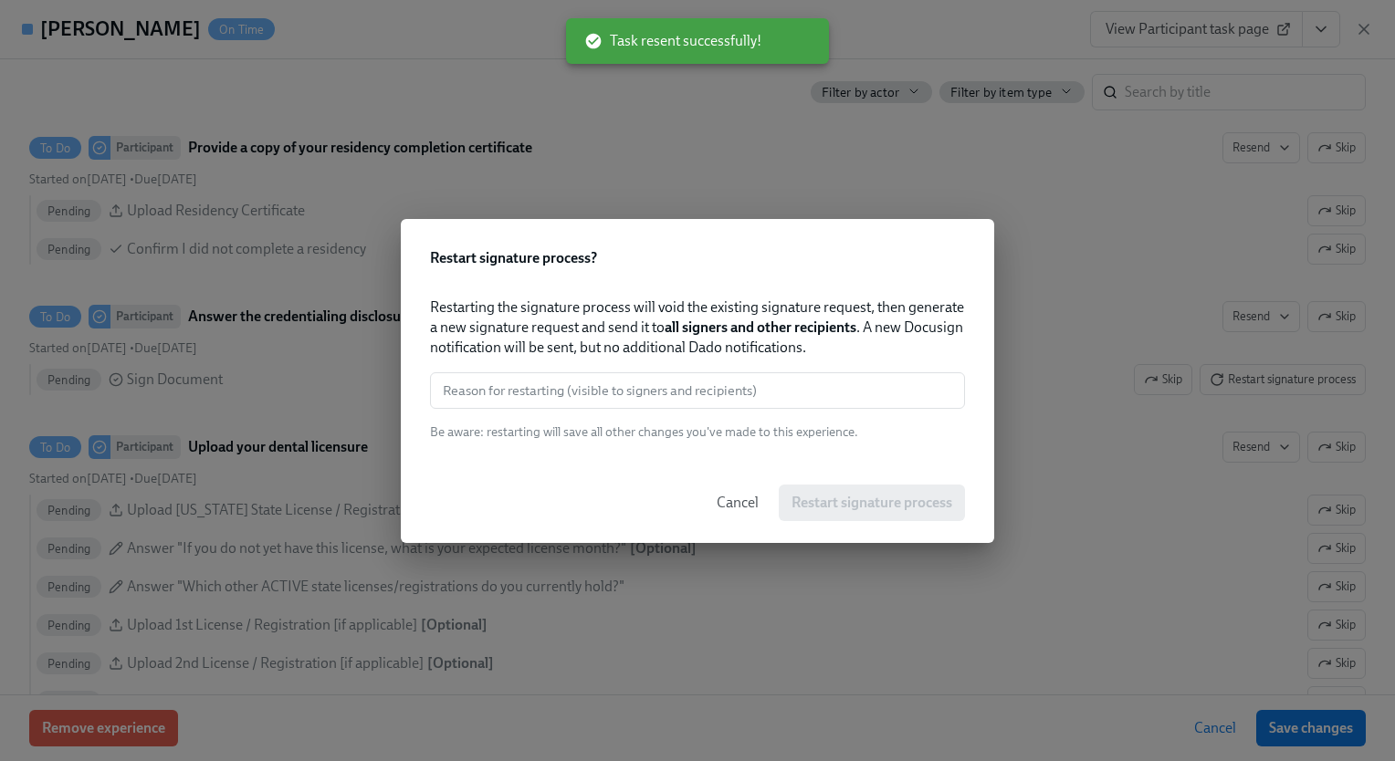
click at [599, 371] on div "Restarting the signature process will void the existing signature request, then…" at bounding box center [697, 369] width 535 height 143
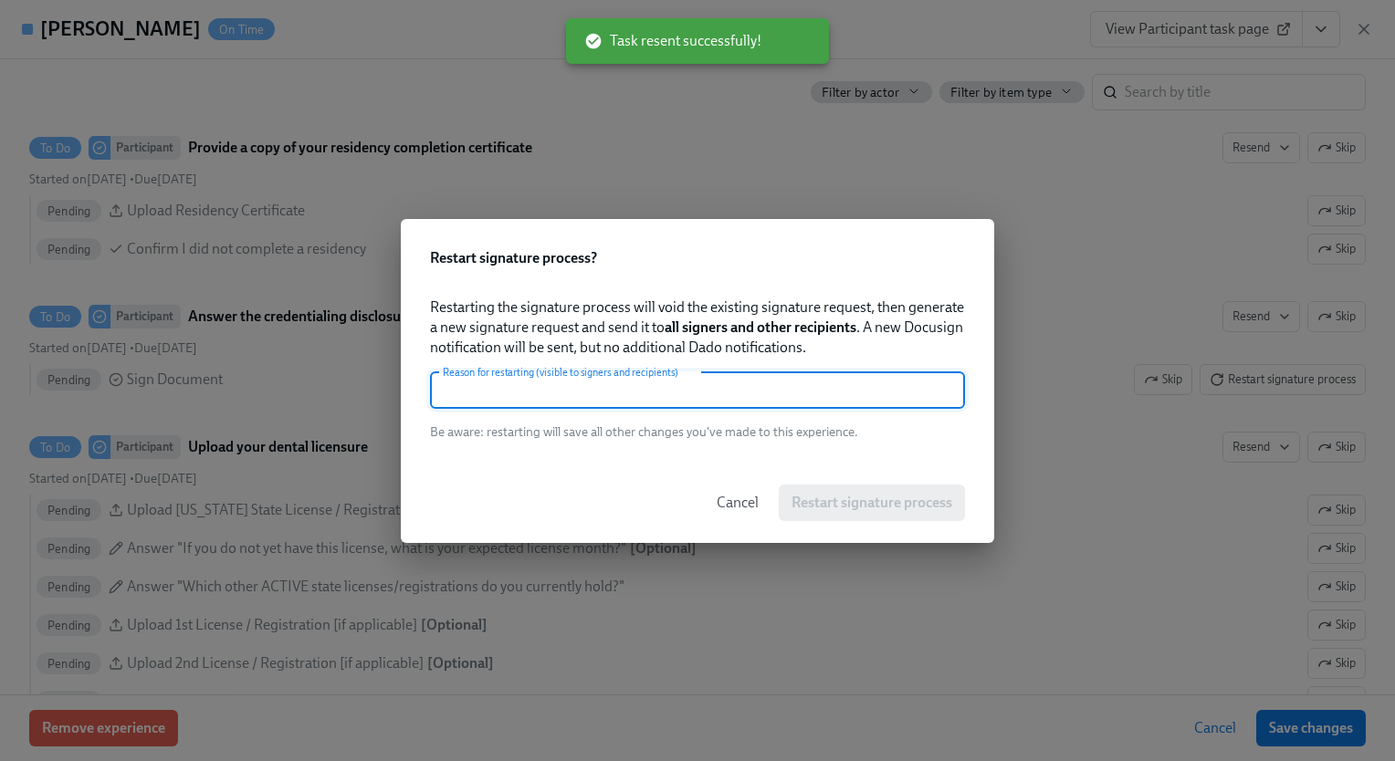
click at [603, 380] on input "text" at bounding box center [697, 390] width 535 height 37
paste input "new email"
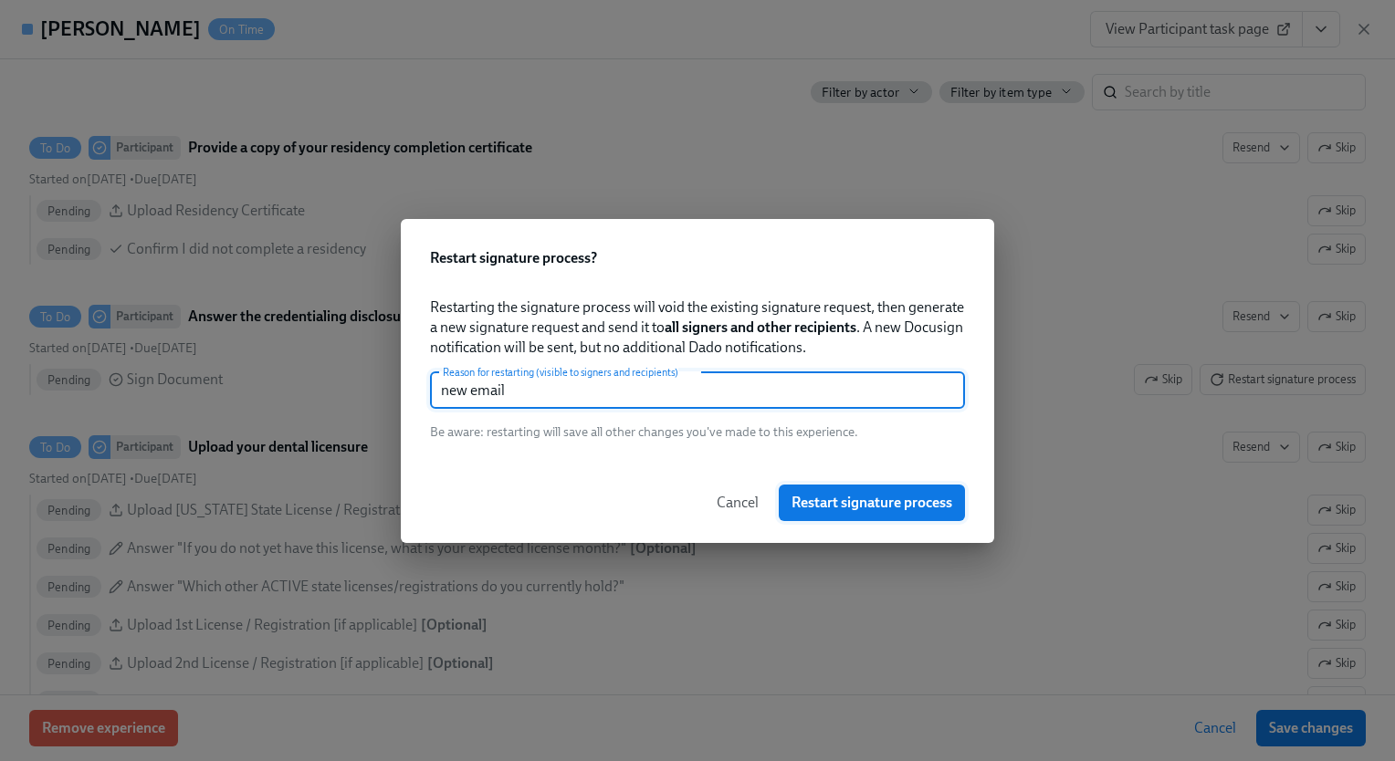
type input "new email"
click at [836, 508] on span "Restart signature process" at bounding box center [871, 503] width 161 height 18
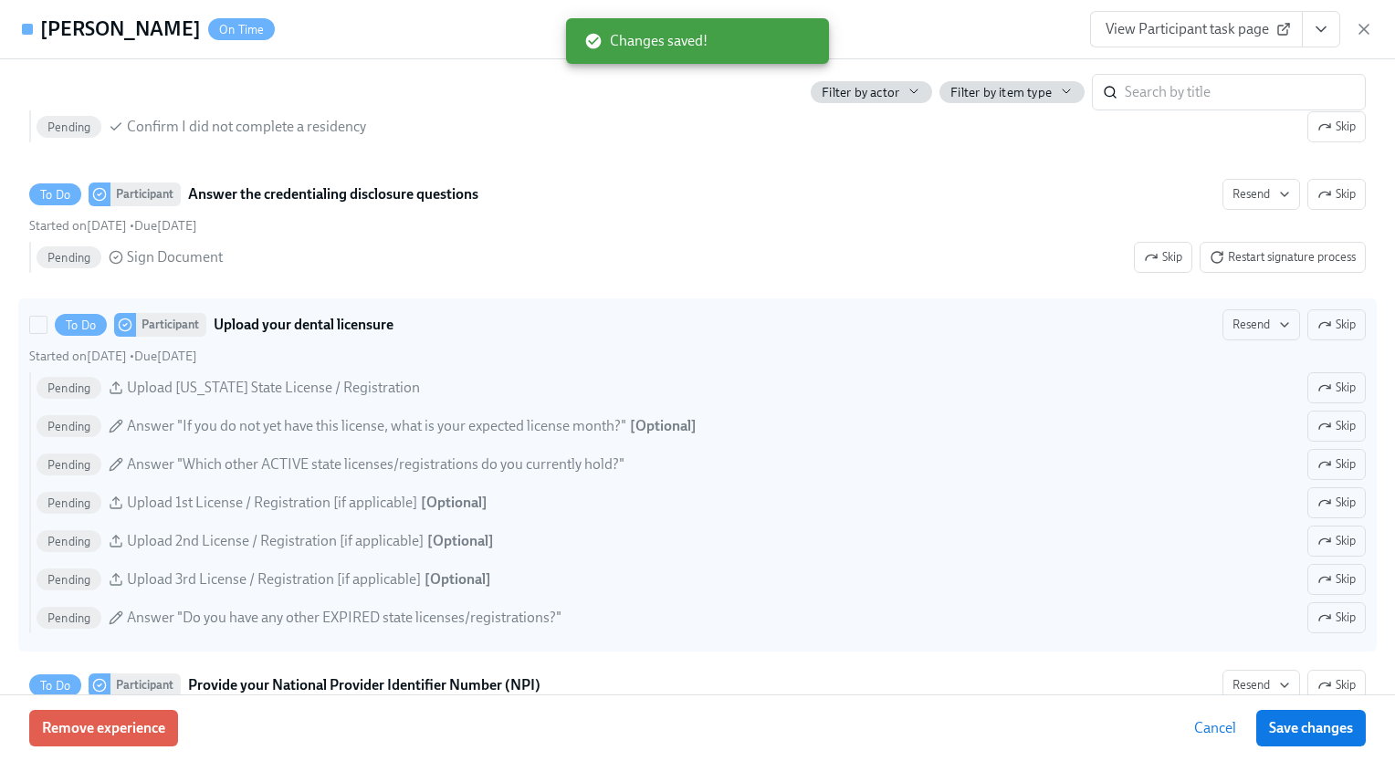
scroll to position [3007, 0]
click at [1232, 334] on span "Resend" at bounding box center [1261, 325] width 58 height 18
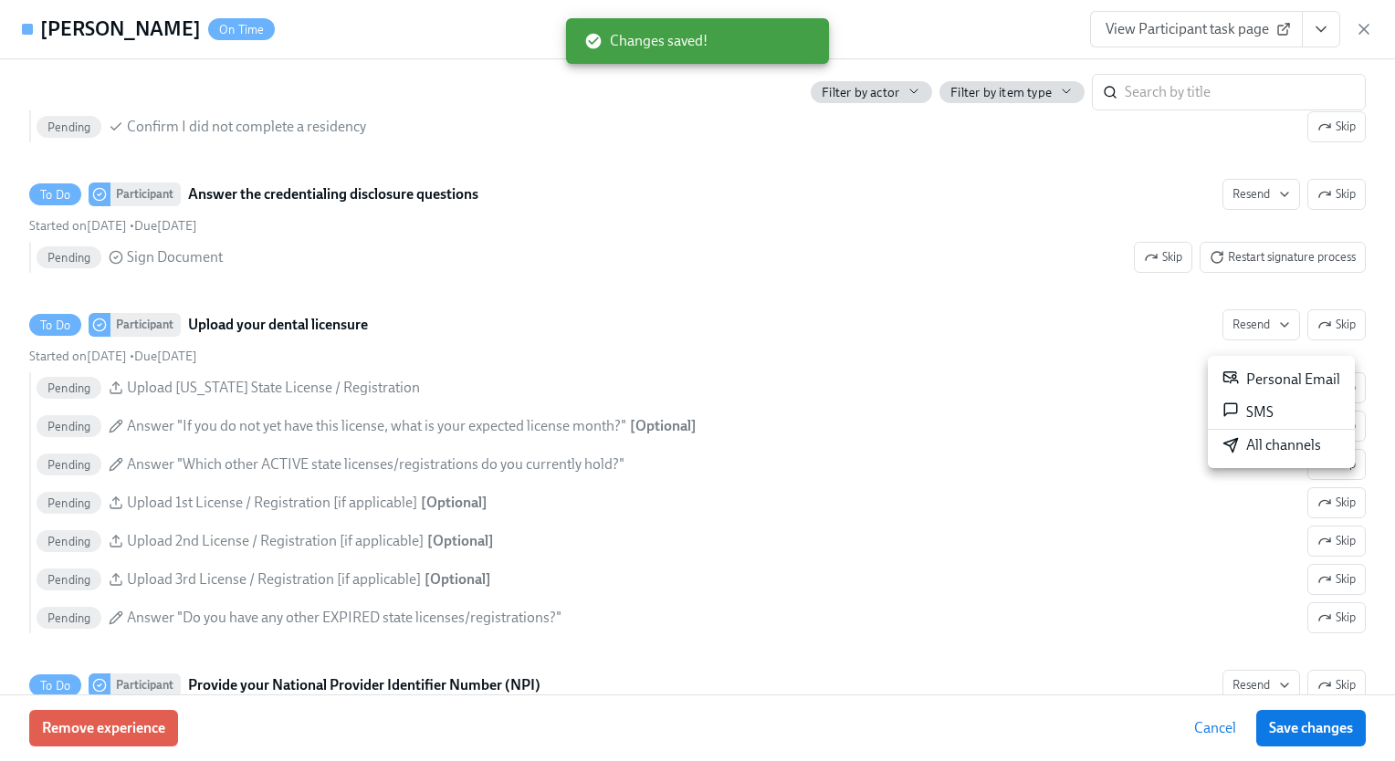
click at [1253, 453] on div "All channels" at bounding box center [1271, 445] width 99 height 20
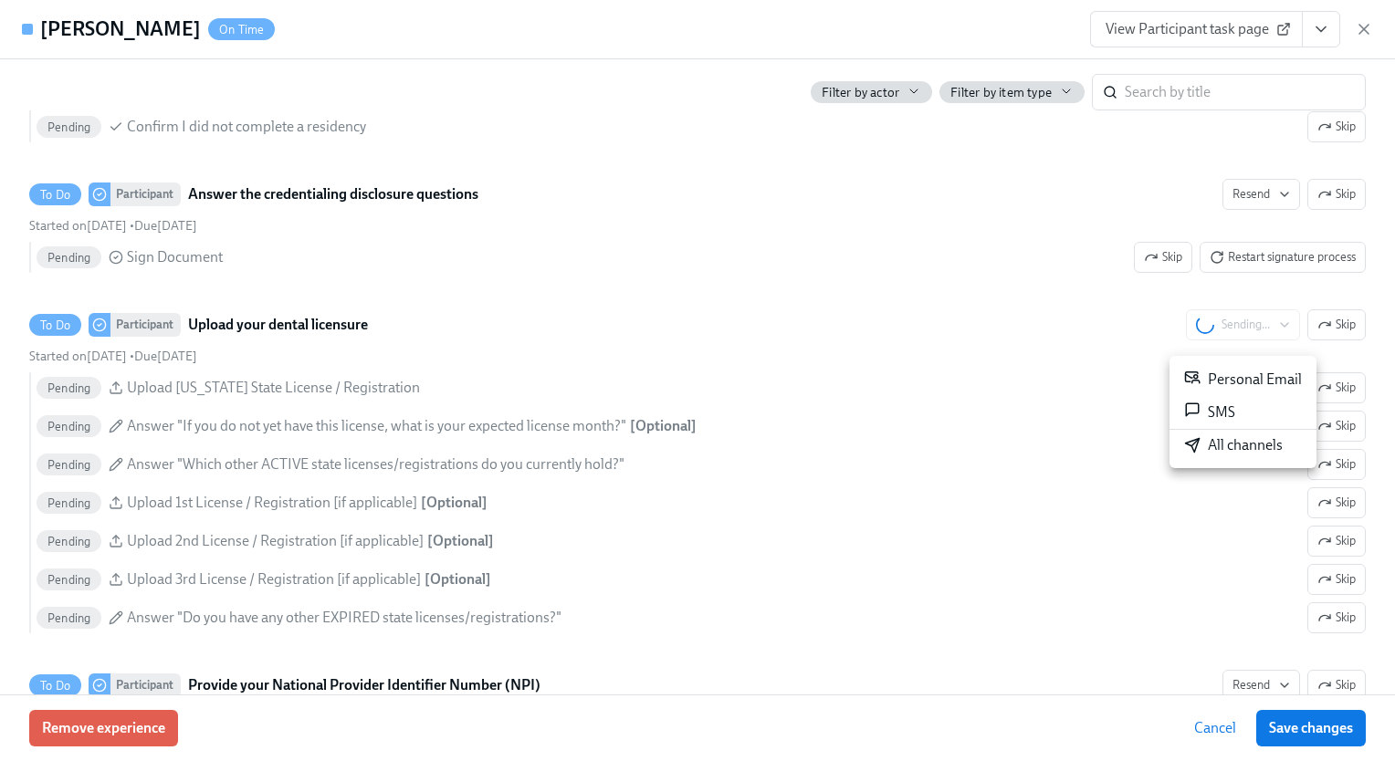
click at [1055, 376] on div at bounding box center [697, 380] width 1395 height 761
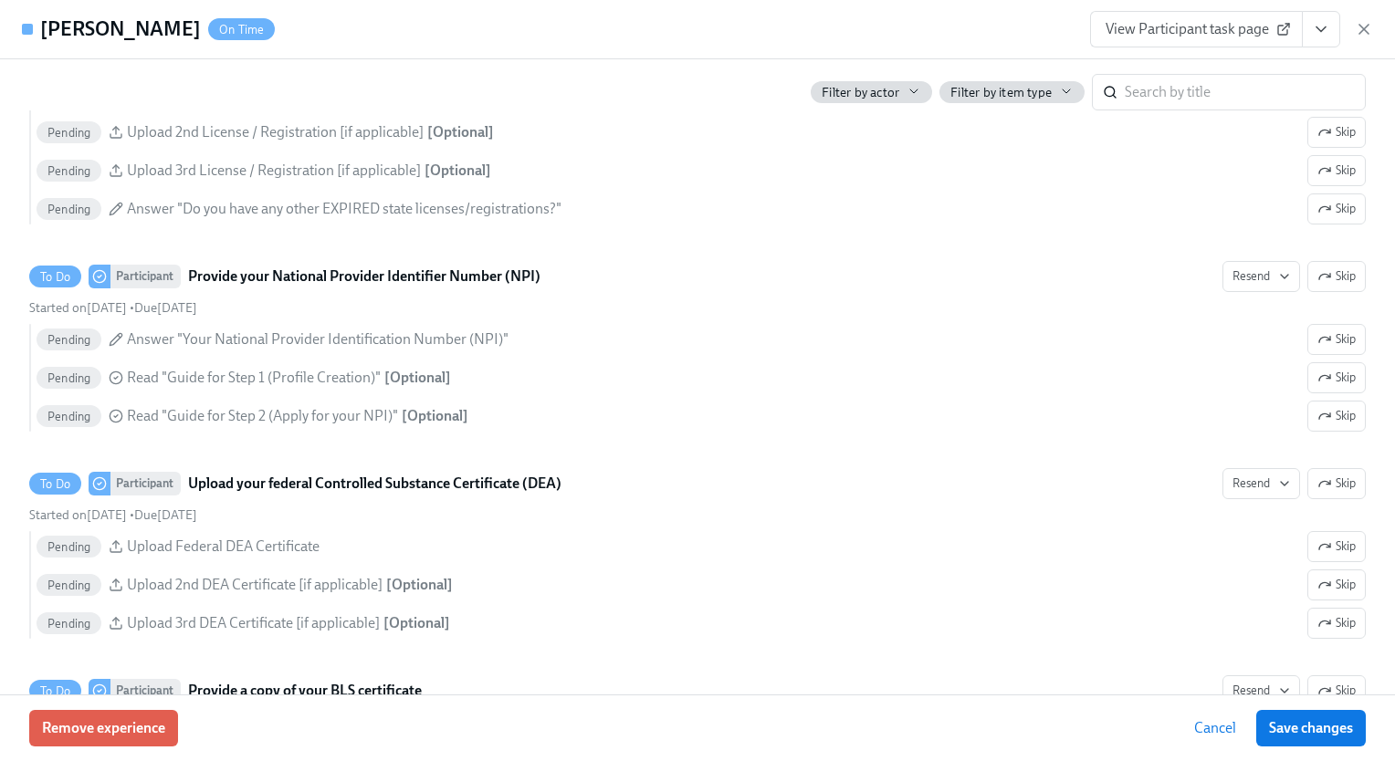
scroll to position [3418, 0]
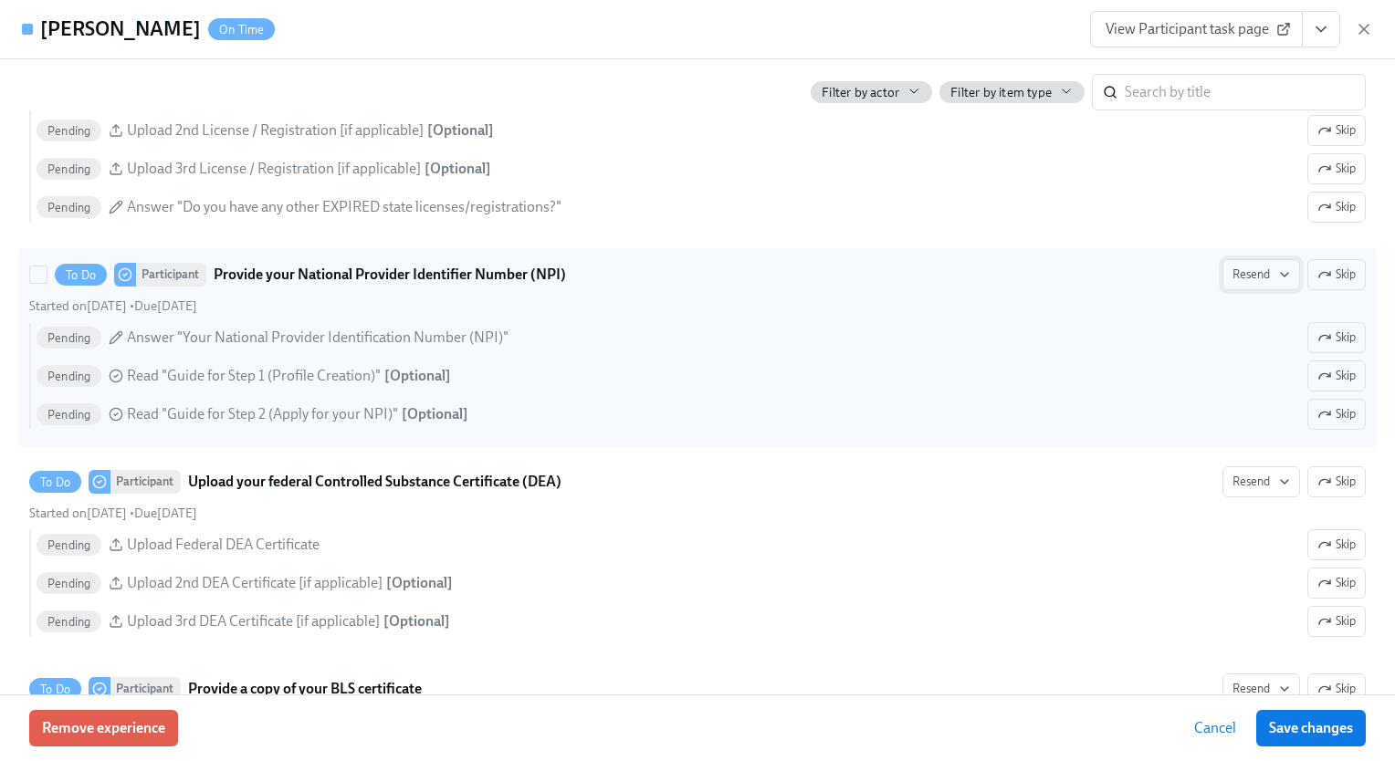
click at [1244, 284] on span "Resend" at bounding box center [1261, 275] width 58 height 18
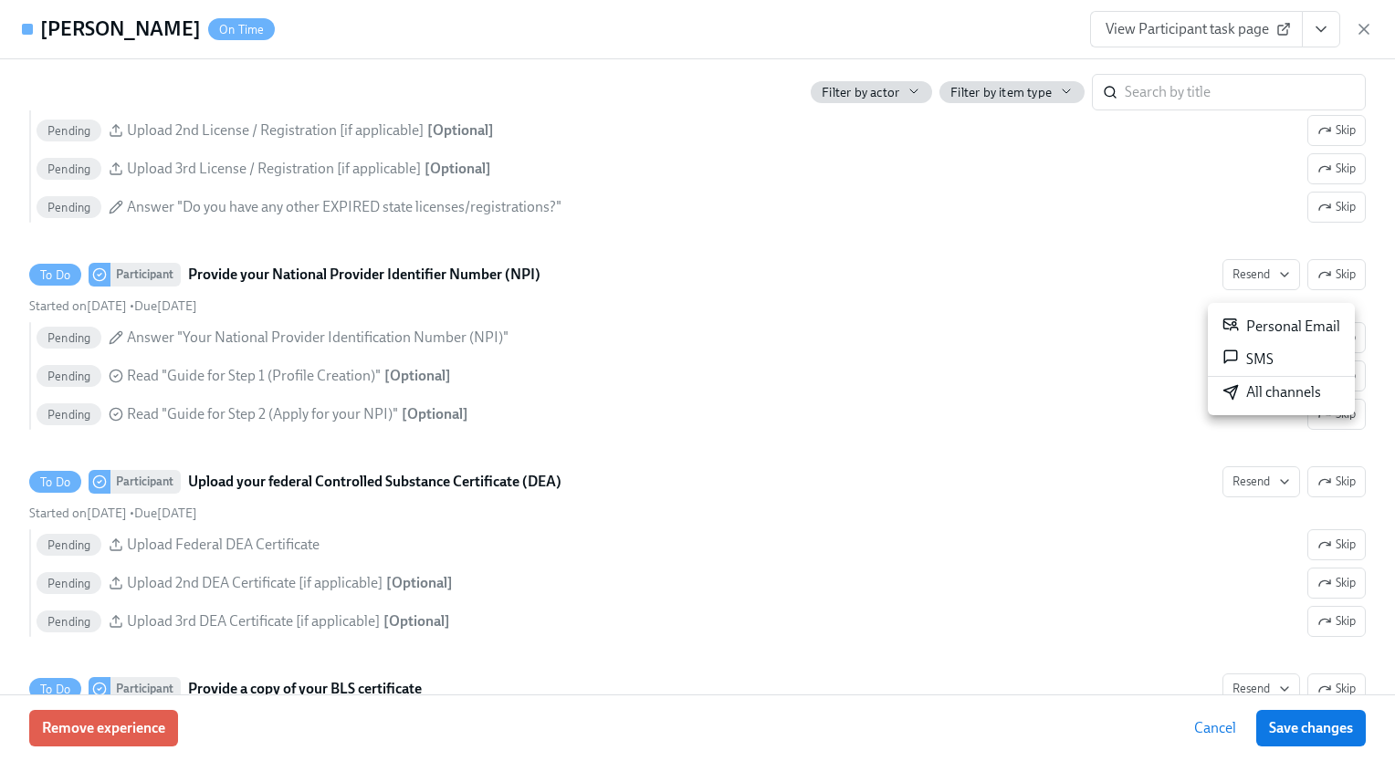
click at [1246, 403] on li "All channels" at bounding box center [1281, 392] width 147 height 31
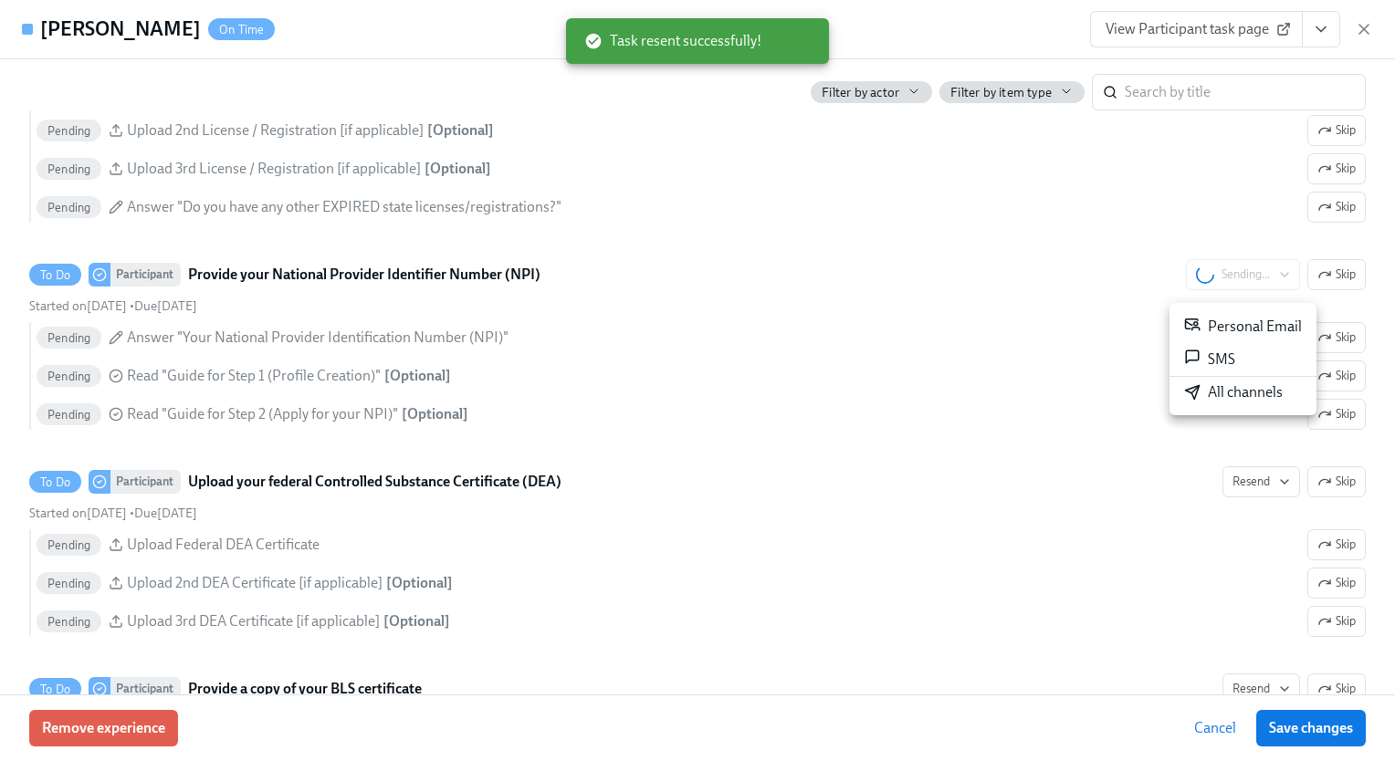
click at [1138, 450] on div at bounding box center [697, 380] width 1395 height 761
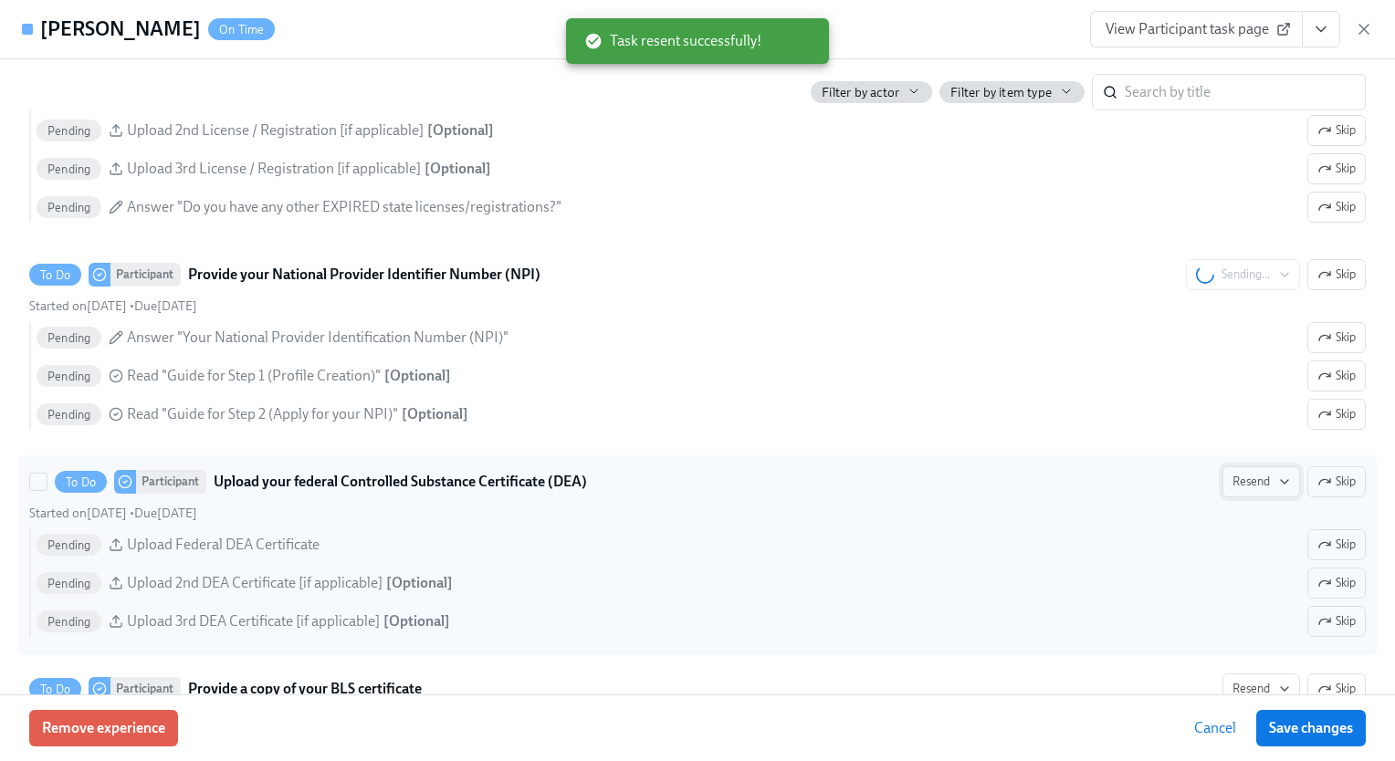
click at [1235, 491] on span "Resend" at bounding box center [1261, 482] width 58 height 18
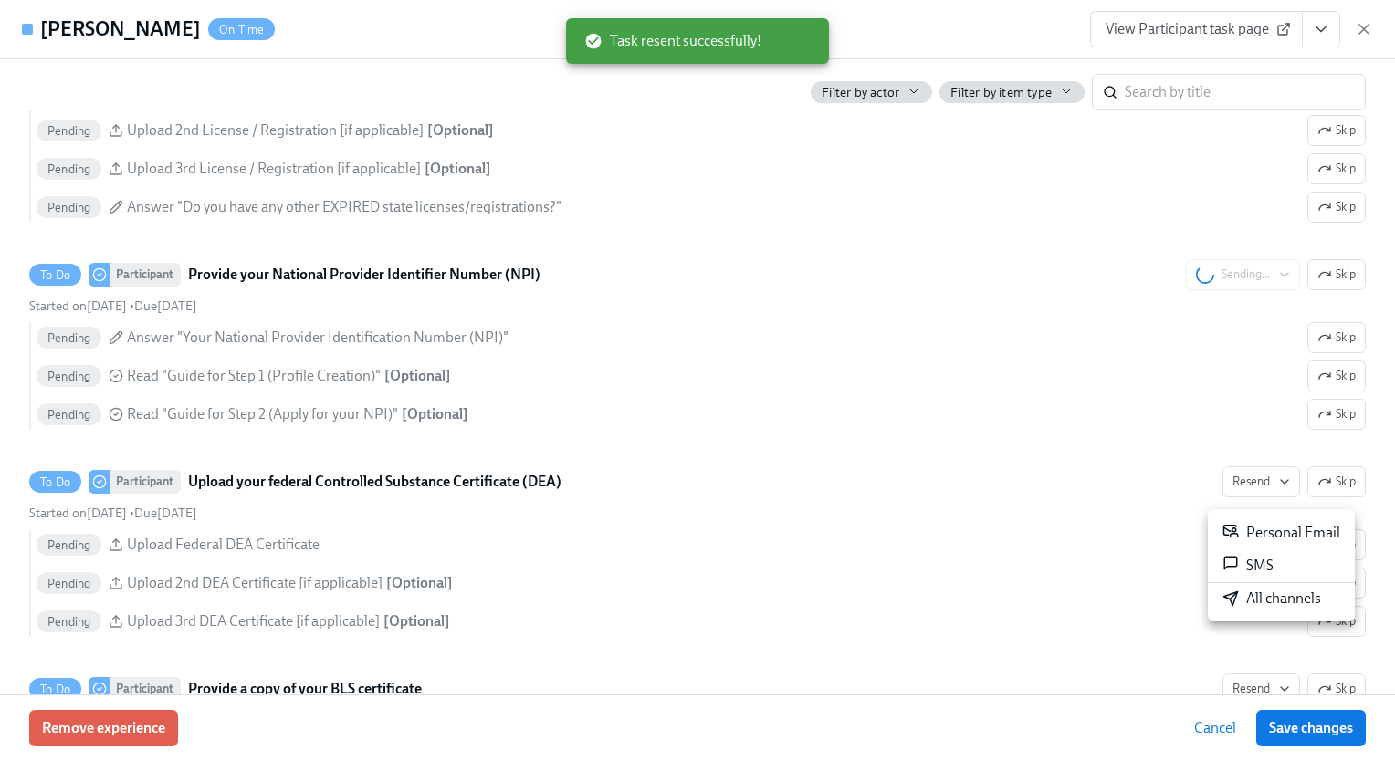
click at [1252, 601] on div "All channels" at bounding box center [1271, 599] width 99 height 20
click at [1098, 487] on div at bounding box center [697, 380] width 1395 height 761
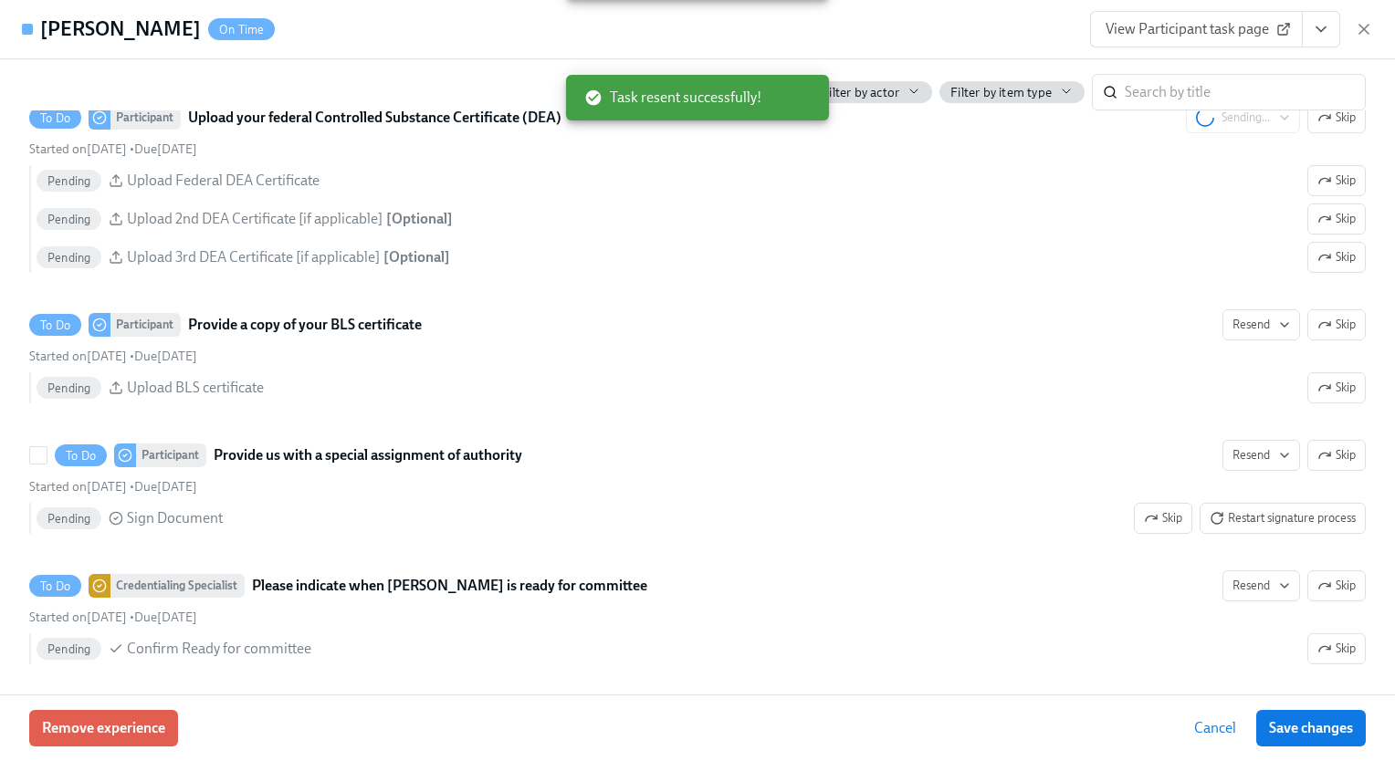
scroll to position [3826, 0]
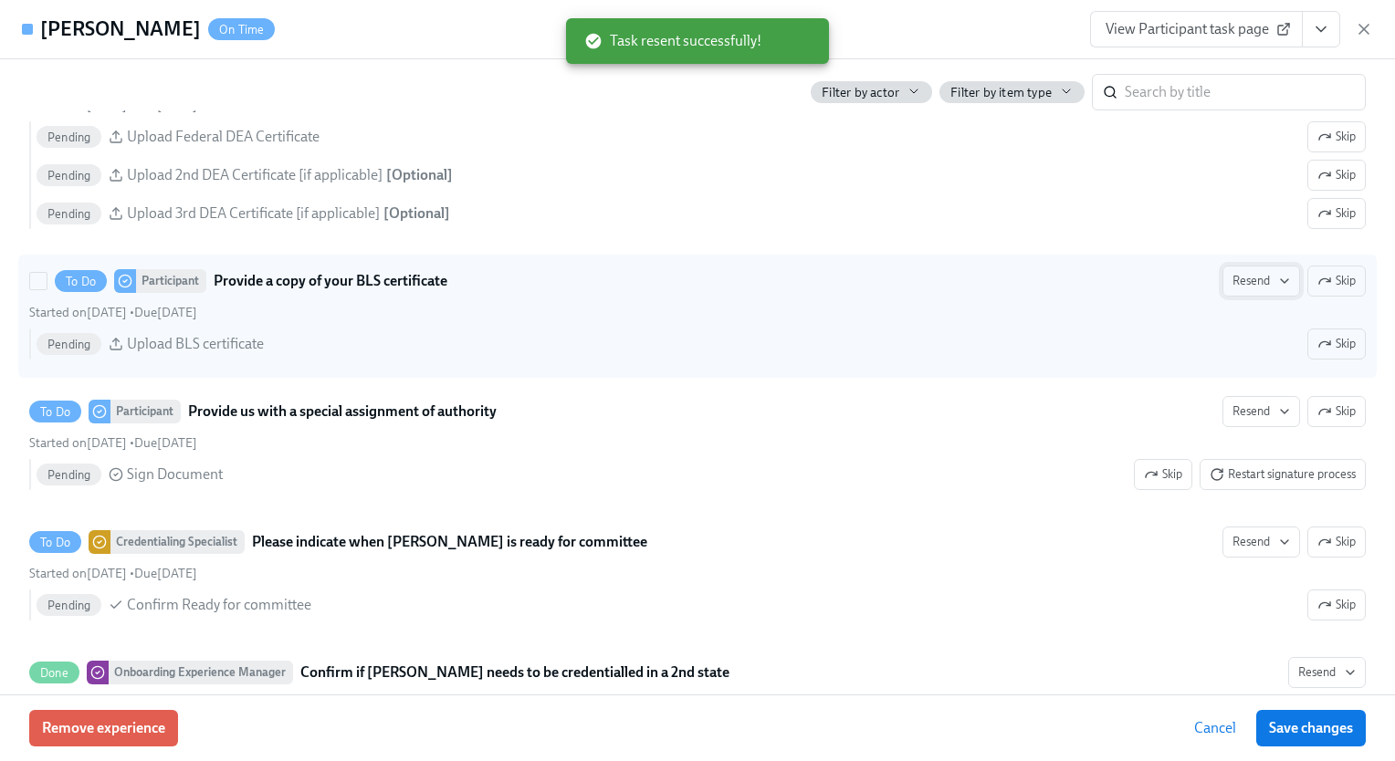
click at [1239, 290] on span "Resend" at bounding box center [1261, 281] width 58 height 18
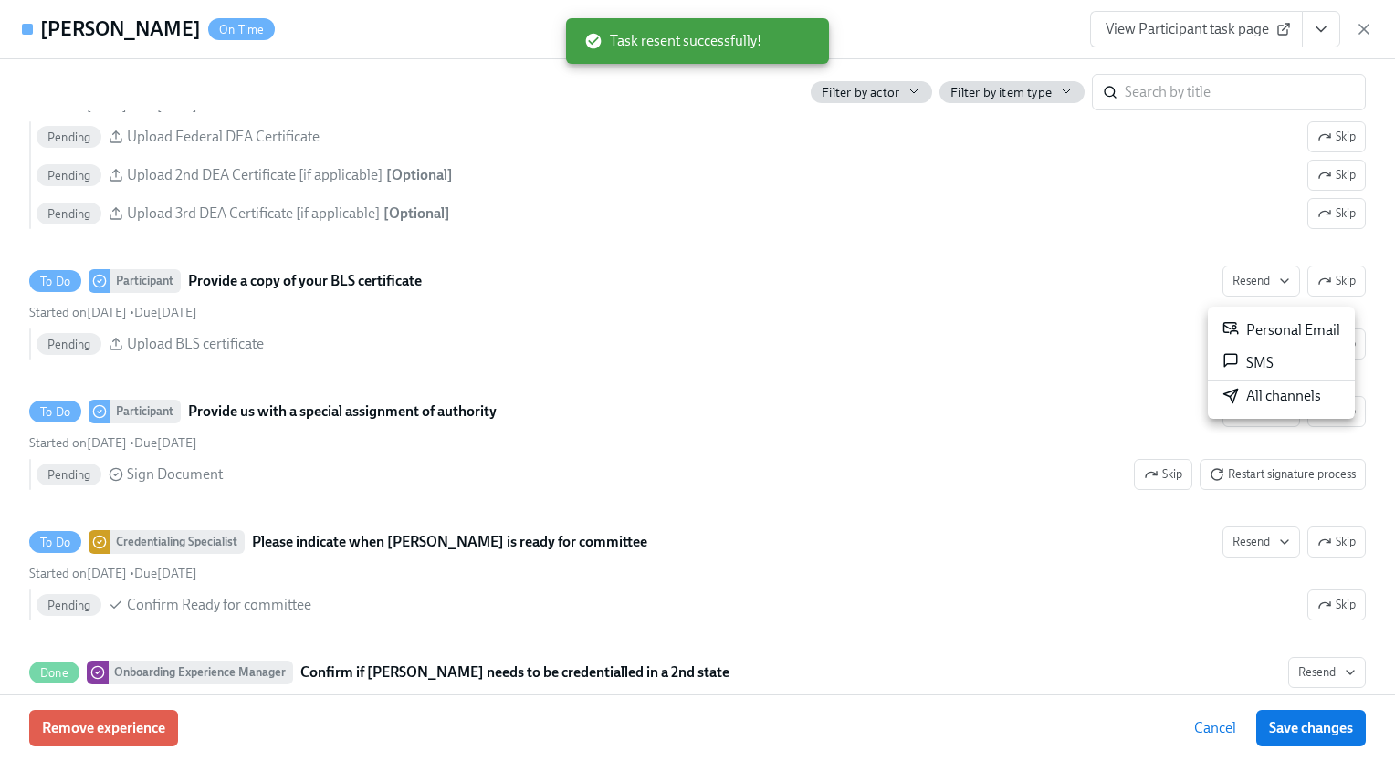
click at [1258, 393] on div "All channels" at bounding box center [1271, 396] width 99 height 20
click at [1095, 405] on div at bounding box center [697, 380] width 1395 height 761
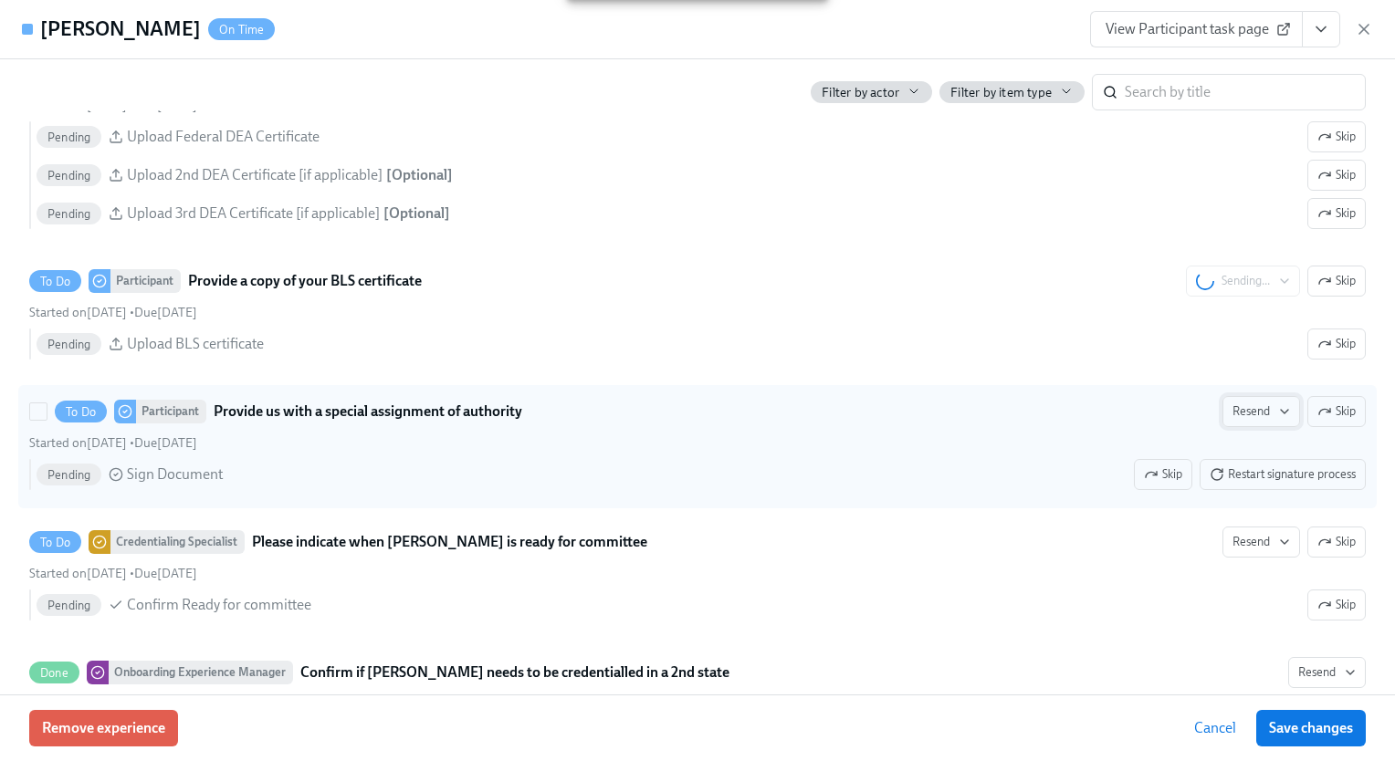
click at [1251, 421] on span "Resend" at bounding box center [1261, 412] width 58 height 18
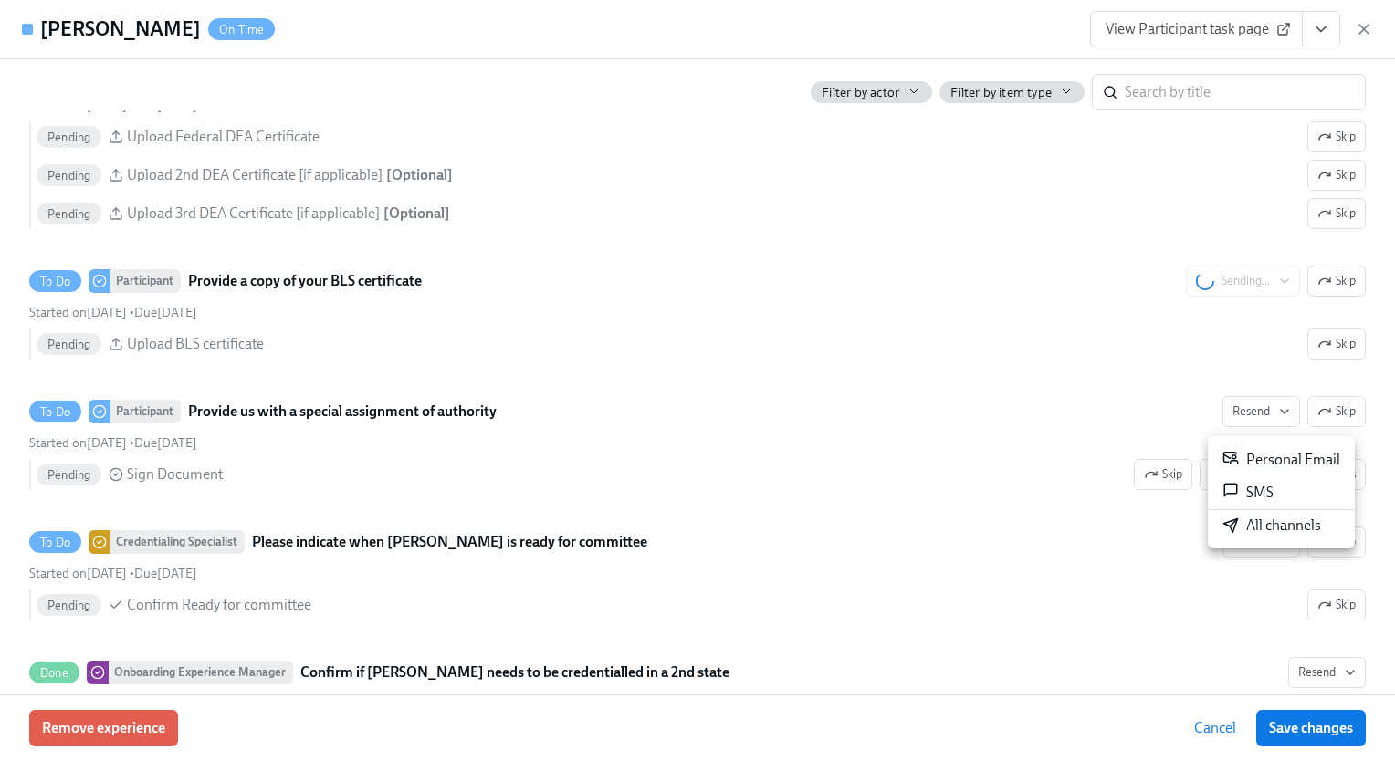
click at [1251, 524] on div "All channels" at bounding box center [1271, 526] width 99 height 20
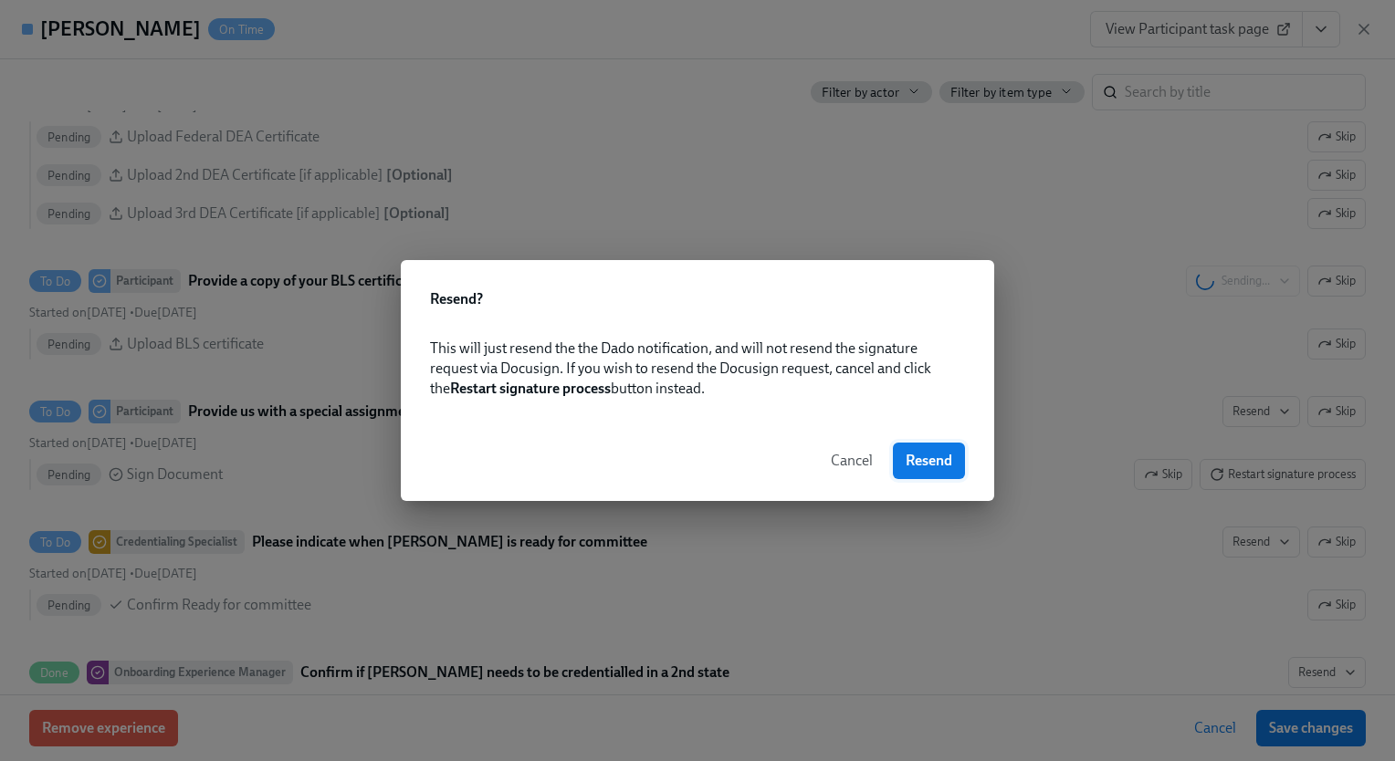
click at [931, 457] on span "Resend" at bounding box center [929, 461] width 47 height 18
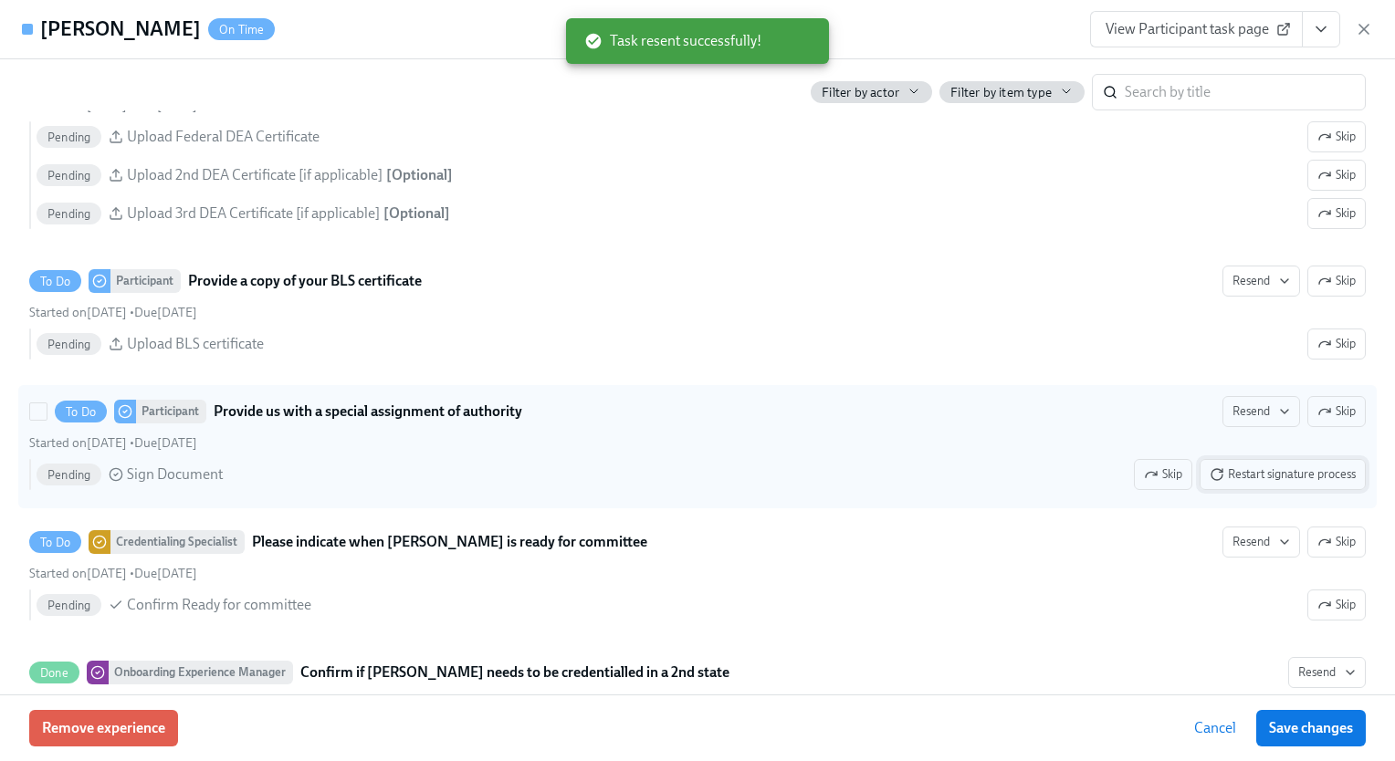
click at [1271, 483] on span "Restart signature process" at bounding box center [1283, 475] width 146 height 18
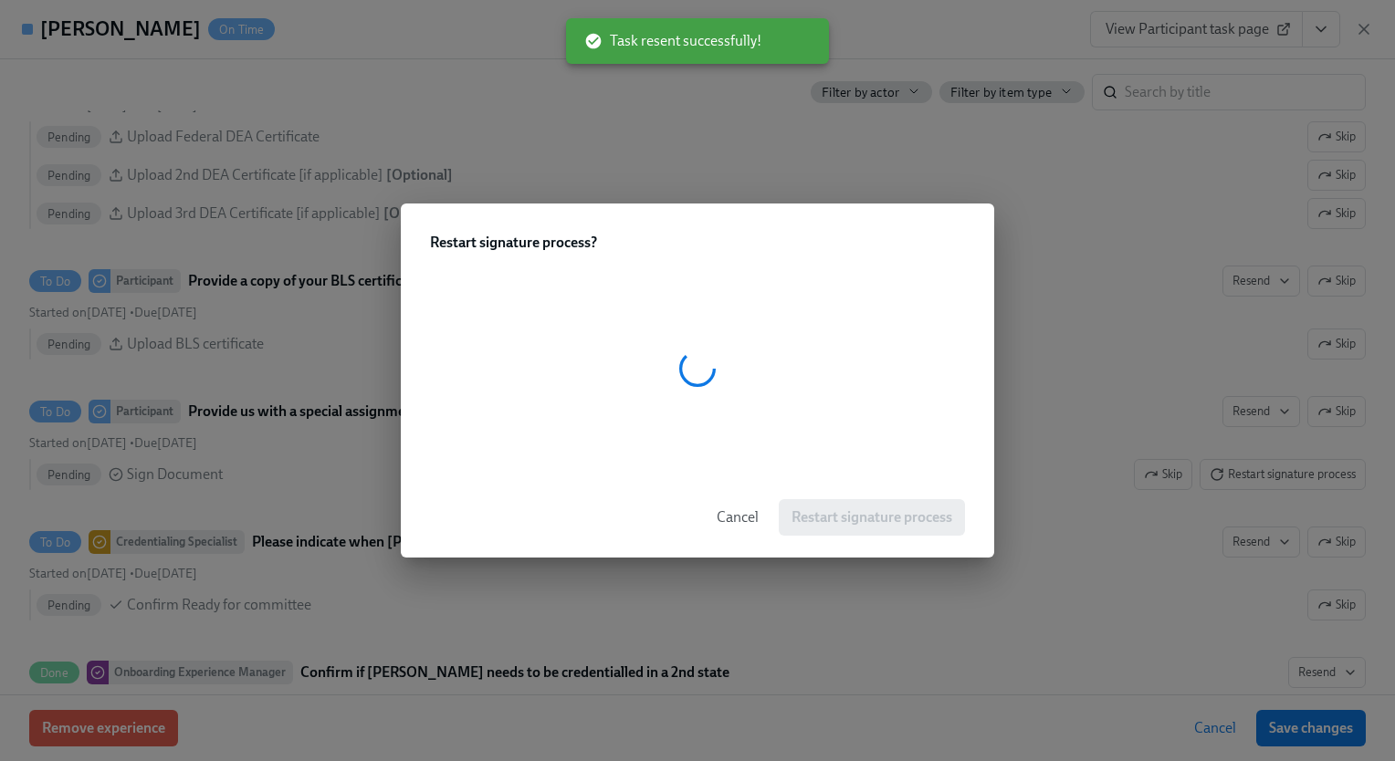
click at [551, 384] on div at bounding box center [697, 368] width 535 height 173
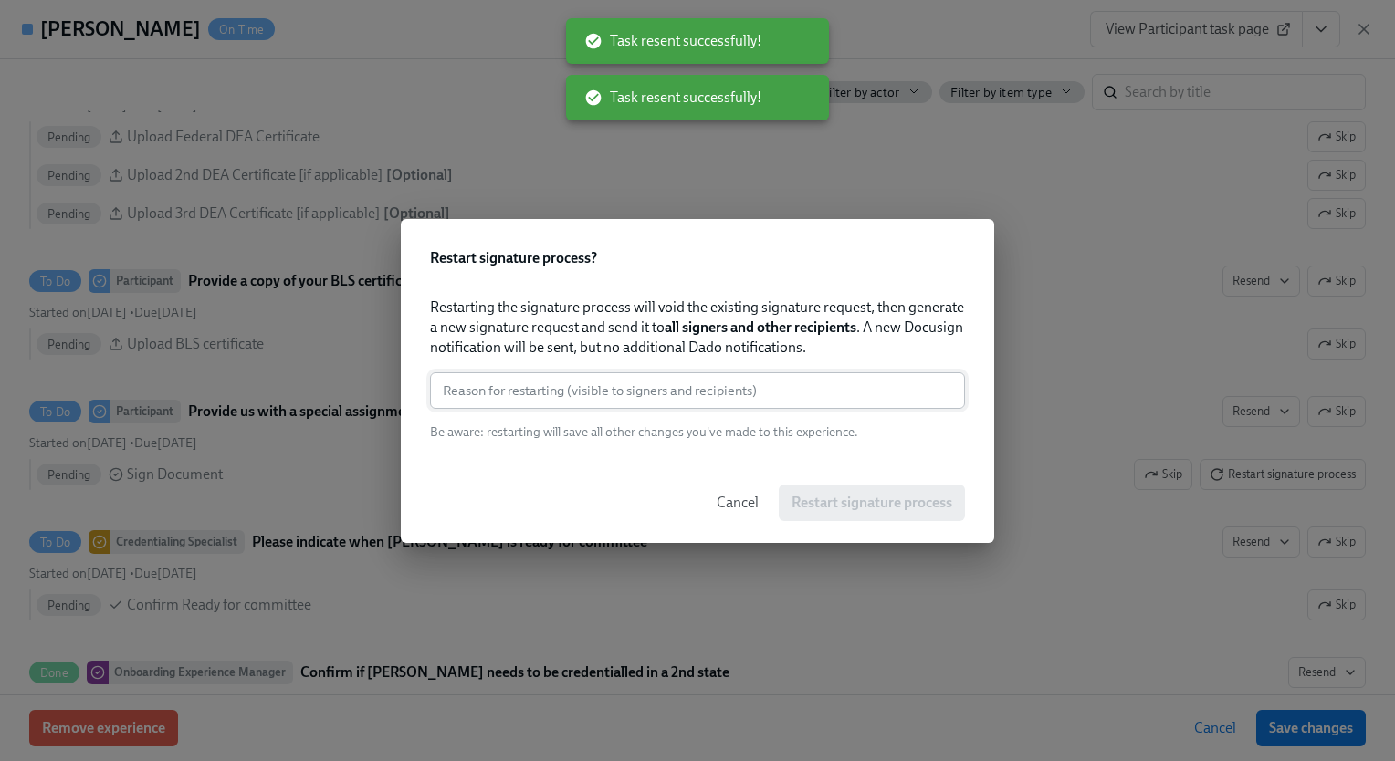
click at [713, 398] on input "text" at bounding box center [697, 390] width 535 height 37
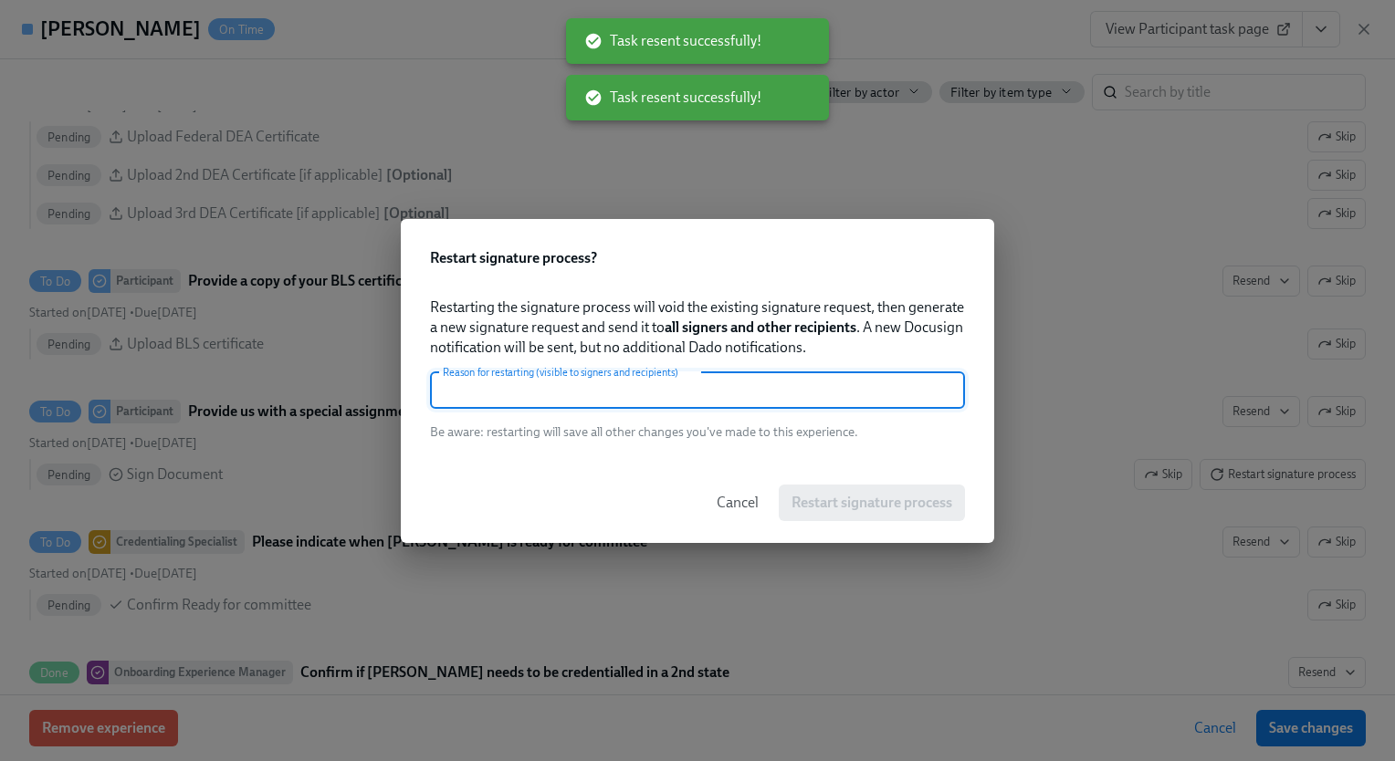
paste input "new email"
type input "new email"
click at [847, 501] on span "Restart signature process" at bounding box center [871, 503] width 161 height 18
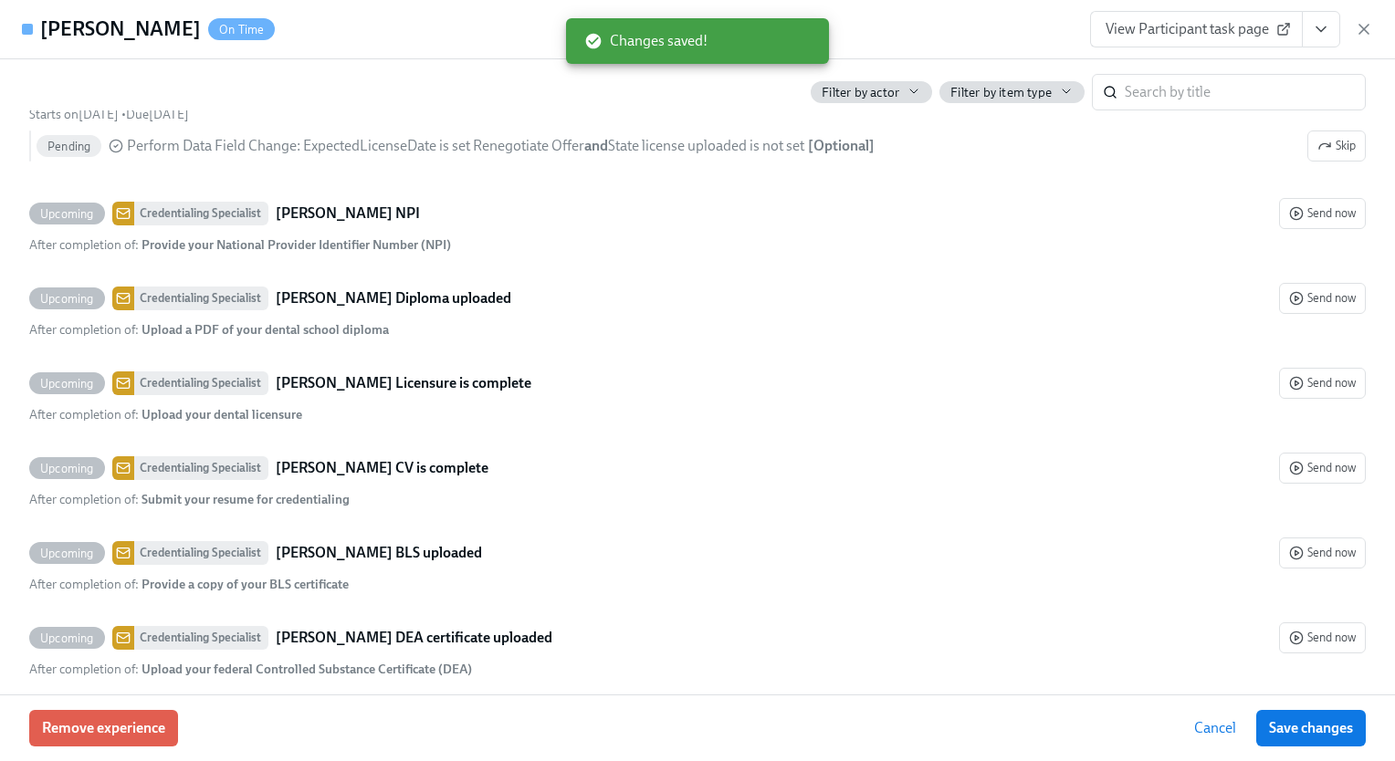
scroll to position [4679, 0]
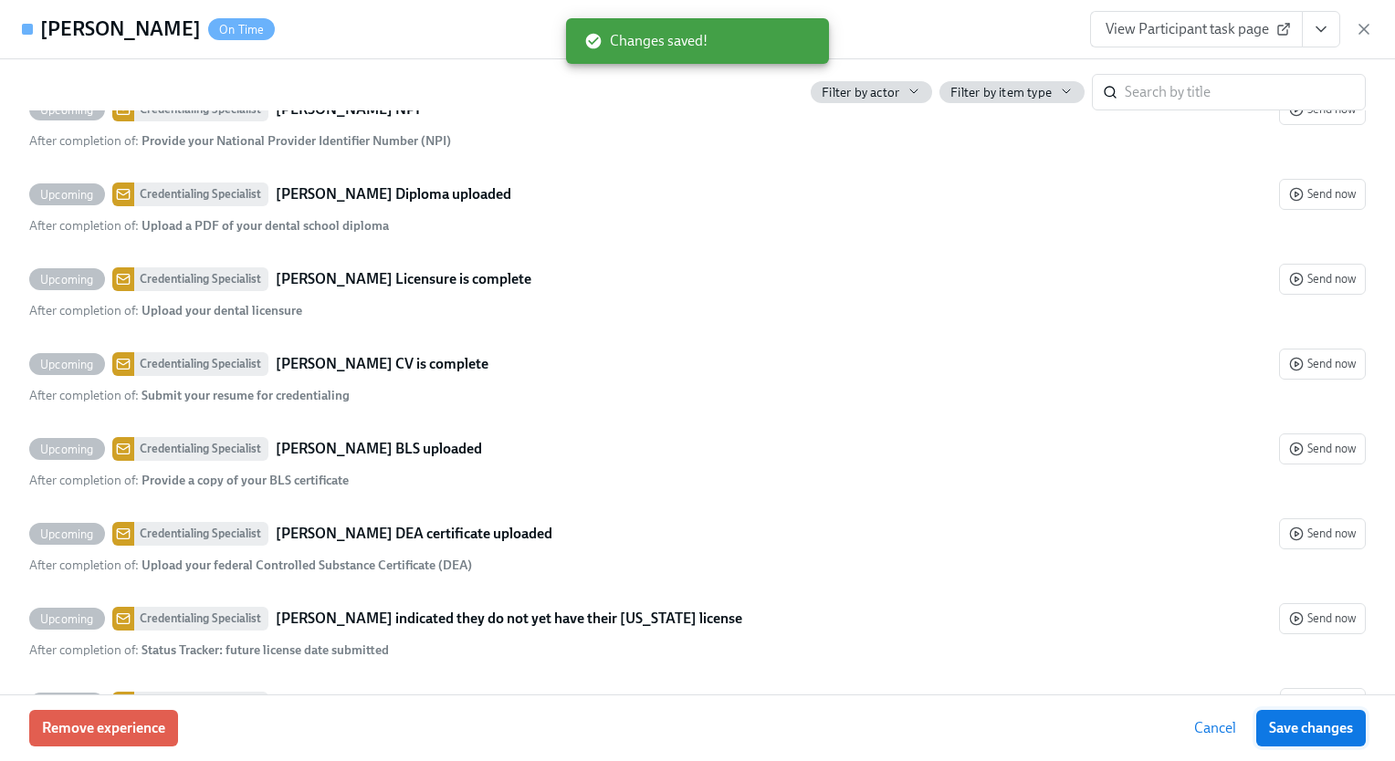
click at [1309, 730] on span "Save changes" at bounding box center [1311, 728] width 84 height 18
click at [1323, 728] on span "Save changes" at bounding box center [1311, 728] width 84 height 18
click at [1215, 721] on span "Cancel" at bounding box center [1215, 728] width 42 height 18
